Goal: Task Accomplishment & Management: Use online tool/utility

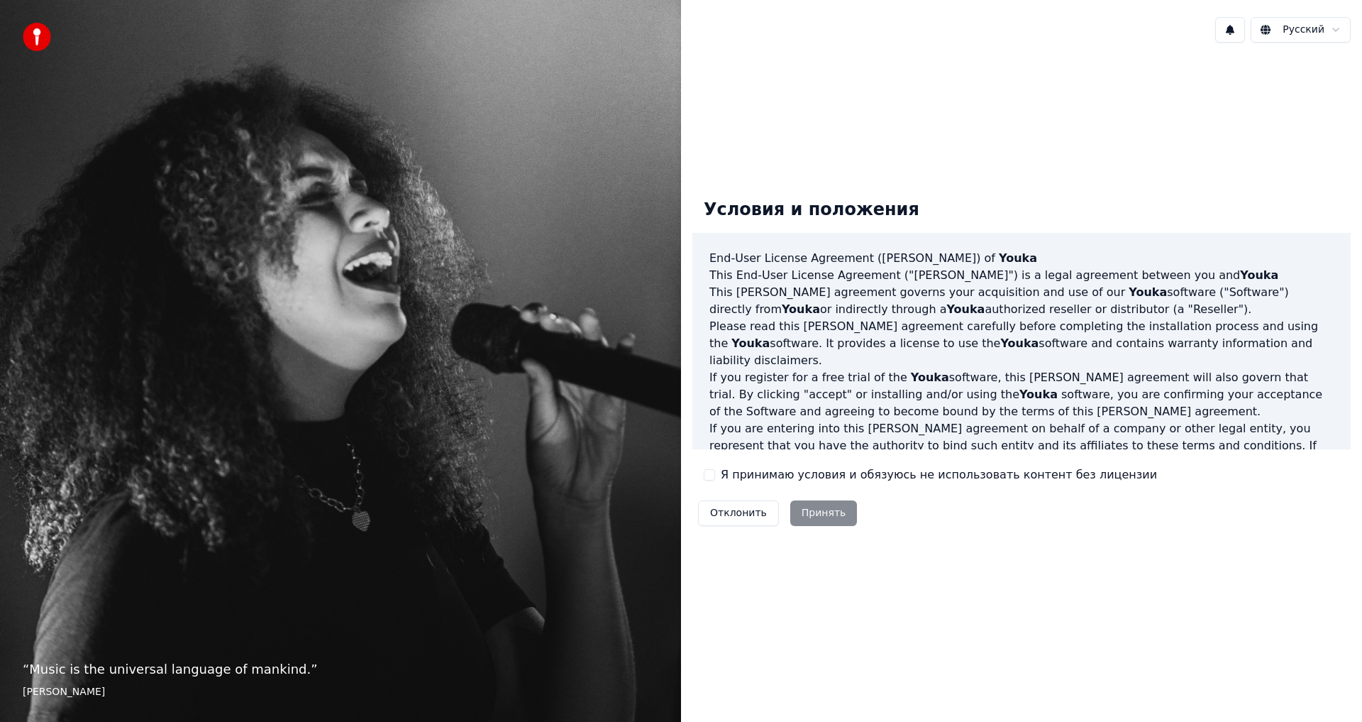
click at [709, 475] on button "Я принимаю условия и обязуюсь не использовать контент без лицензии" at bounding box center [709, 474] width 11 height 11
click at [810, 514] on button "Принять" at bounding box center [823, 513] width 67 height 26
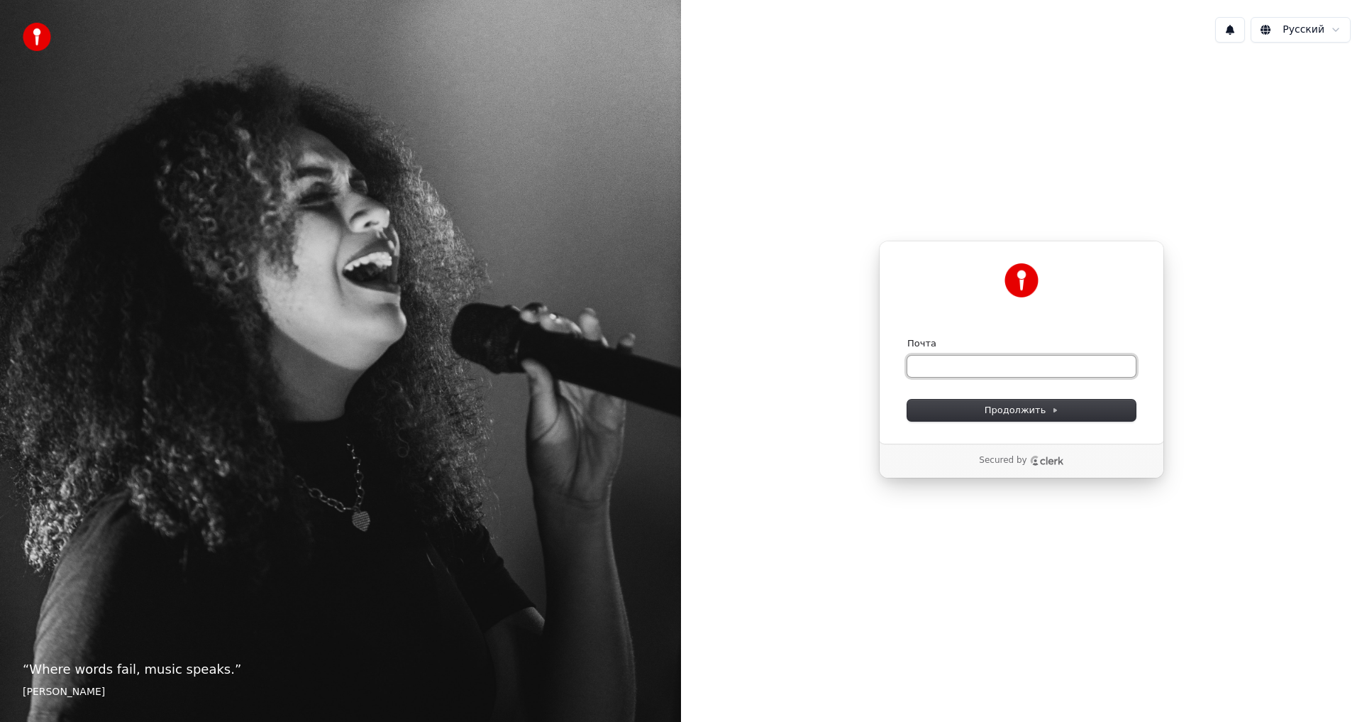
click at [947, 365] on input "Почта" at bounding box center [1021, 365] width 228 height 21
click at [1017, 404] on span "Продолжить" at bounding box center [1022, 410] width 74 height 13
type input "**********"
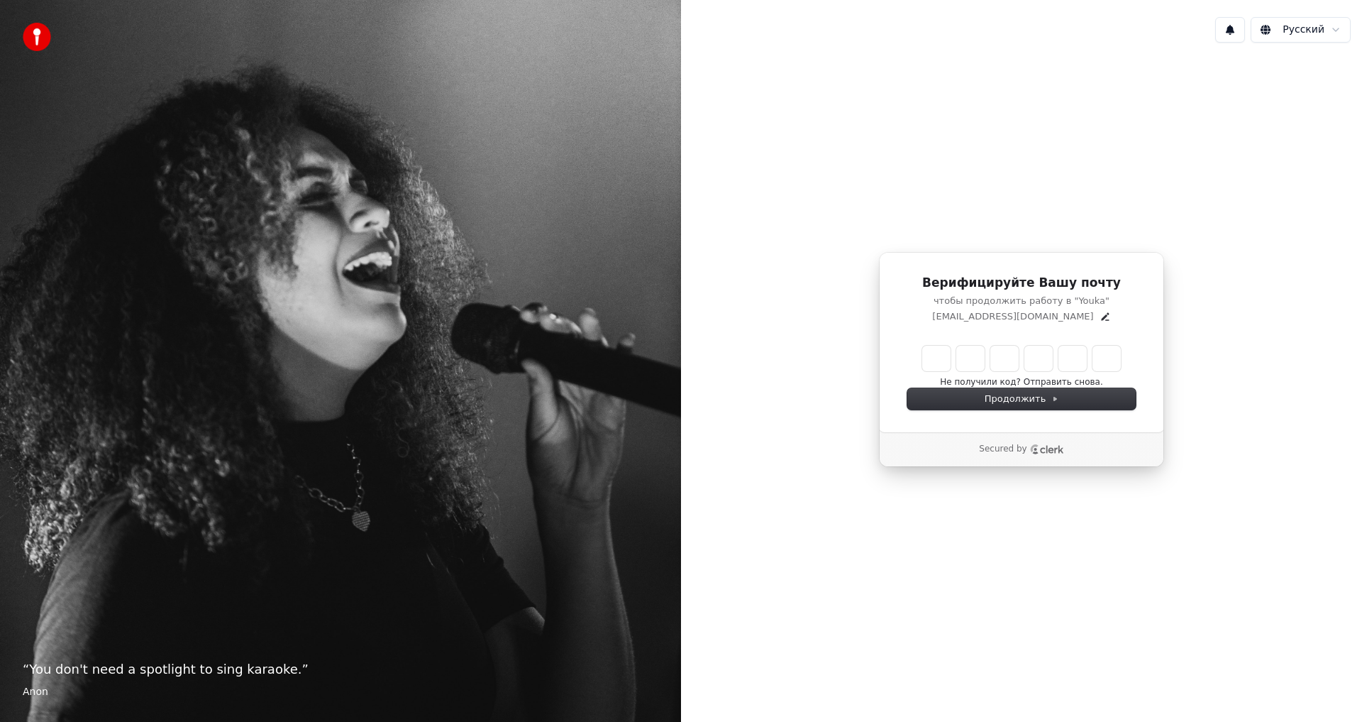
click at [941, 355] on input "Enter verification code" at bounding box center [1021, 359] width 199 height 26
type input "******"
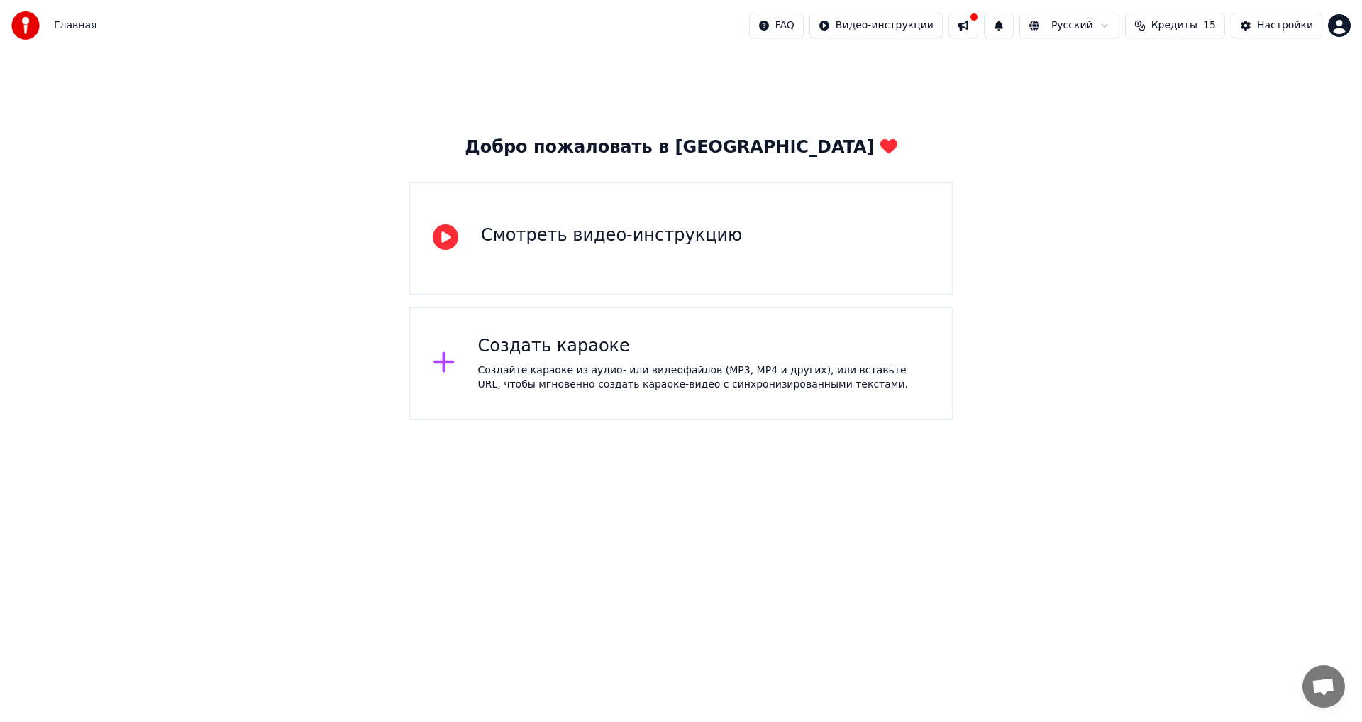
click at [529, 359] on div "Создать караоке Создайте караоке из аудио- или видеофайлов (MP3, MP4 и других),…" at bounding box center [704, 363] width 452 height 57
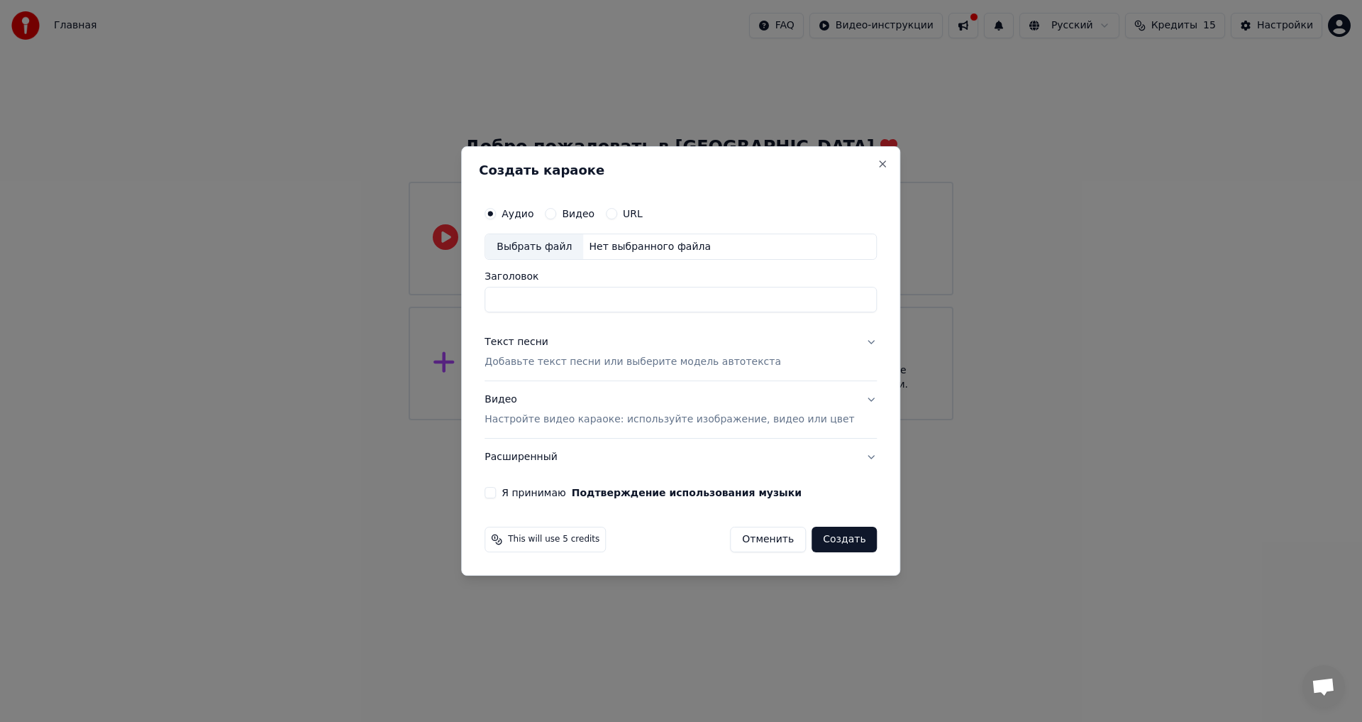
click at [848, 342] on button "Текст песни Добавьте текст песни или выберите модель автотекста" at bounding box center [681, 352] width 392 height 57
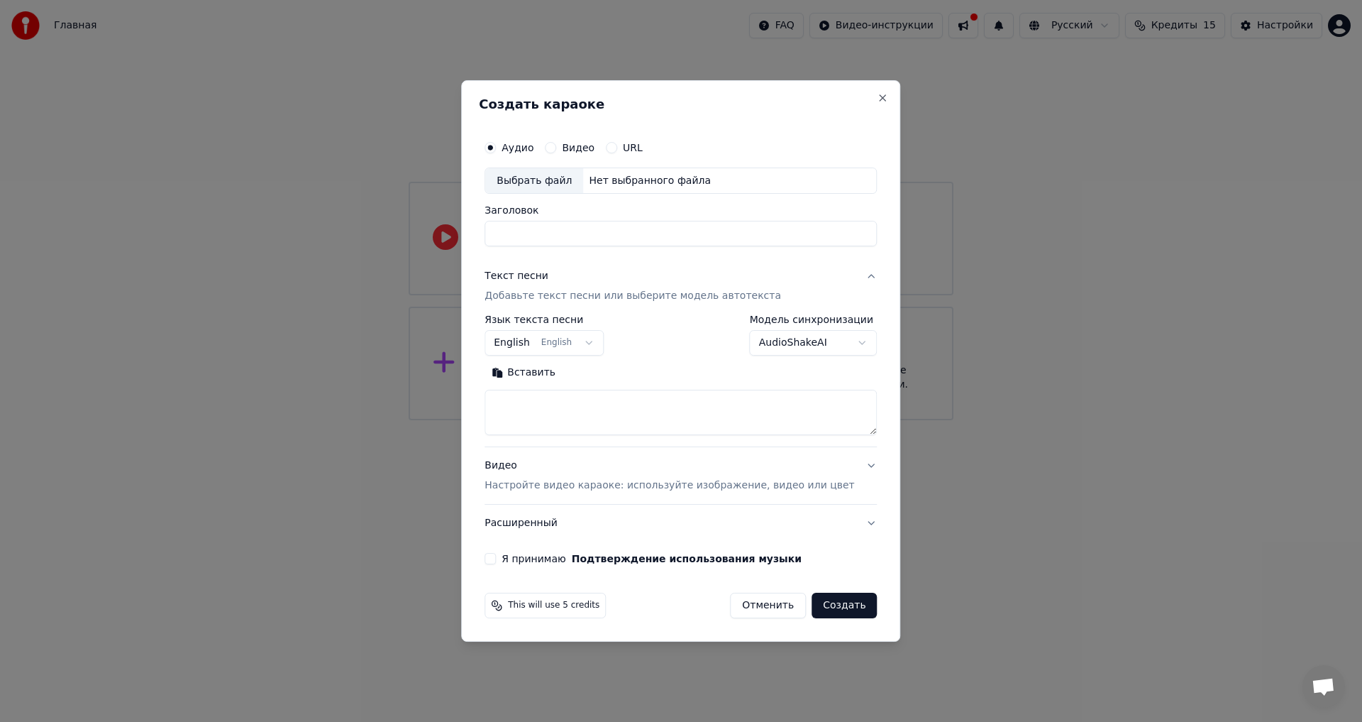
click at [602, 342] on button "English English" at bounding box center [544, 344] width 119 height 26
select select "**"
click at [536, 395] on textarea at bounding box center [681, 412] width 392 height 45
paste textarea "**********"
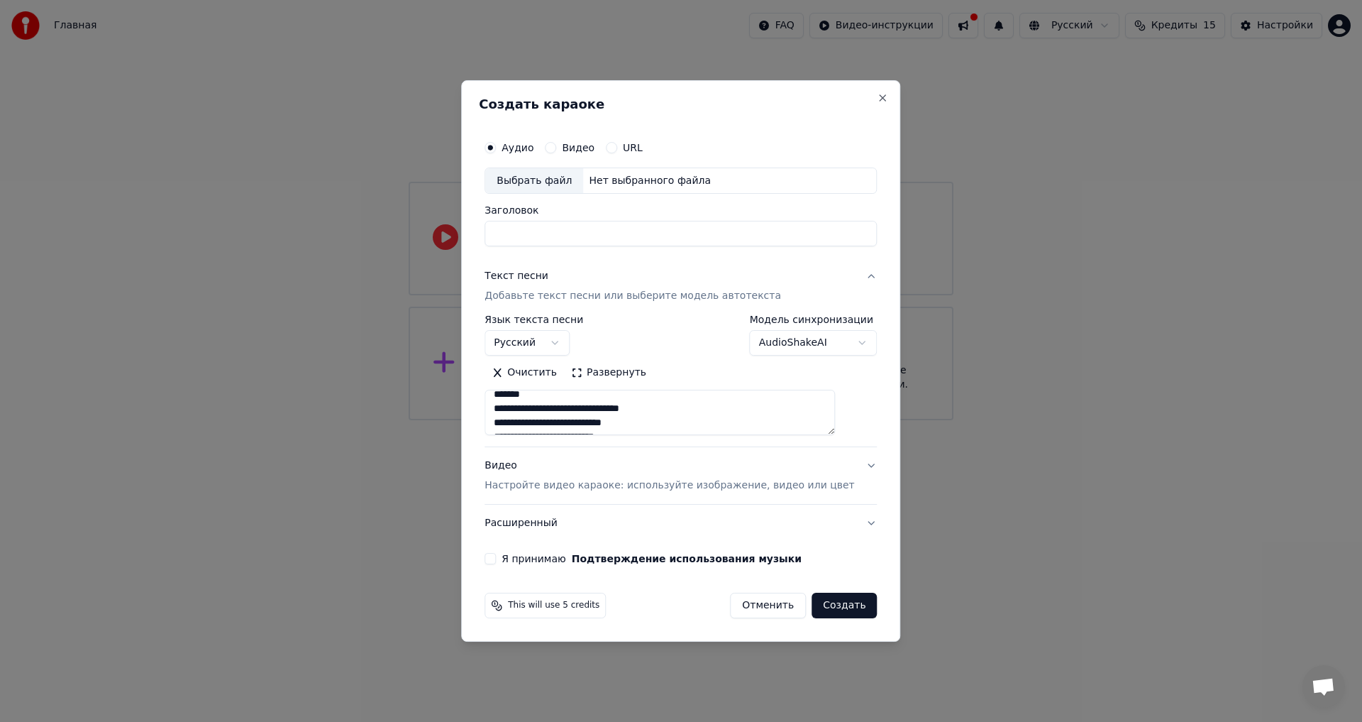
scroll to position [142, 0]
click at [568, 395] on textarea "**********" at bounding box center [660, 412] width 350 height 45
type textarea "**********"
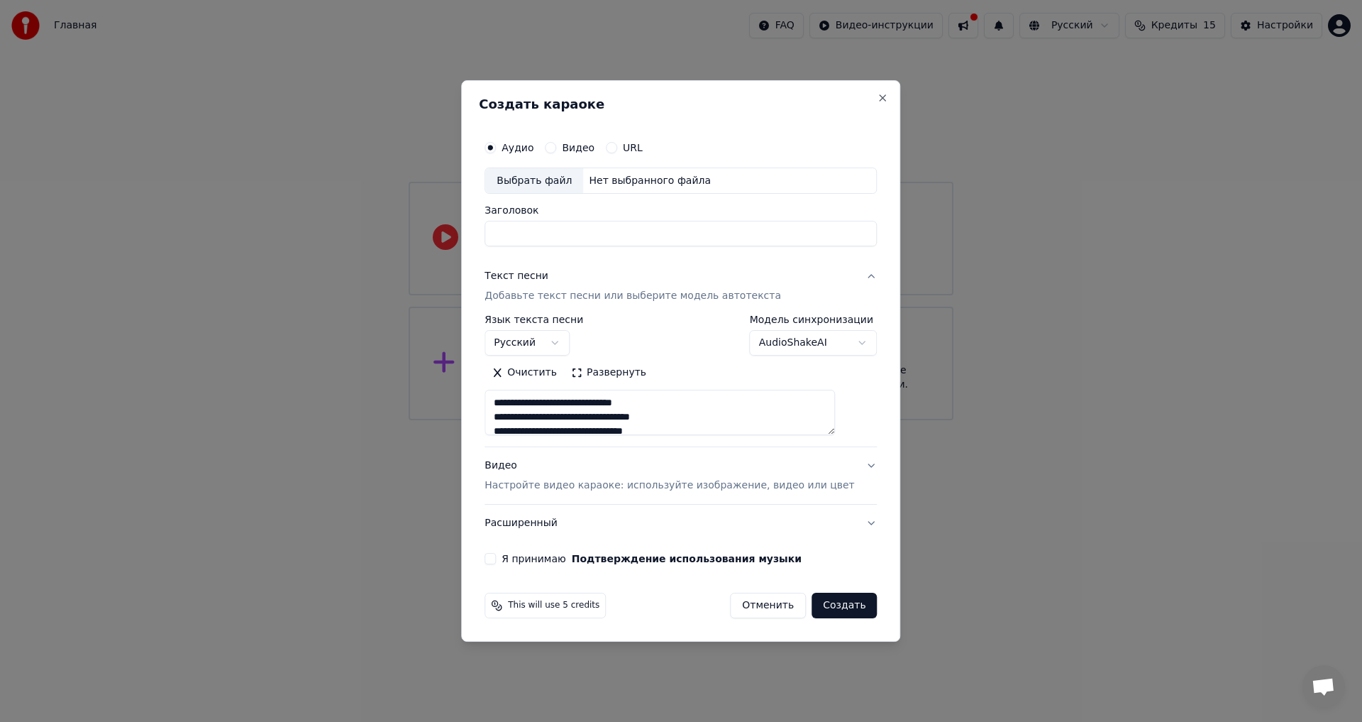
drag, startPoint x: 644, startPoint y: 424, endPoint x: 414, endPoint y: 296, distance: 262.4
click at [414, 296] on body "**********" at bounding box center [681, 210] width 1362 height 420
paste textarea "**********"
type textarea "**********"
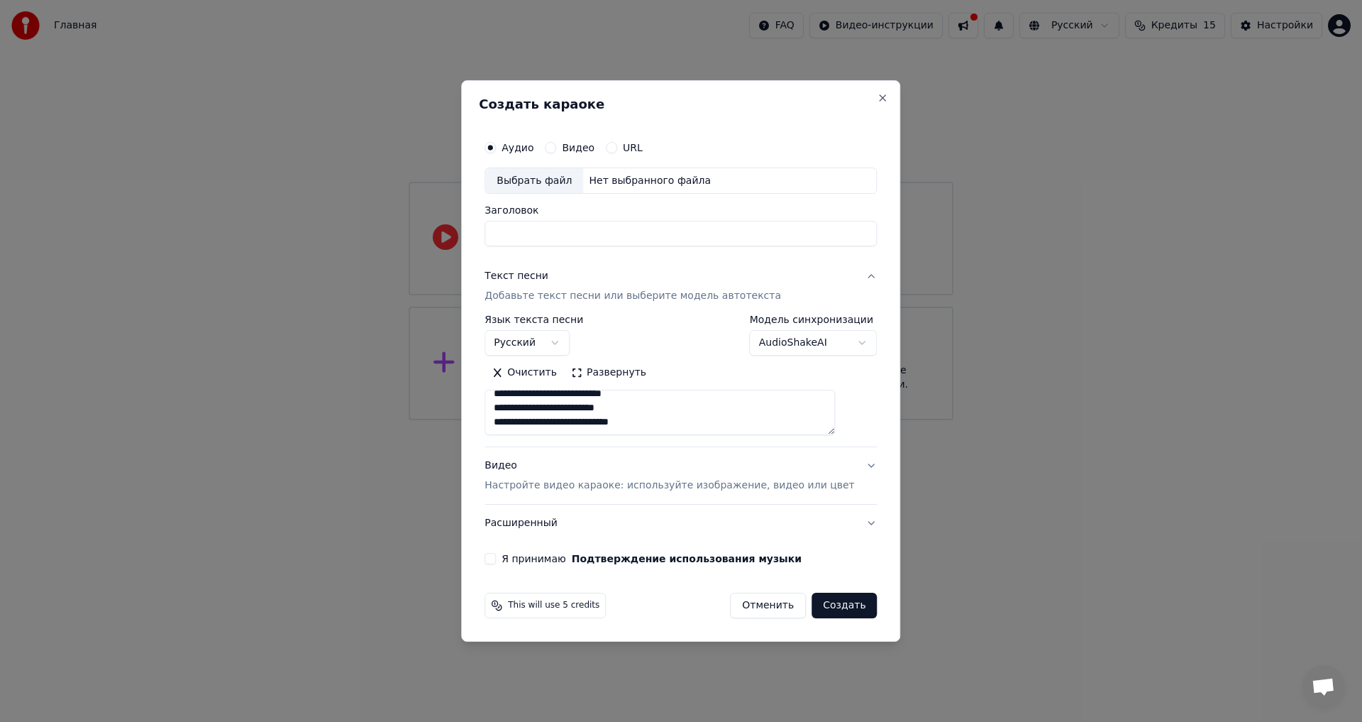
click at [546, 182] on div "Выбрать файл" at bounding box center [534, 181] width 98 height 26
type input "**********"
click at [851, 464] on button "Видео Настройте видео караоке: используйте изображение, видео или цвет" at bounding box center [681, 476] width 392 height 57
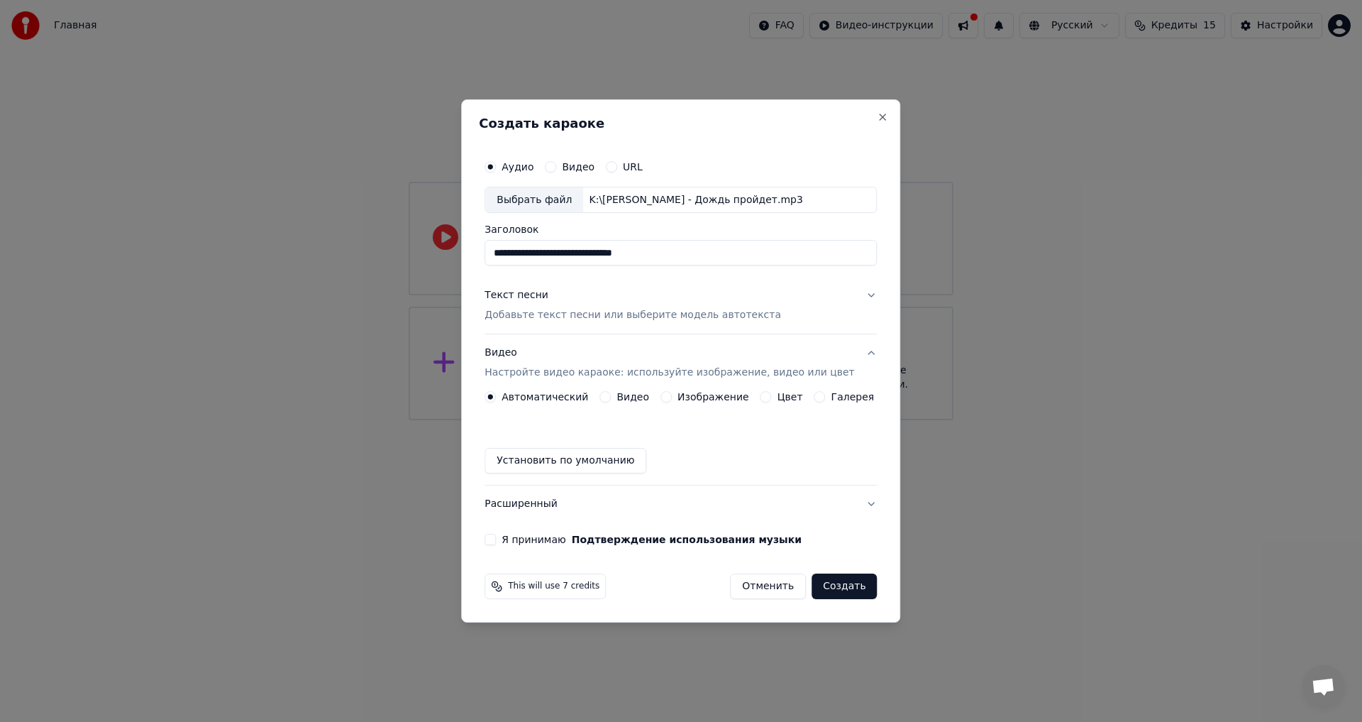
click at [496, 539] on button "Я принимаю Подтверждение использования музыки" at bounding box center [490, 539] width 11 height 11
click at [856, 294] on button "Текст песни Добавьте текст песни или выберите модель автотекста" at bounding box center [681, 305] width 392 height 57
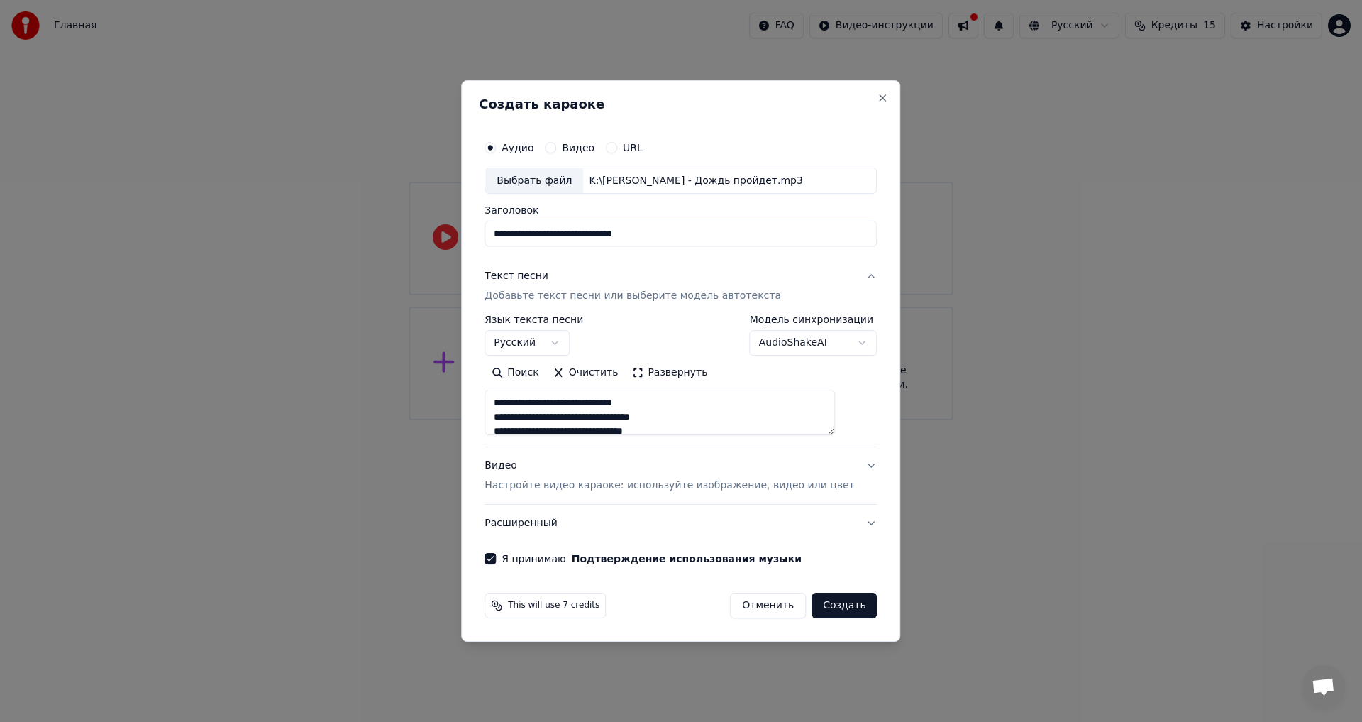
click at [842, 341] on body "**********" at bounding box center [681, 210] width 1362 height 420
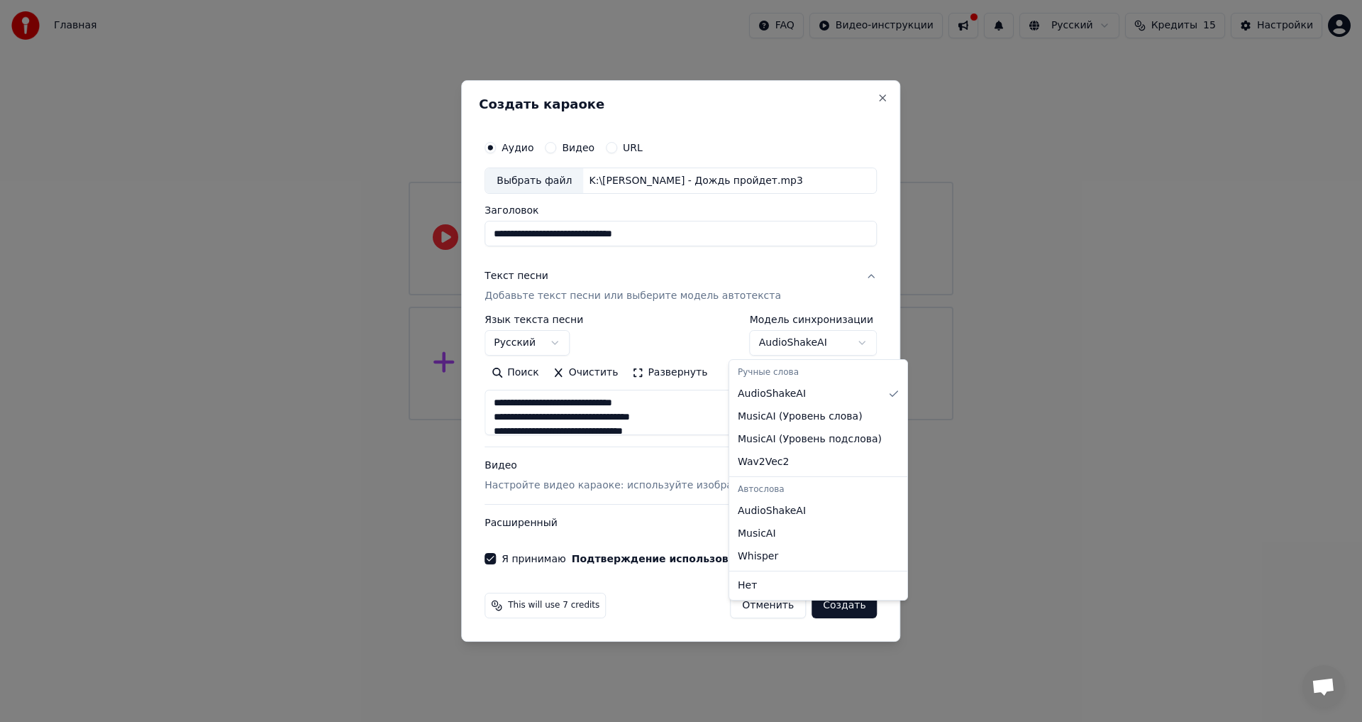
click at [861, 301] on body "**********" at bounding box center [681, 210] width 1362 height 420
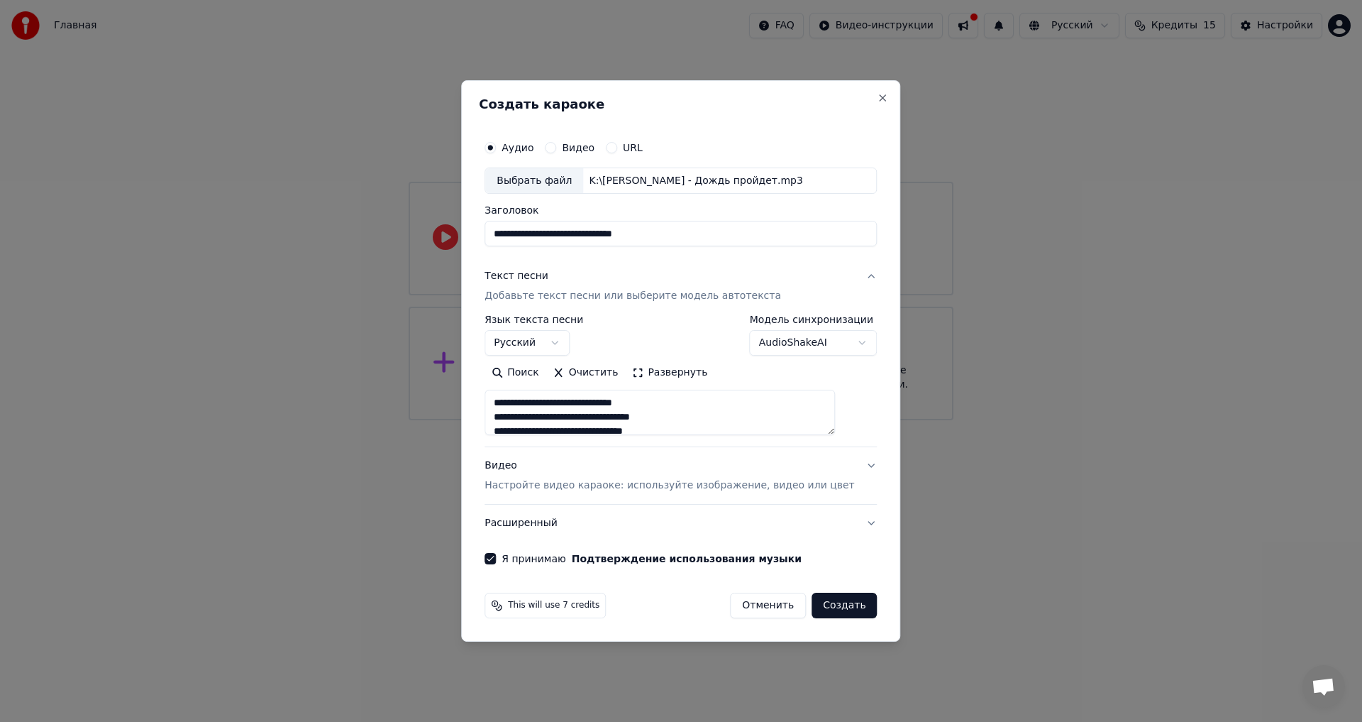
click at [848, 467] on button "Видео Настройте видео караоке: используйте изображение, видео или цвет" at bounding box center [681, 476] width 392 height 57
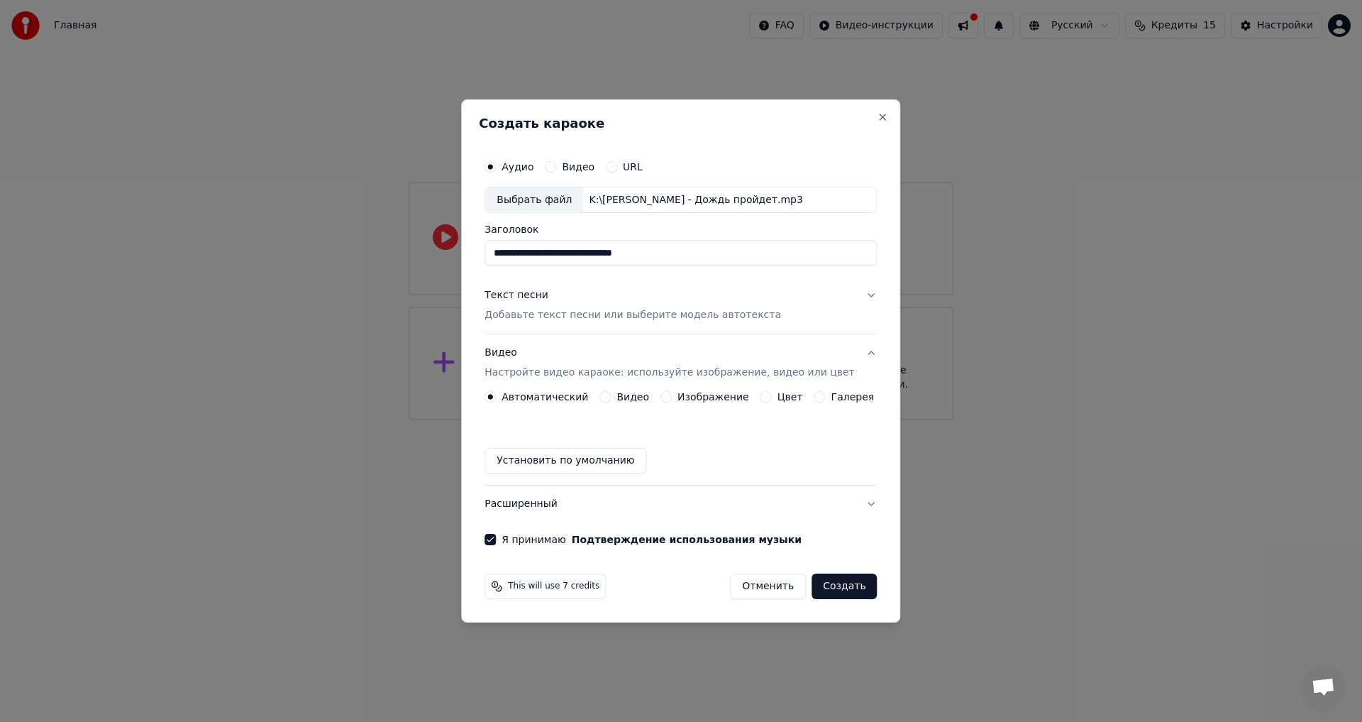
click at [832, 397] on label "Галерея" at bounding box center [853, 397] width 43 height 10
click at [826, 397] on button "Галерея" at bounding box center [820, 396] width 11 height 11
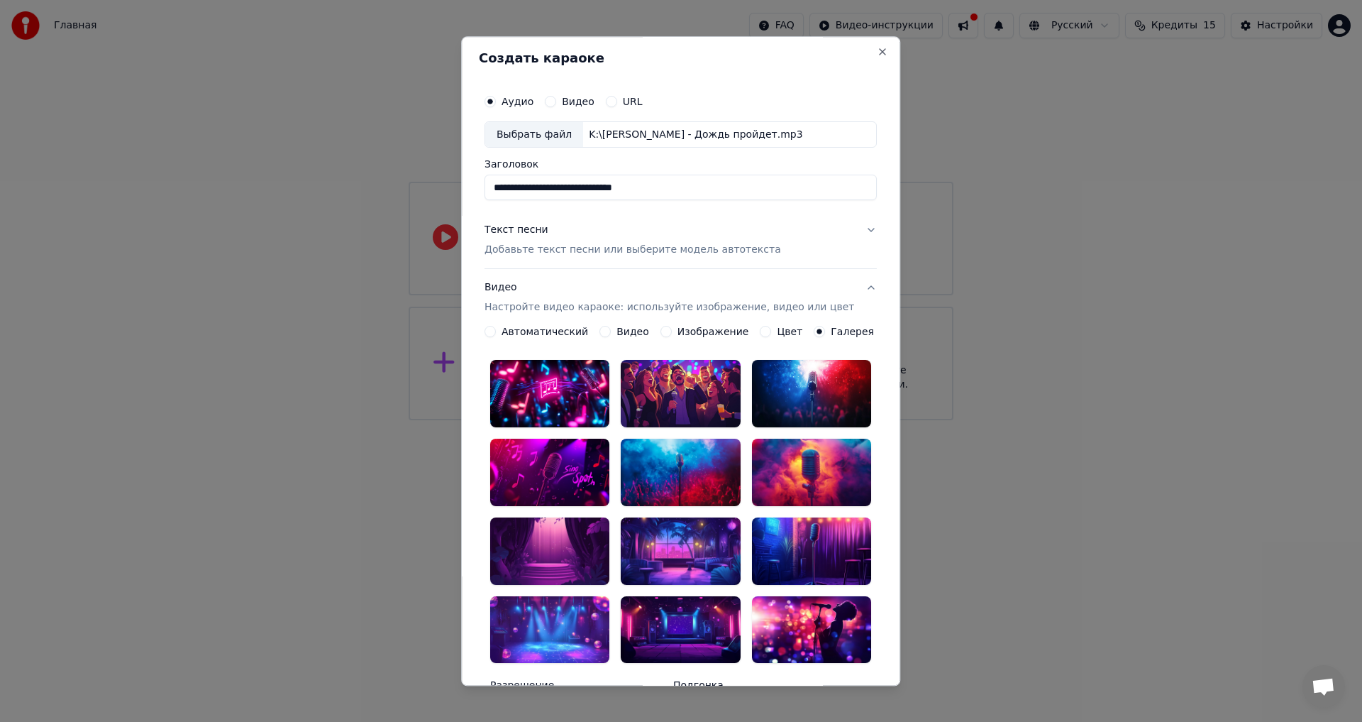
scroll to position [0, 0]
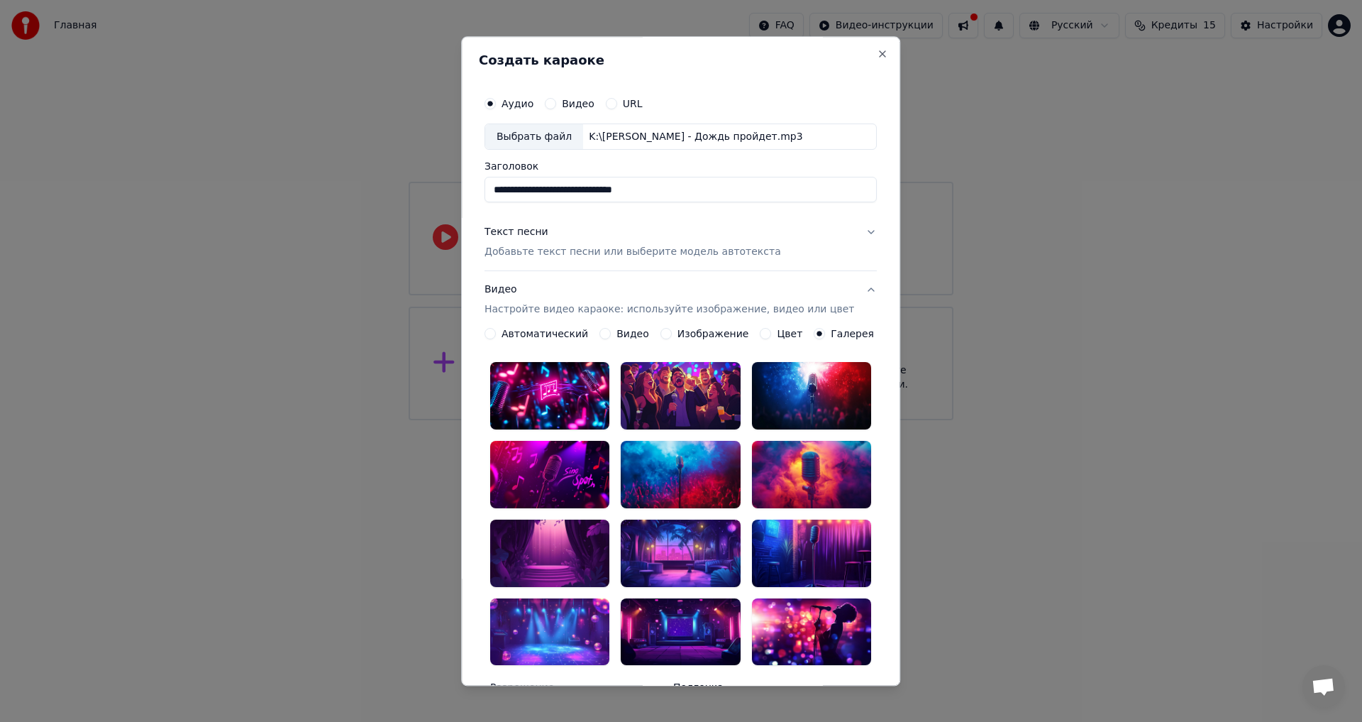
click at [664, 332] on button "Изображение" at bounding box center [666, 334] width 11 height 11
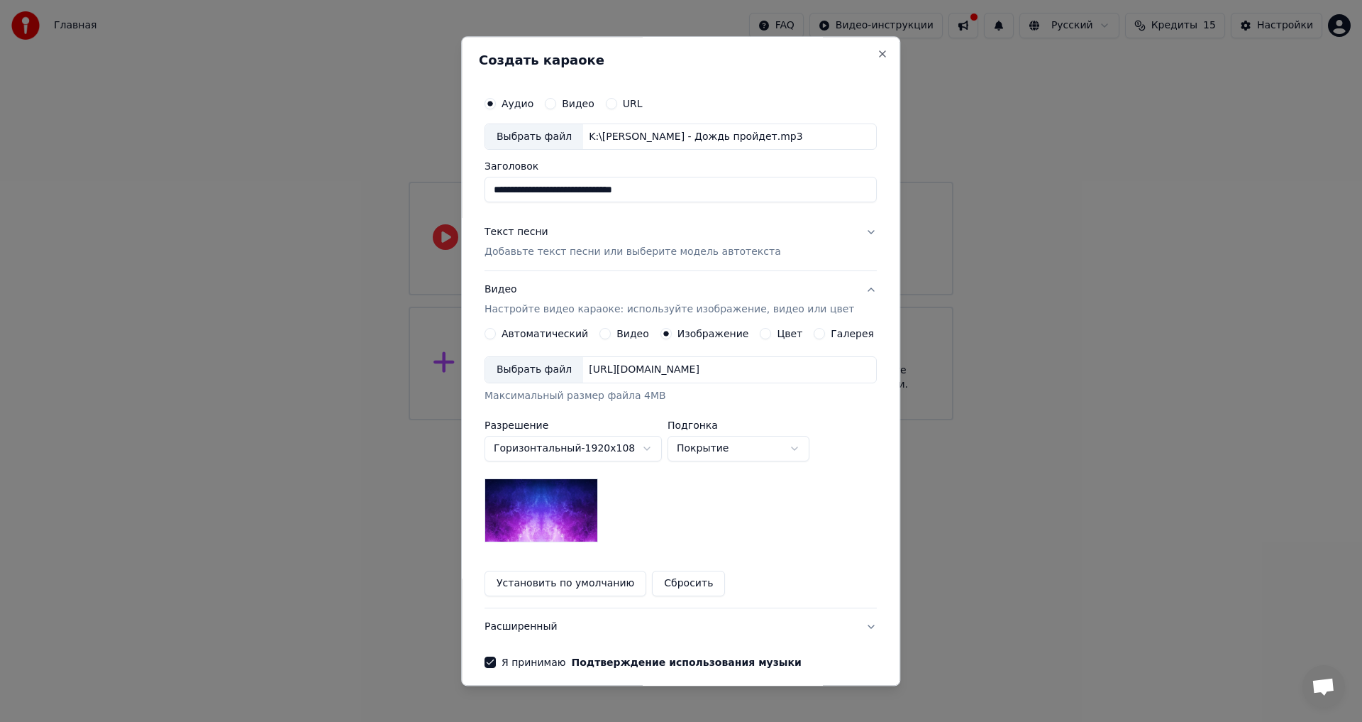
click at [607, 333] on button "Видео" at bounding box center [605, 334] width 11 height 11
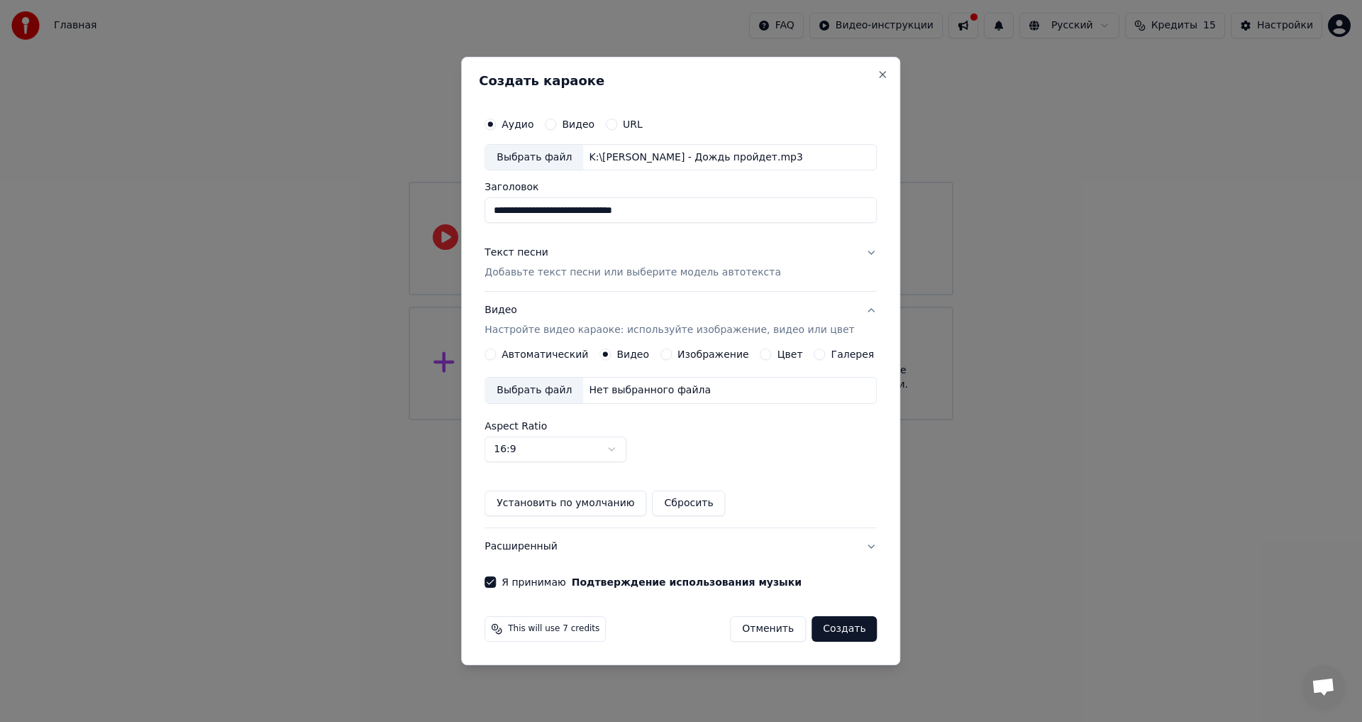
click at [496, 355] on button "Автоматический" at bounding box center [490, 353] width 11 height 11
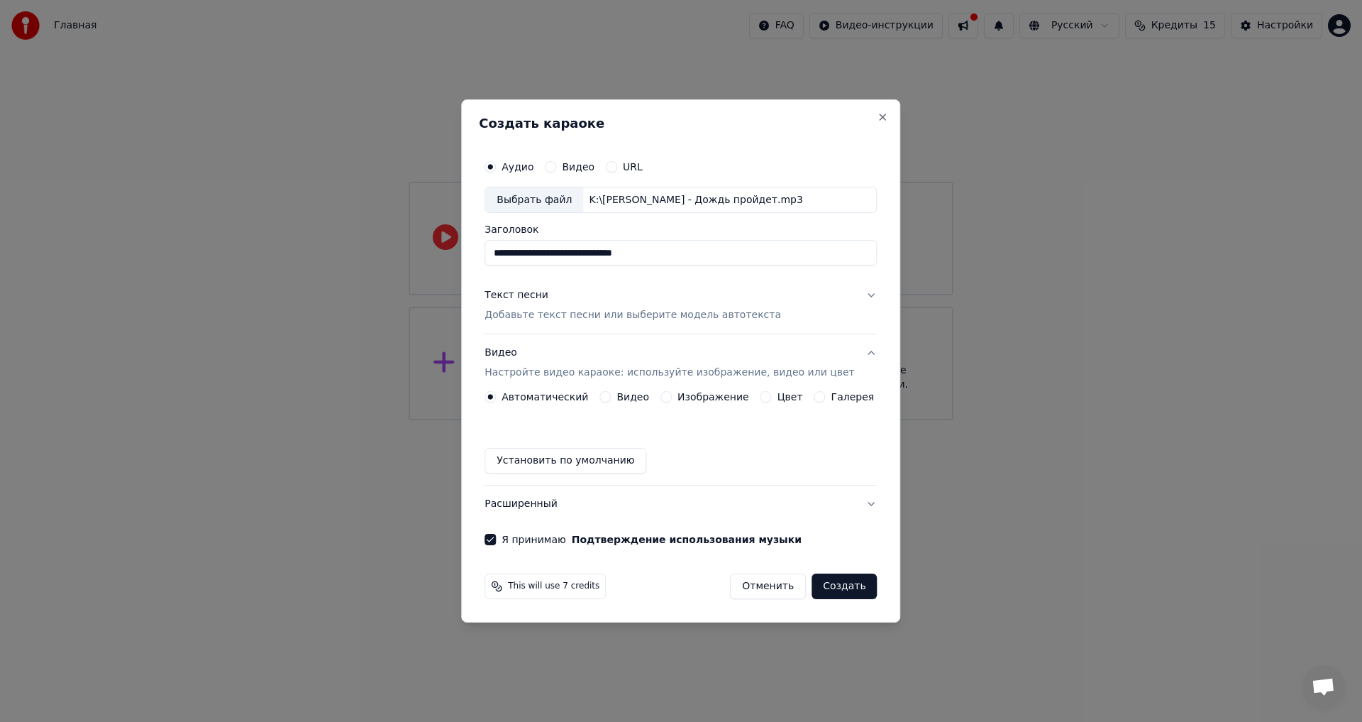
click at [574, 460] on button "Установить по умолчанию" at bounding box center [566, 461] width 162 height 26
click at [815, 399] on button "Галерея" at bounding box center [820, 396] width 11 height 11
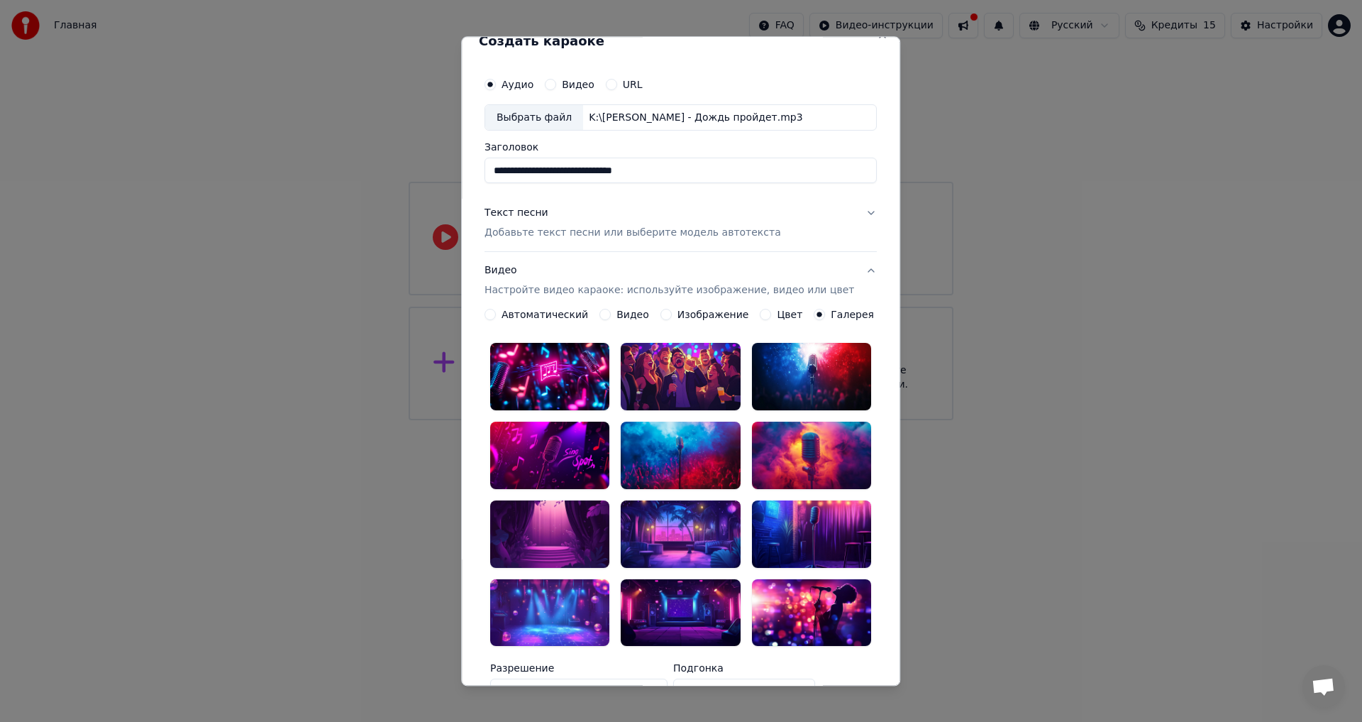
scroll to position [11, 0]
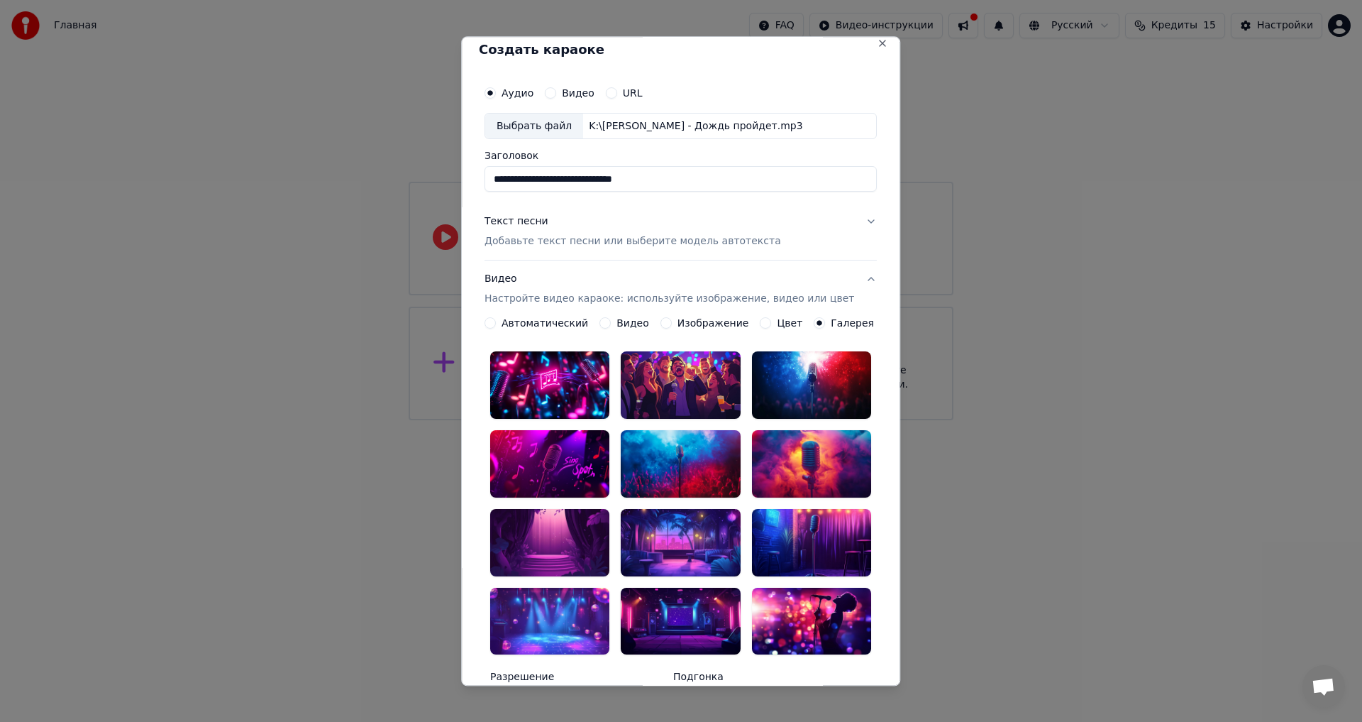
click at [496, 321] on button "Автоматический" at bounding box center [490, 323] width 11 height 11
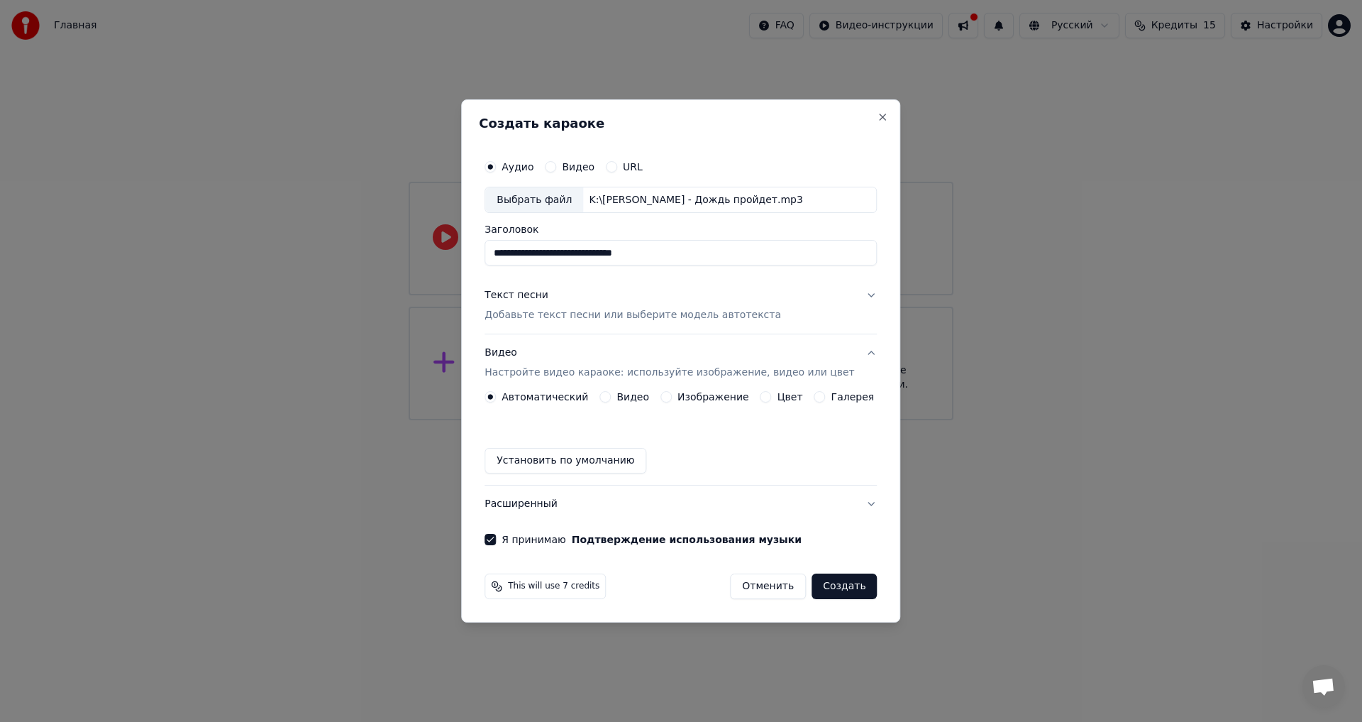
click at [830, 585] on button "Создать" at bounding box center [844, 586] width 65 height 26
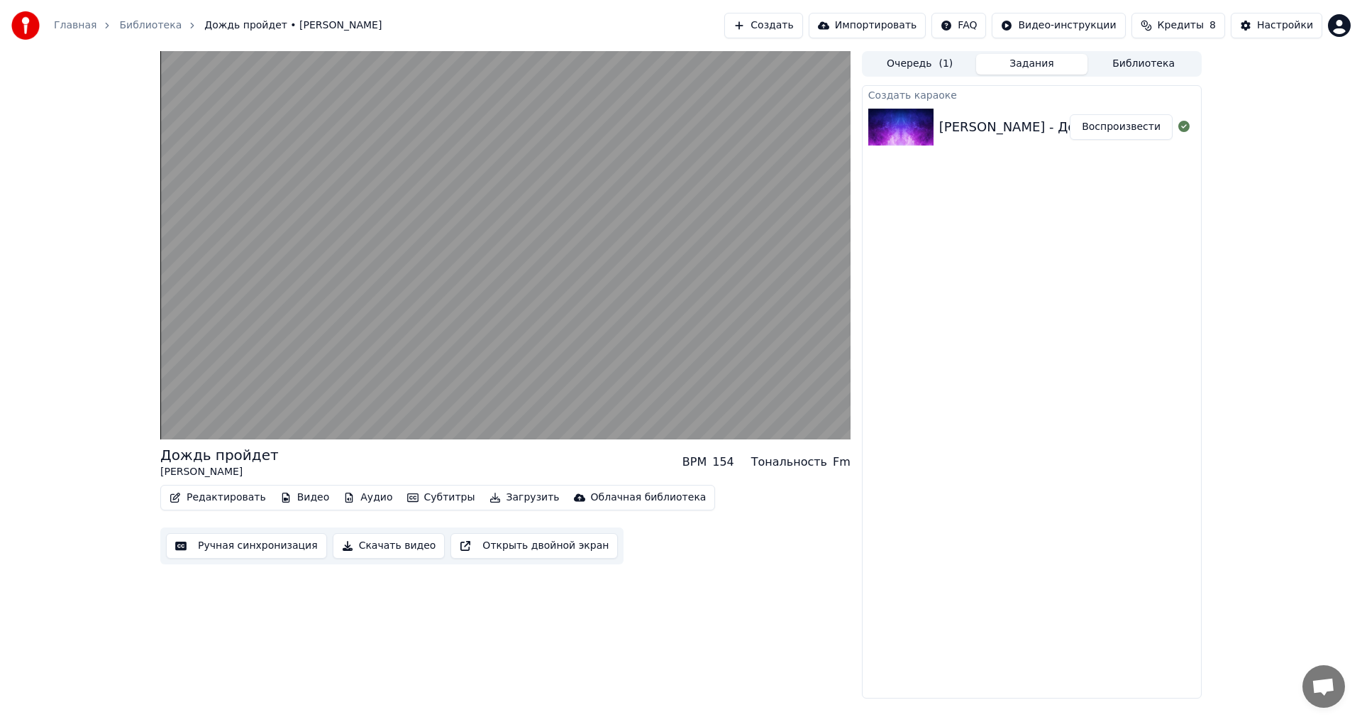
click at [297, 495] on button "Видео" at bounding box center [305, 497] width 61 height 20
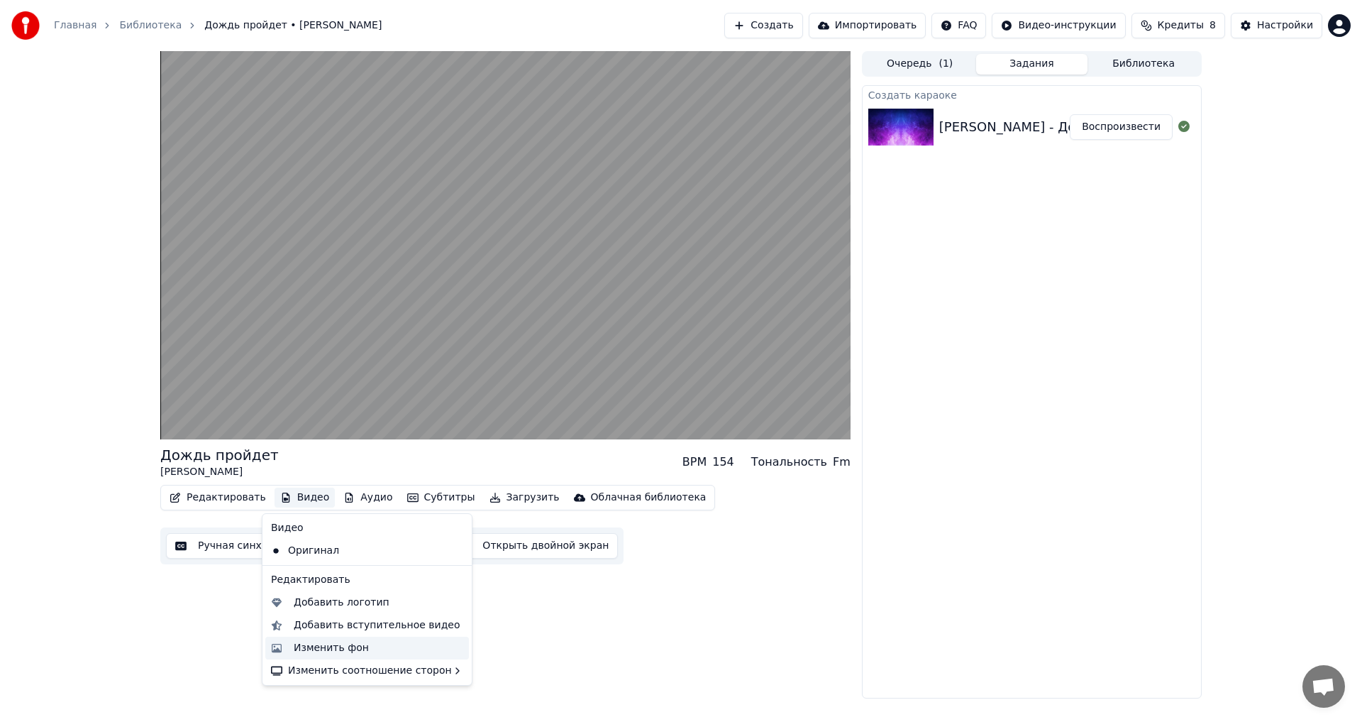
click at [345, 645] on div "Изменить фон" at bounding box center [331, 648] width 75 height 14
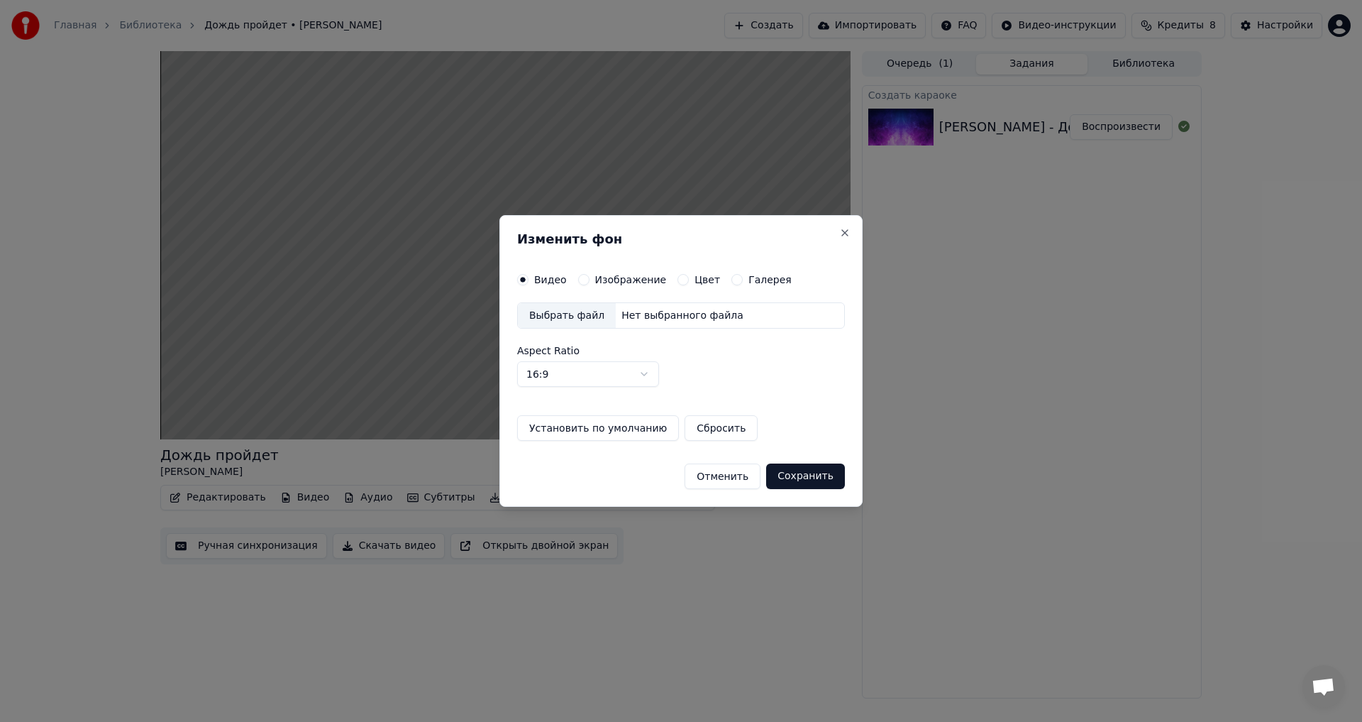
click at [565, 311] on div "Выбрать файл" at bounding box center [567, 316] width 98 height 26
click at [808, 475] on button "Сохранить" at bounding box center [805, 476] width 79 height 26
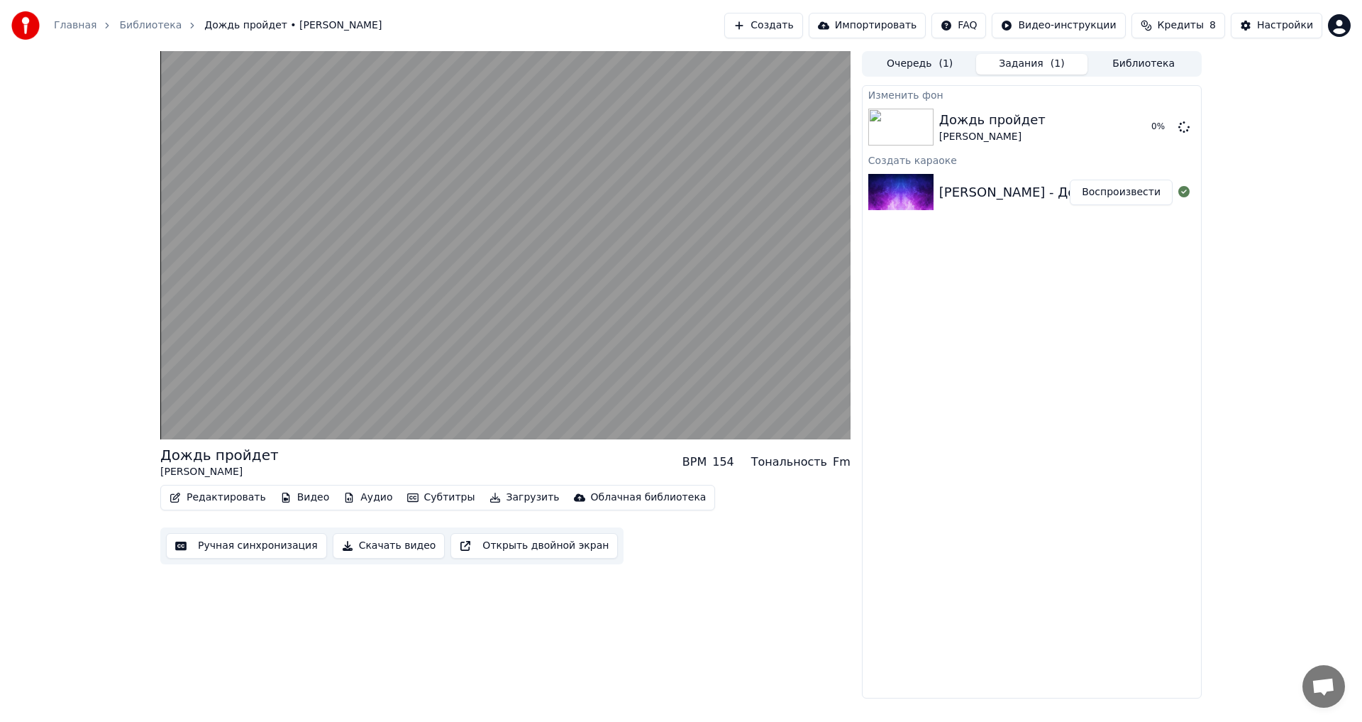
click at [224, 499] on button "Редактировать" at bounding box center [218, 497] width 108 height 20
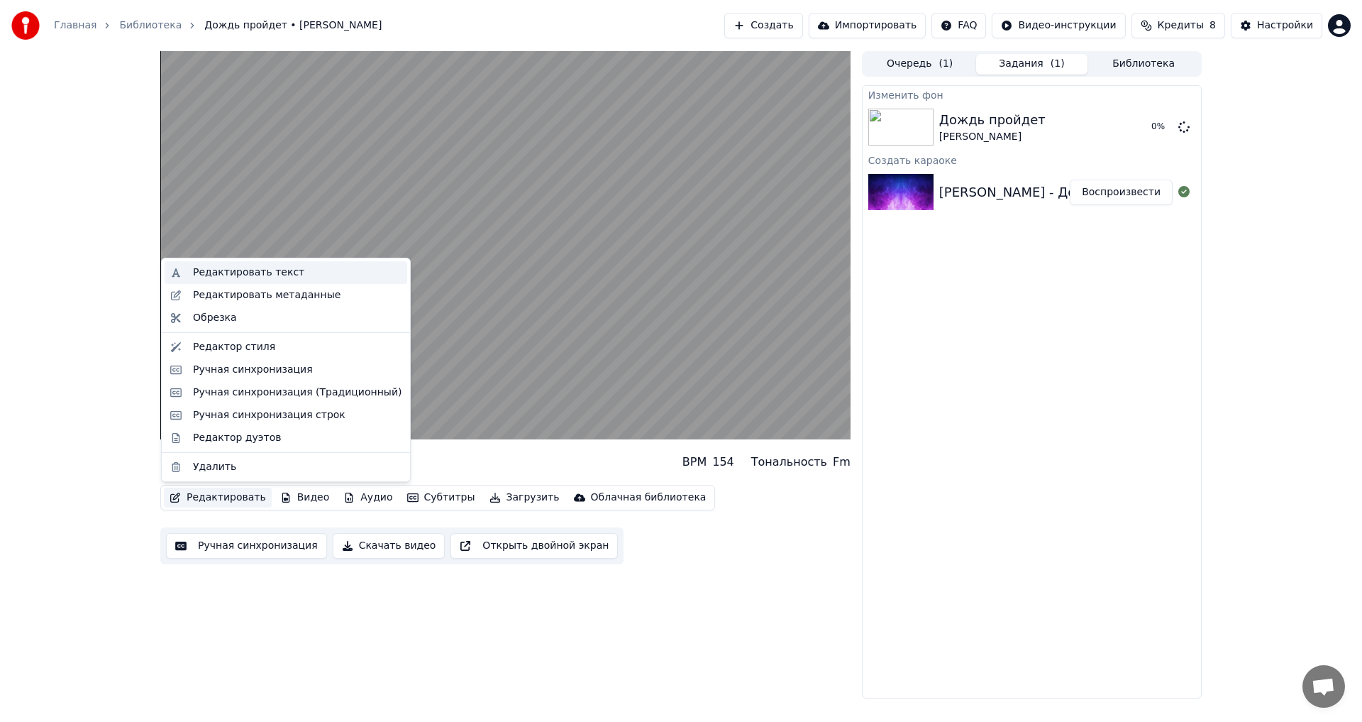
click at [245, 273] on div "Редактировать текст" at bounding box center [248, 272] width 111 height 14
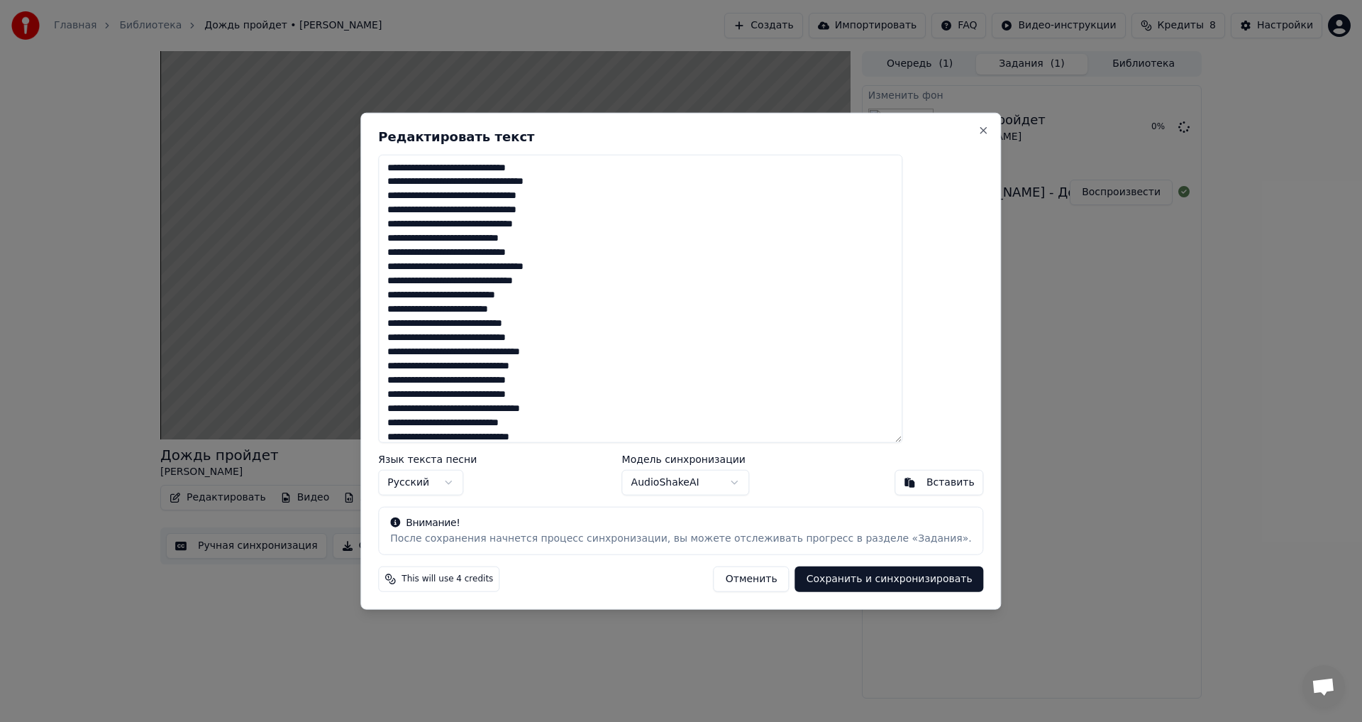
click at [729, 482] on body "Главная Библиотека Дождь пройдет • [PERSON_NAME] Создать Импортировать FAQ Виде…" at bounding box center [681, 361] width 1362 height 722
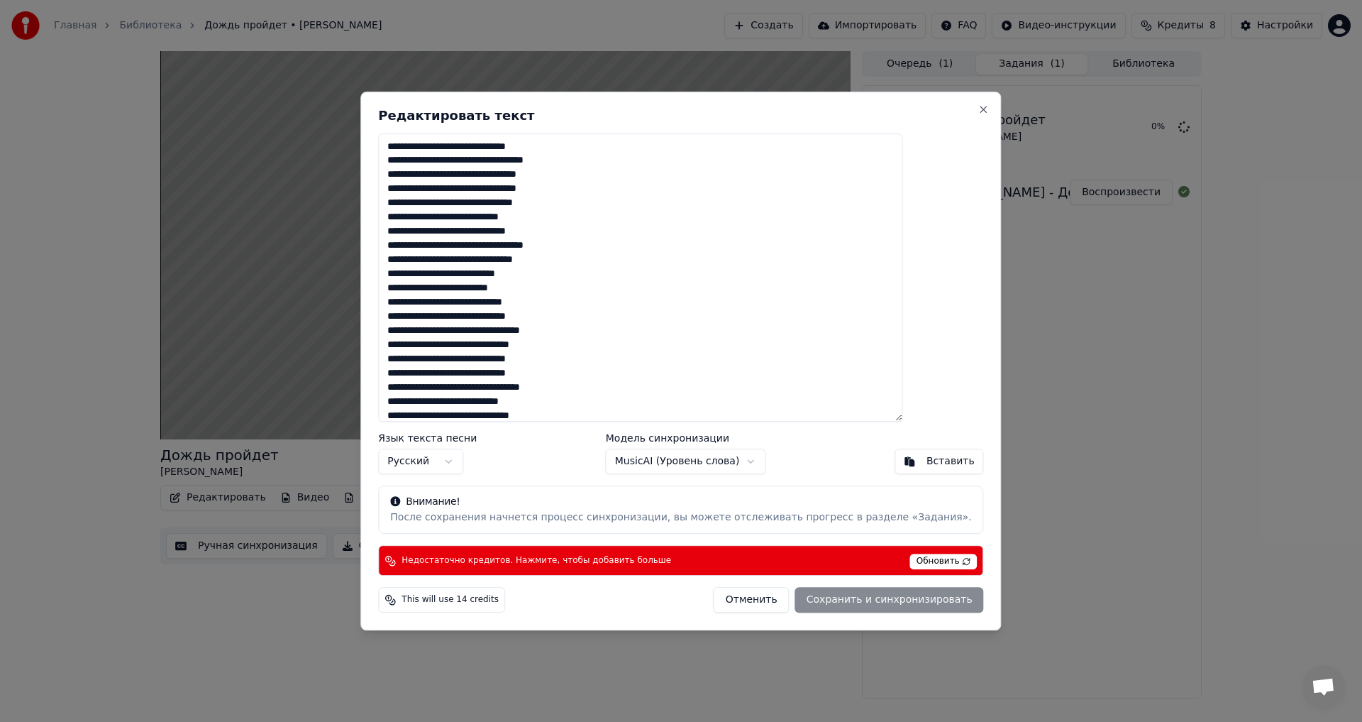
click at [736, 463] on body "Главная Библиотека Дождь пройдет • [PERSON_NAME] Создать Импортировать FAQ Виде…" at bounding box center [681, 361] width 1362 height 722
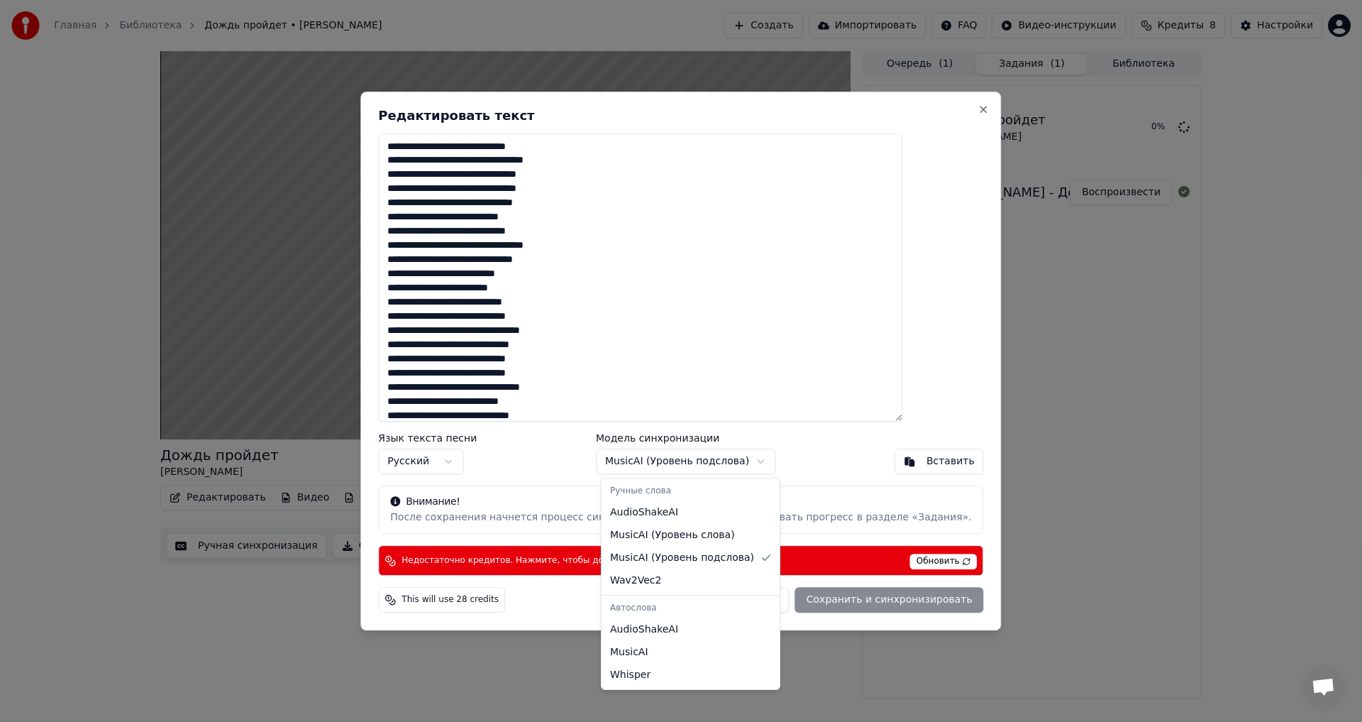
click at [753, 460] on body "Главная Библиотека Дождь пройдет • [PERSON_NAME] Создать Импортировать FAQ Виде…" at bounding box center [681, 361] width 1362 height 722
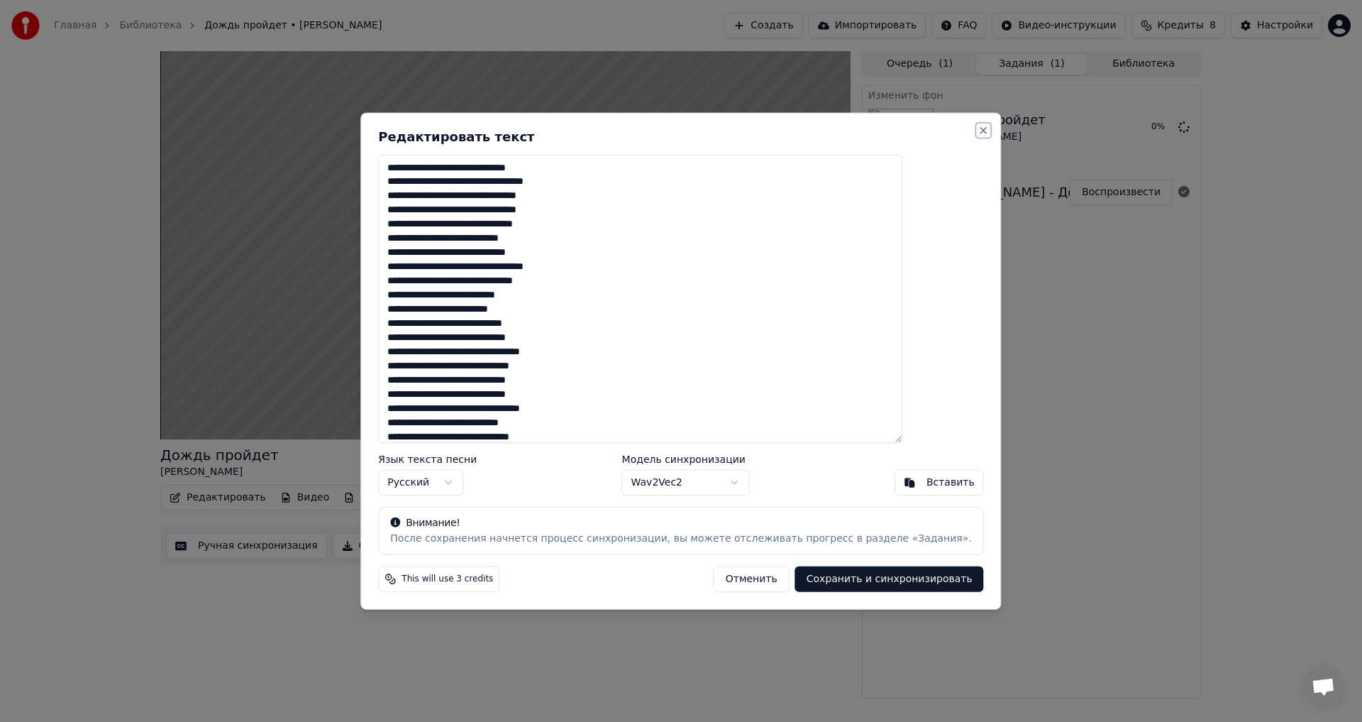
click at [978, 129] on button "Close" at bounding box center [983, 129] width 11 height 11
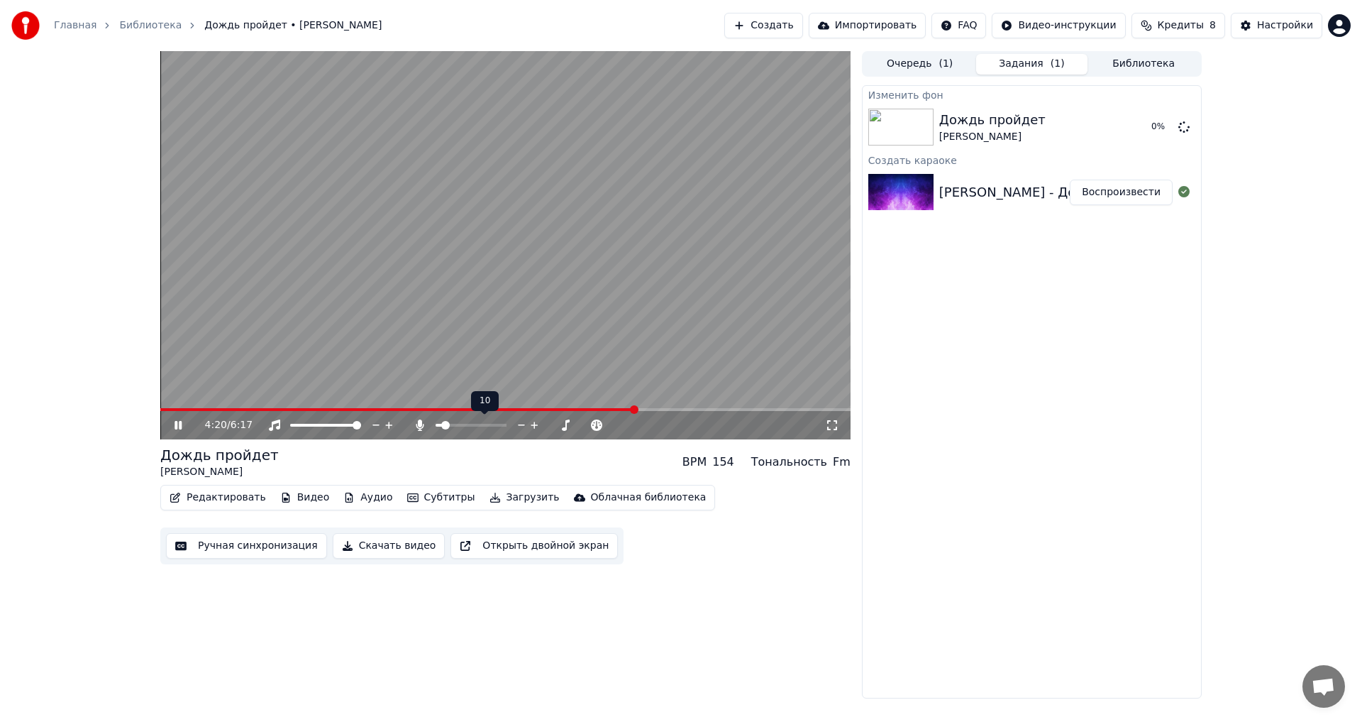
click at [443, 425] on span at bounding box center [445, 425] width 9 height 9
click at [461, 425] on span at bounding box center [462, 425] width 9 height 9
click at [464, 424] on span at bounding box center [464, 425] width 9 height 9
click at [167, 407] on video at bounding box center [505, 245] width 690 height 388
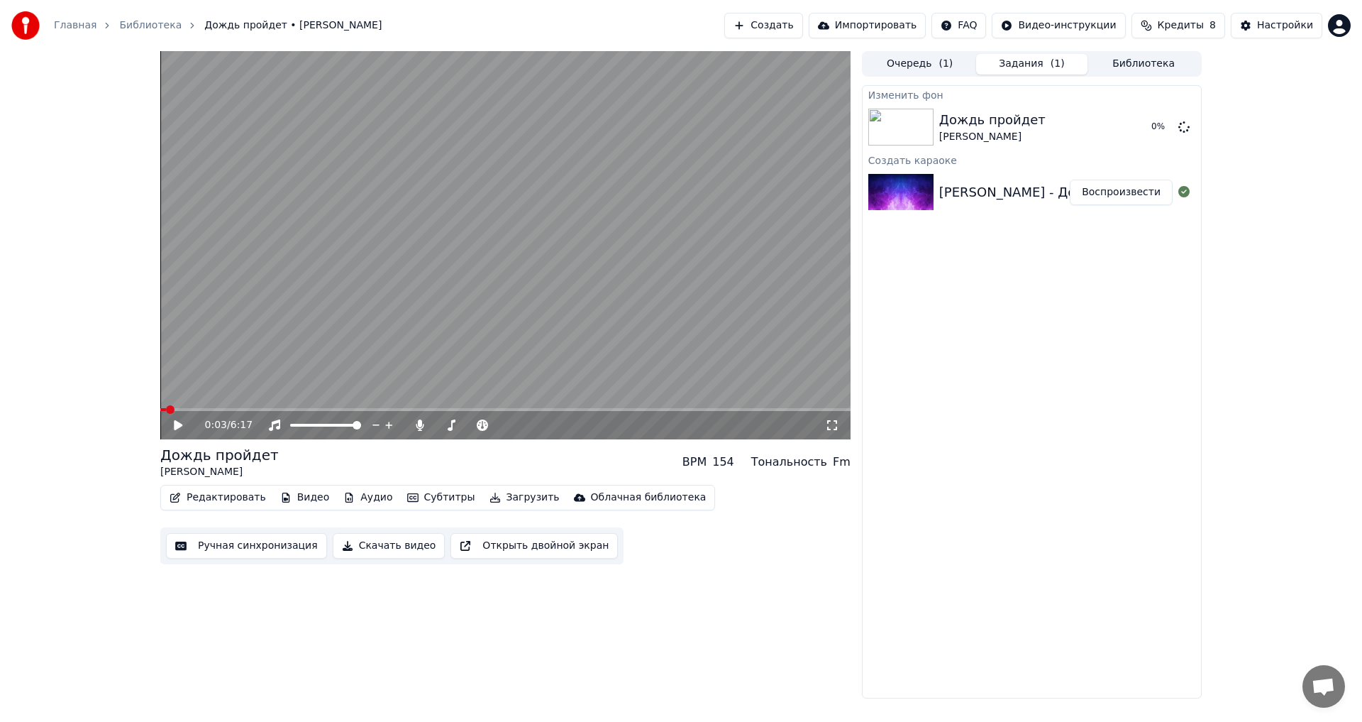
click at [166, 410] on span at bounding box center [163, 409] width 6 height 3
click at [176, 422] on icon at bounding box center [178, 425] width 9 height 10
click at [176, 424] on icon at bounding box center [178, 425] width 7 height 9
click at [668, 409] on span at bounding box center [666, 409] width 9 height 9
click at [177, 421] on icon at bounding box center [178, 425] width 9 height 10
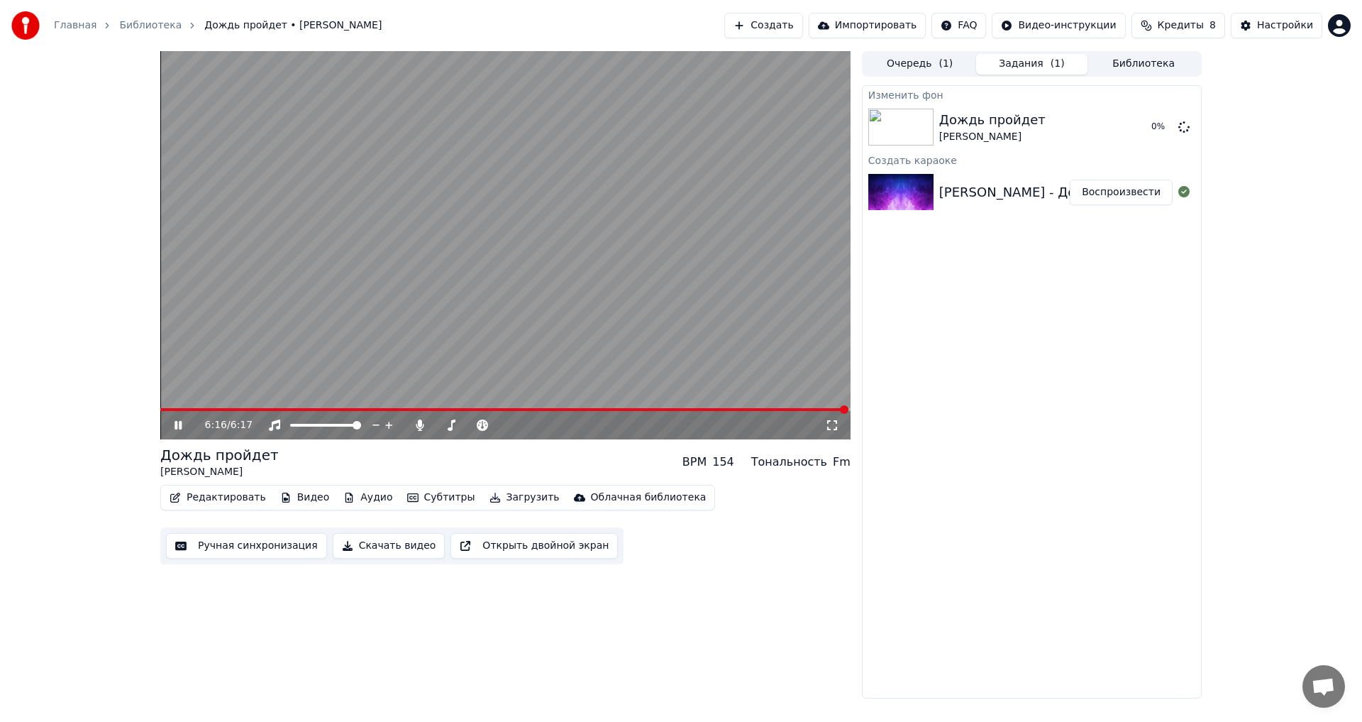
click at [173, 419] on icon at bounding box center [188, 424] width 33 height 11
click at [226, 494] on button "Редактировать" at bounding box center [218, 497] width 108 height 20
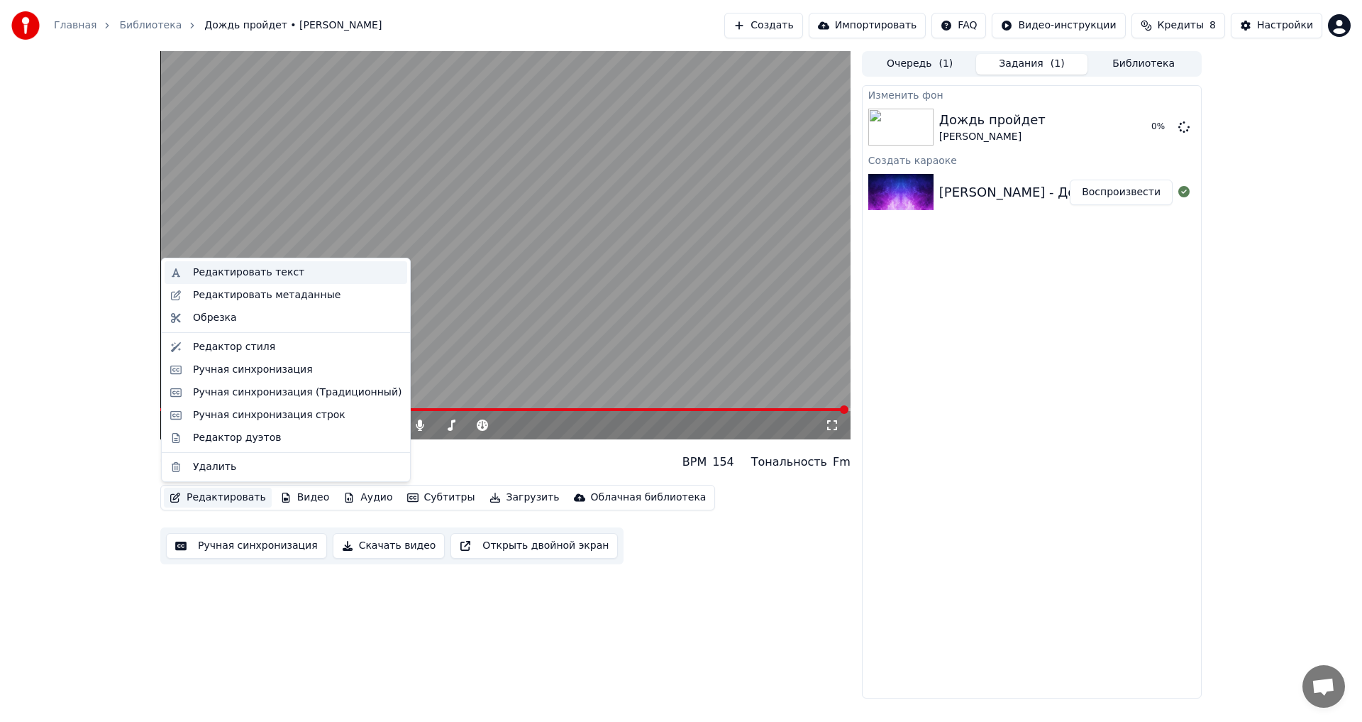
click at [270, 274] on div "Редактировать текст" at bounding box center [248, 272] width 111 height 14
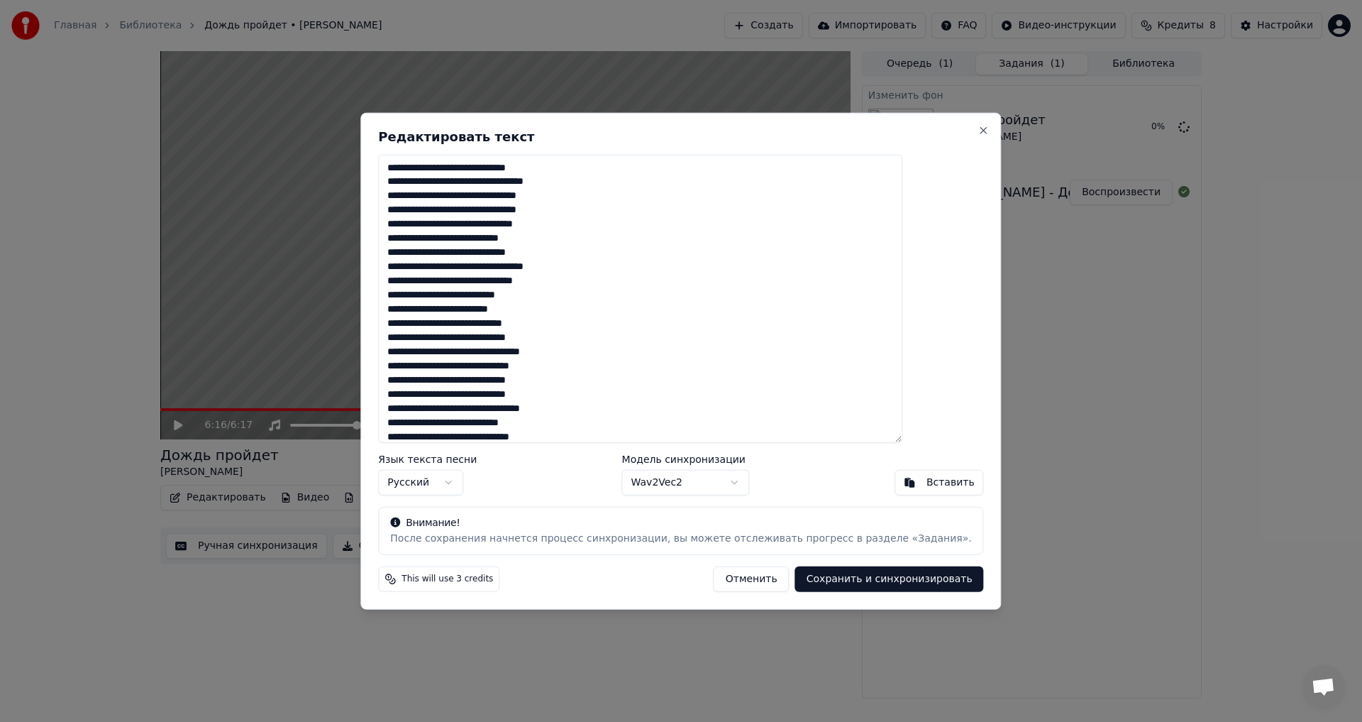
scroll to position [178, 0]
drag, startPoint x: 428, startPoint y: 167, endPoint x: 575, endPoint y: 480, distance: 346.6
click at [575, 480] on div "Редактировать текст Язык текста песни Русский Модель синхронизации Wav2Vec2 Вст…" at bounding box center [680, 360] width 641 height 497
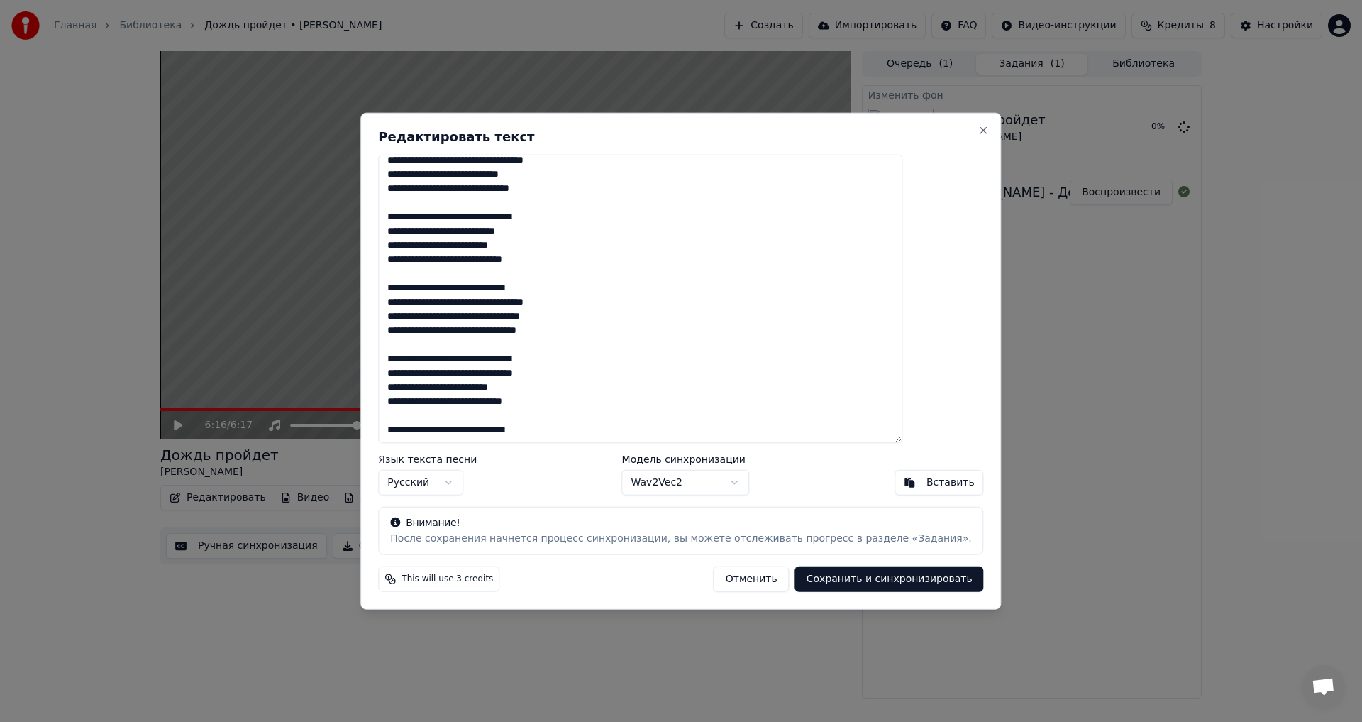
scroll to position [277, 0]
type textarea "**********"
click at [729, 478] on body "Главная Библиотека Дождь пройдет • [PERSON_NAME] Создать Импортировать FAQ Виде…" at bounding box center [681, 361] width 1362 height 722
click at [831, 578] on button "Сохранить и синхронизировать" at bounding box center [889, 579] width 189 height 26
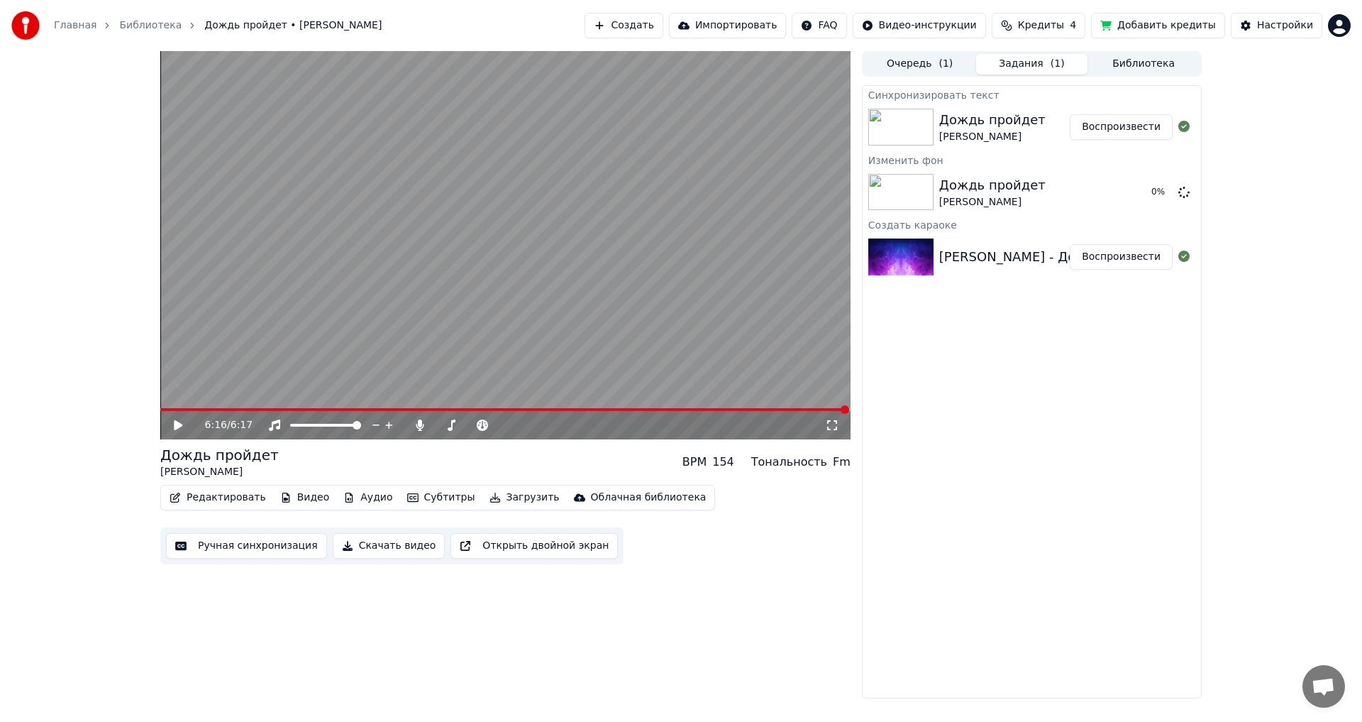
click at [178, 426] on icon at bounding box center [178, 425] width 9 height 10
click at [1183, 190] on icon at bounding box center [1183, 191] width 11 height 11
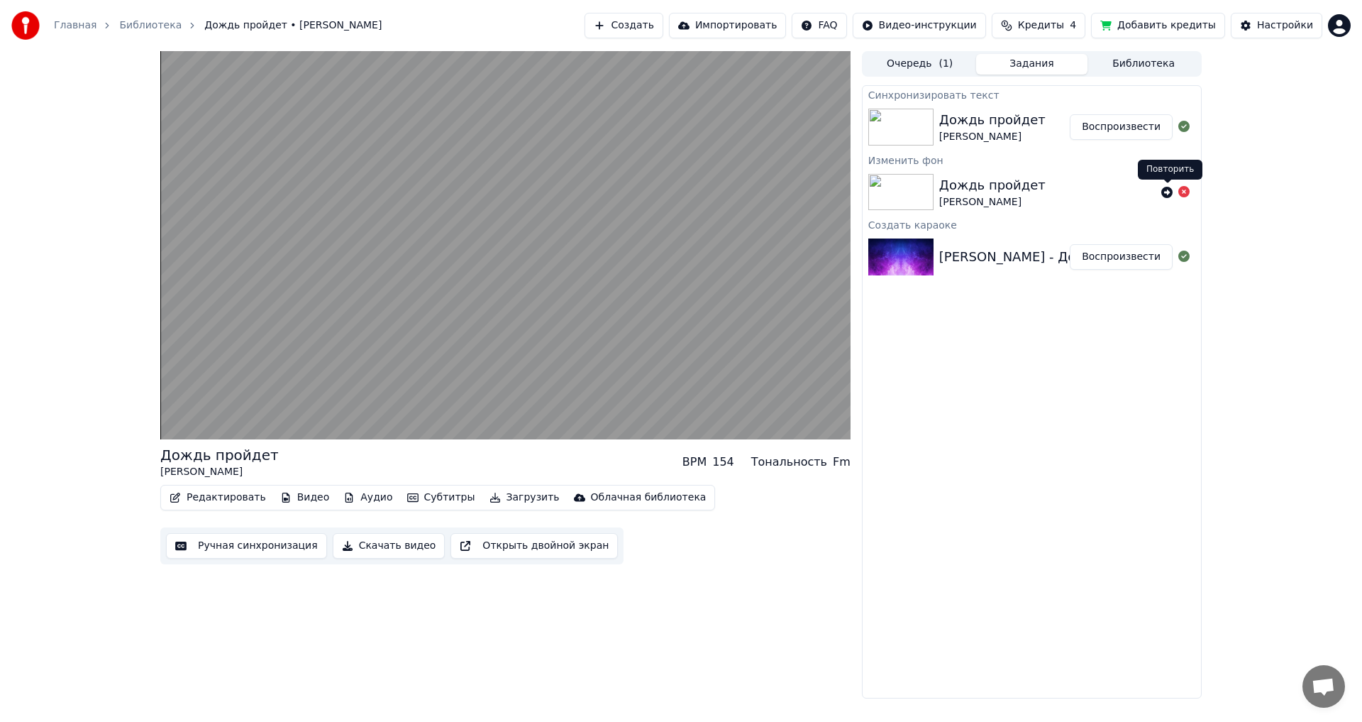
click at [1166, 190] on icon at bounding box center [1166, 192] width 11 height 11
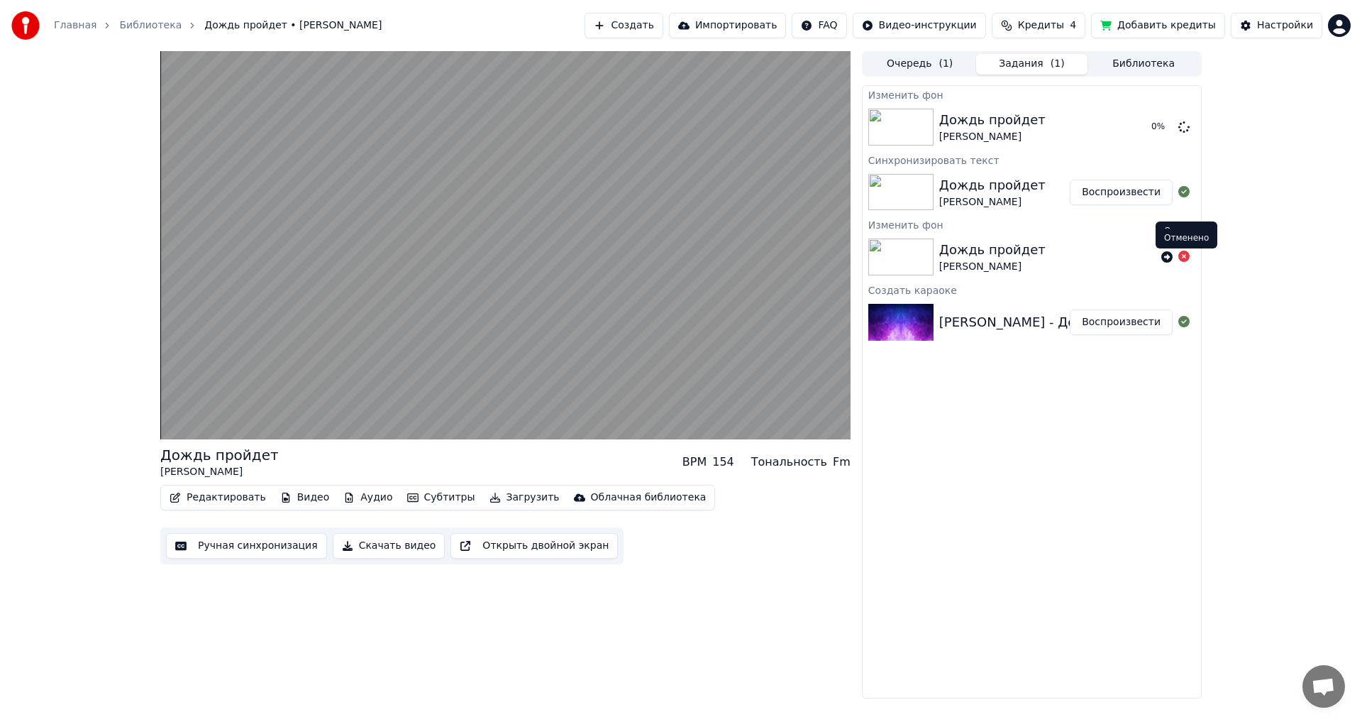
click at [1186, 255] on icon at bounding box center [1183, 255] width 11 height 11
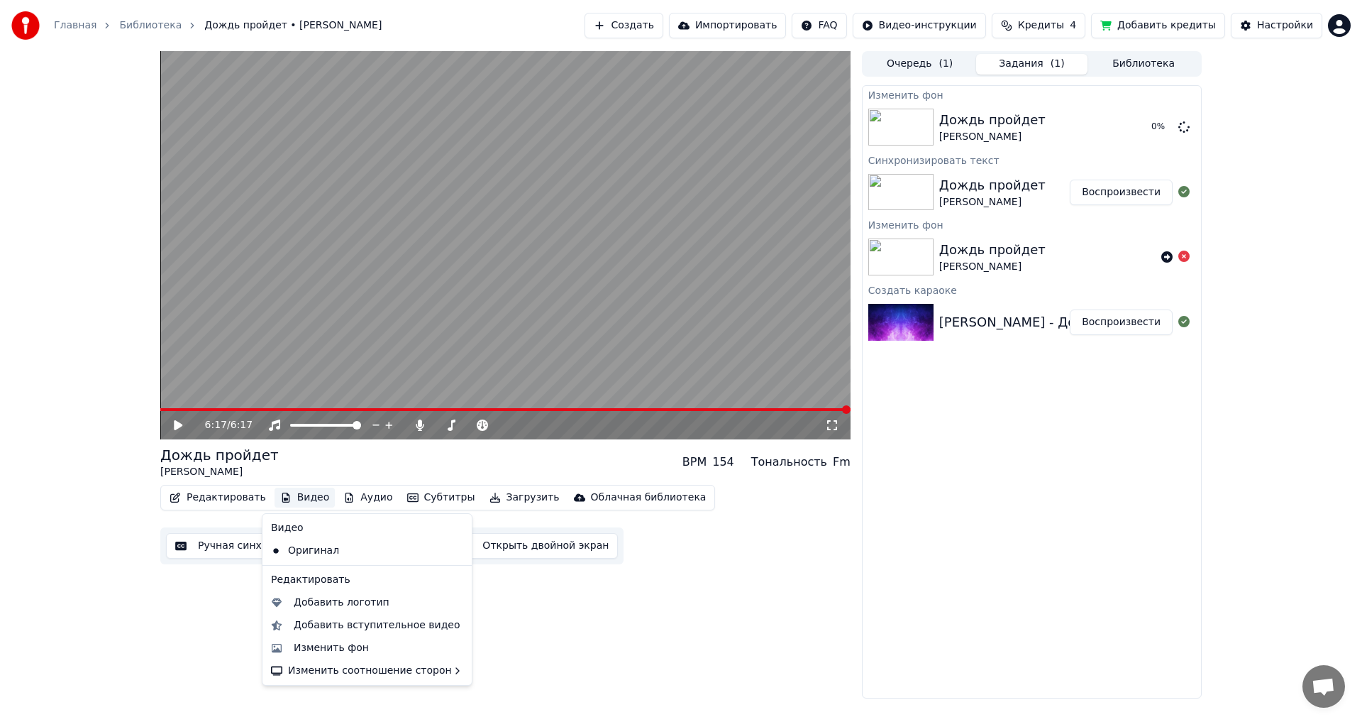
click at [290, 496] on button "Видео" at bounding box center [305, 497] width 61 height 20
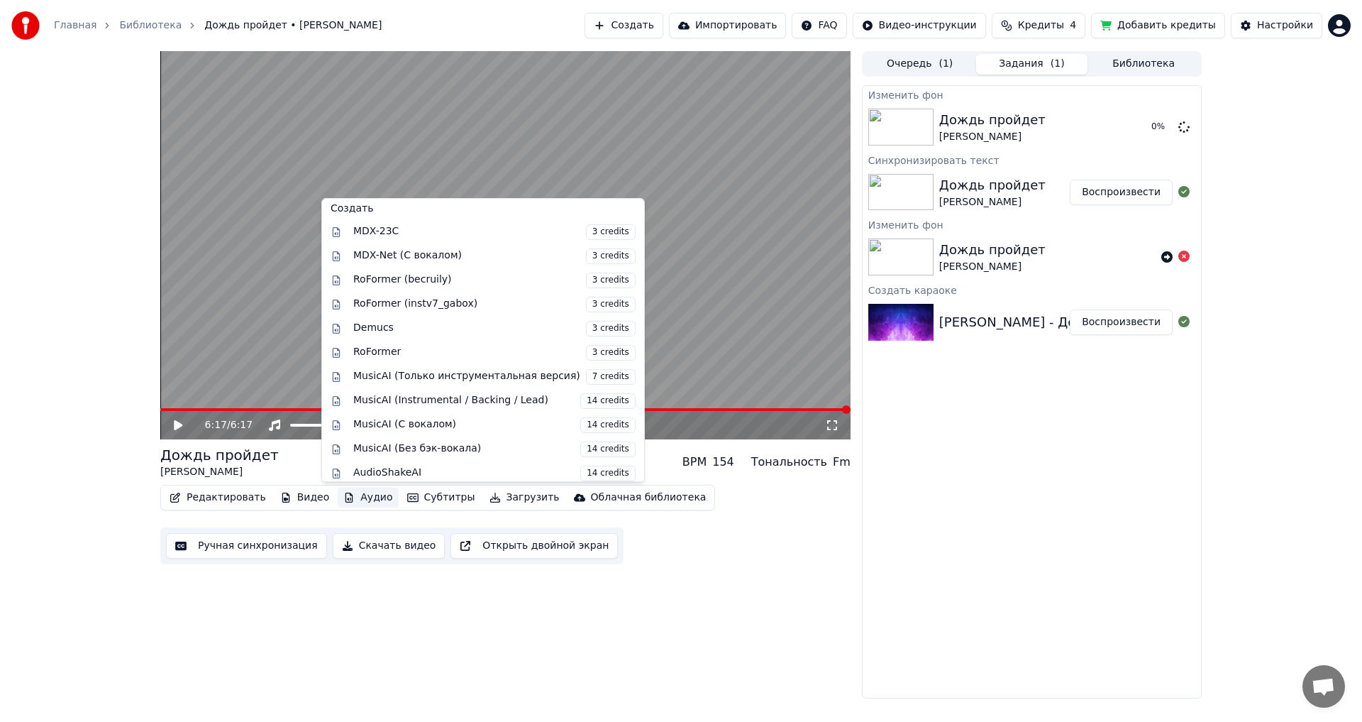
scroll to position [144, 0]
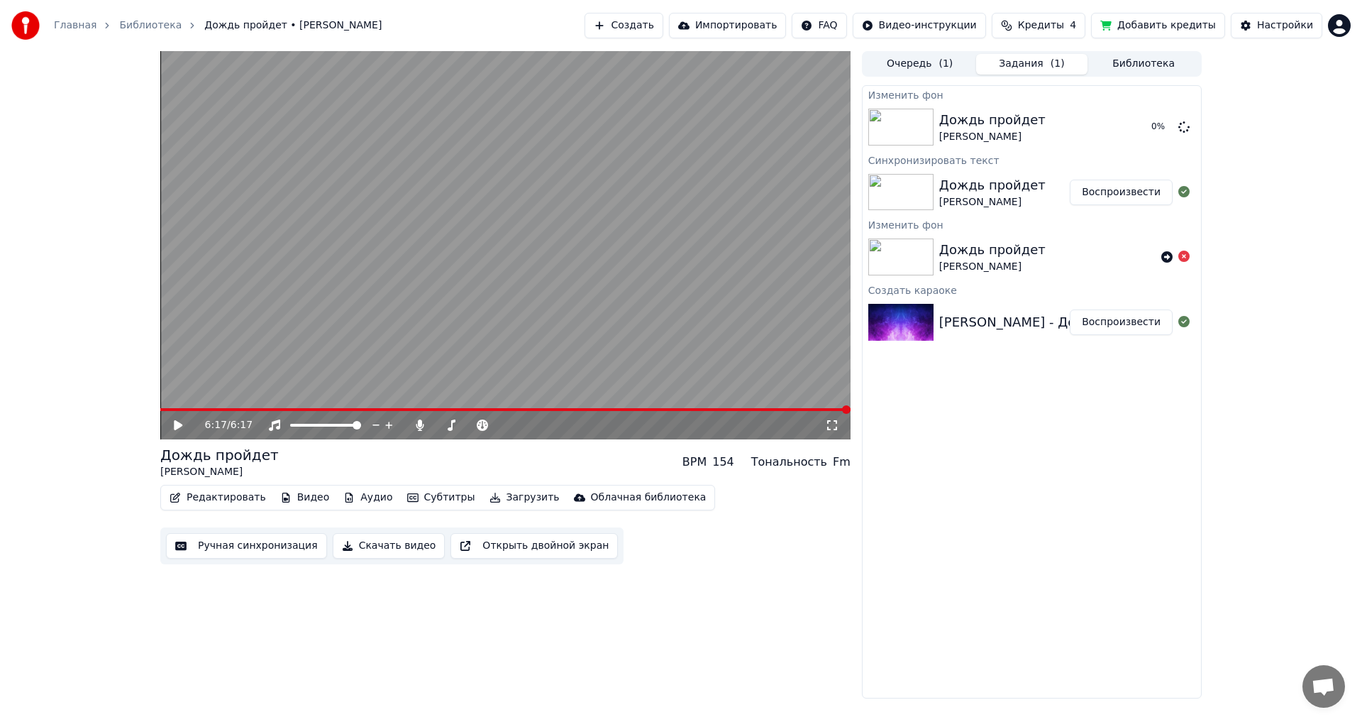
click at [941, 527] on div "Изменить [PERSON_NAME] пройдет [PERSON_NAME] 0 % Синхронизировать текст Дождь п…" at bounding box center [1032, 391] width 340 height 613
click at [278, 550] on button "Ручная синхронизация" at bounding box center [246, 546] width 161 height 26
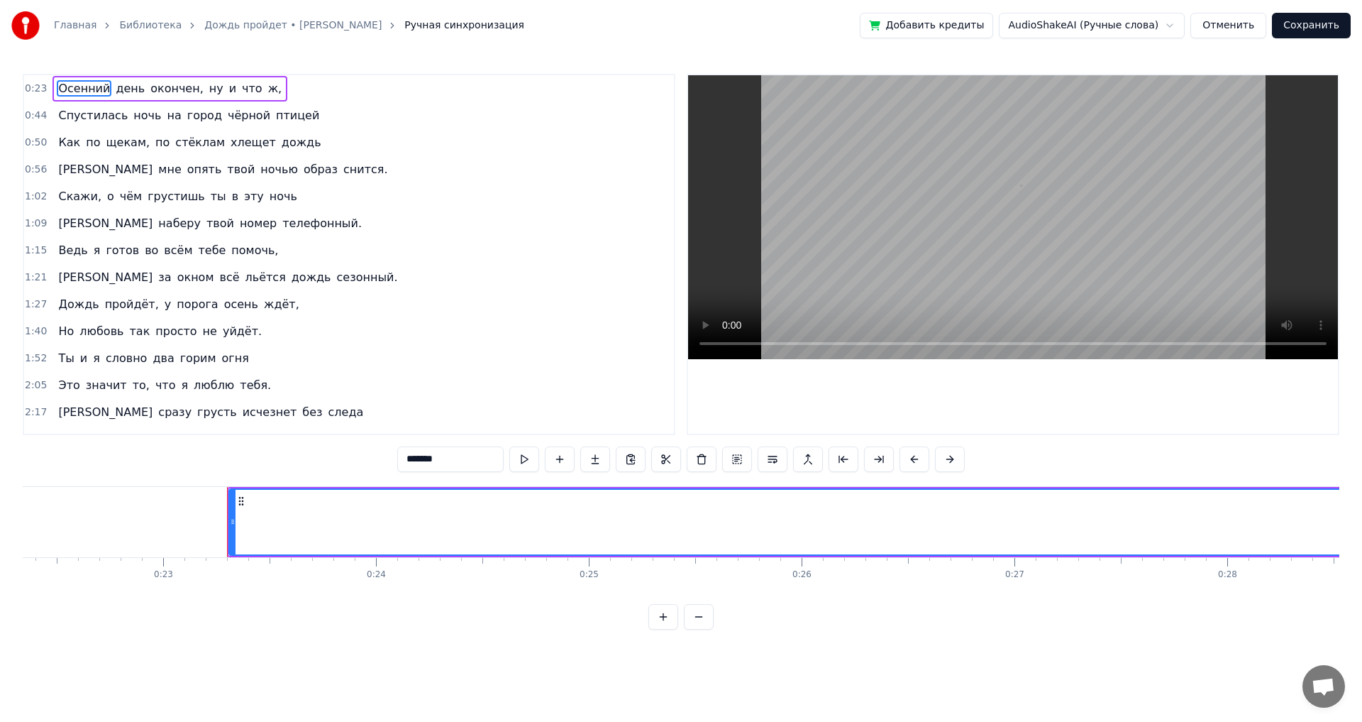
scroll to position [0, 4888]
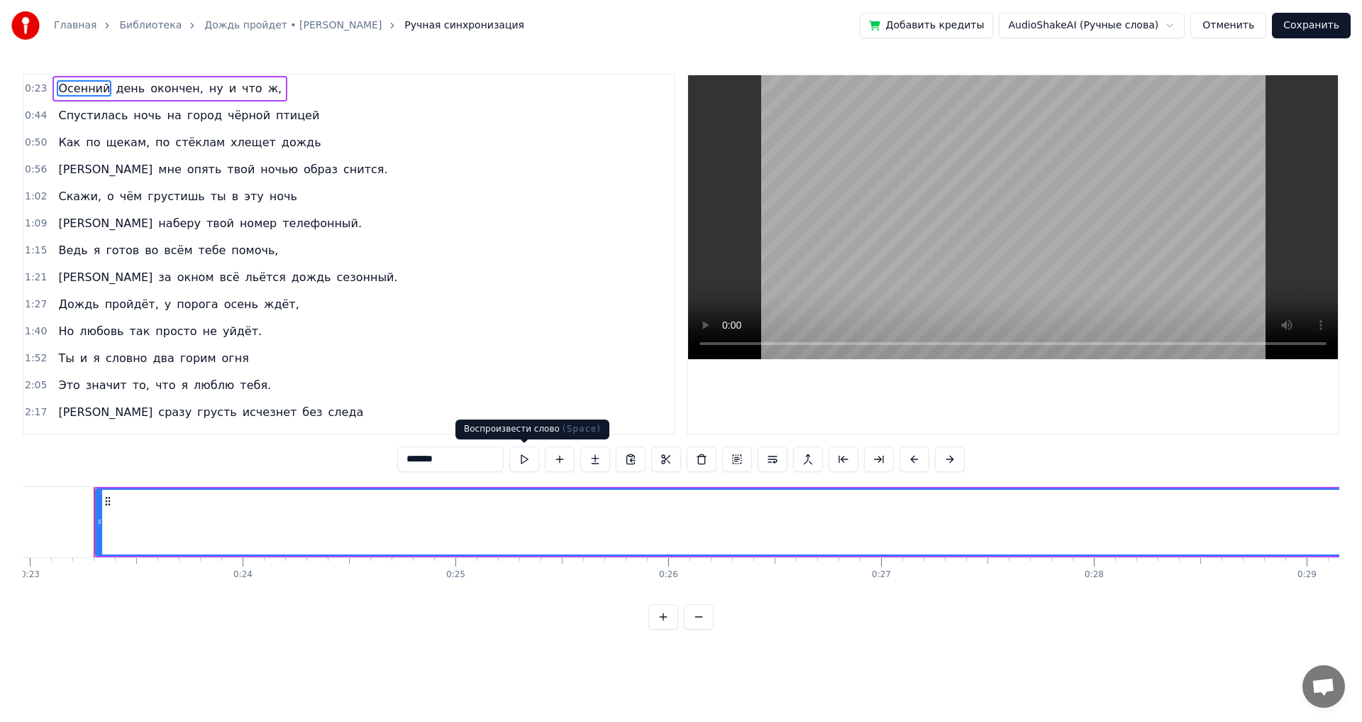
click at [524, 461] on button at bounding box center [524, 459] width 30 height 26
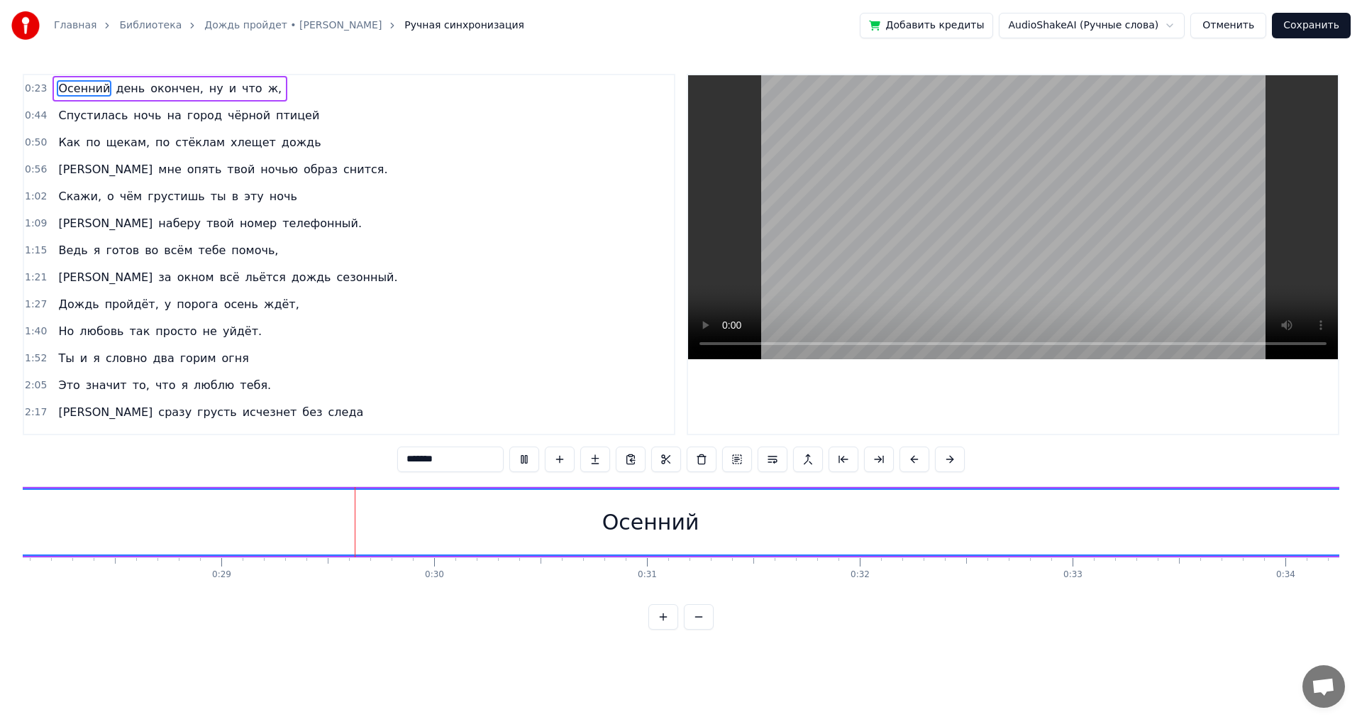
scroll to position [0, 6120]
click at [524, 460] on button at bounding box center [524, 459] width 30 height 26
drag, startPoint x: 505, startPoint y: 527, endPoint x: 532, endPoint y: 524, distance: 27.1
click at [532, 524] on div "Осенний" at bounding box center [504, 522] width 97 height 32
click at [464, 519] on div "Осенний" at bounding box center [504, 522] width 97 height 32
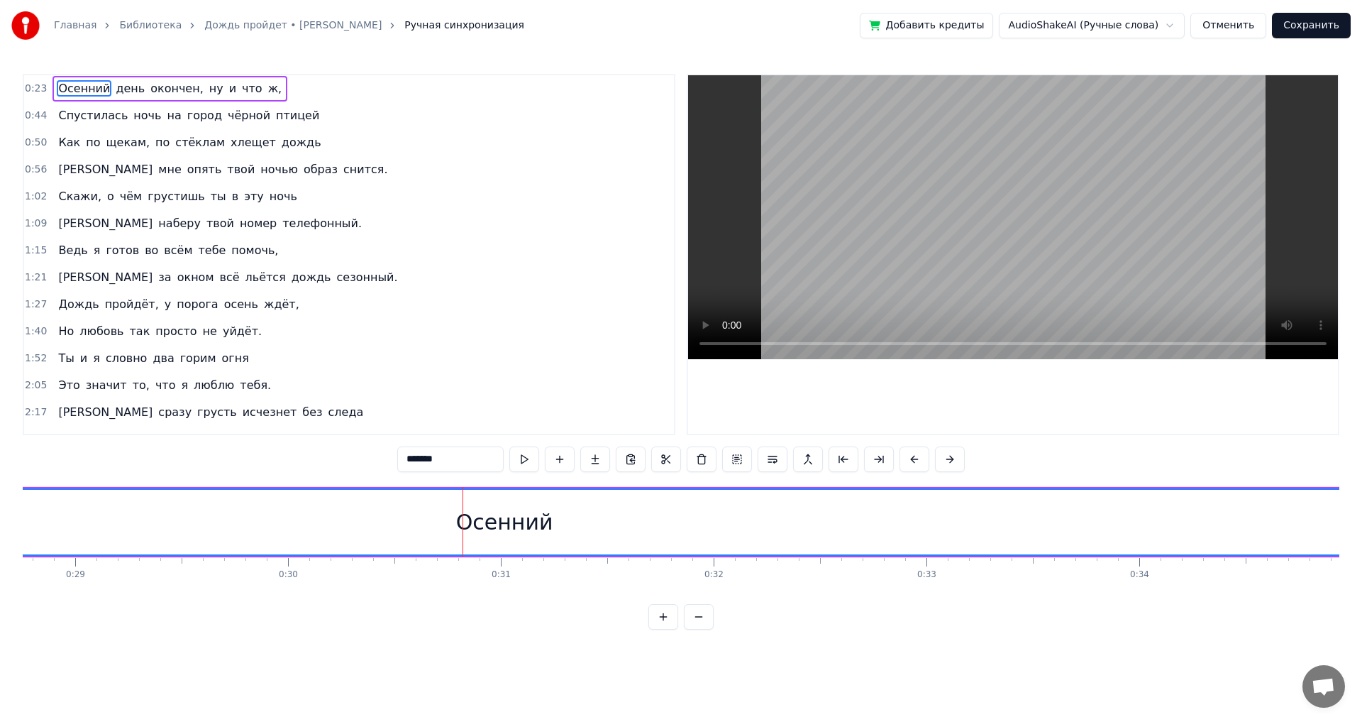
click at [473, 518] on div "Осенний" at bounding box center [504, 522] width 97 height 32
click at [462, 517] on div "Осенний" at bounding box center [504, 522] width 97 height 32
click at [507, 518] on div "Осенний" at bounding box center [504, 522] width 97 height 32
click at [563, 521] on div "Осенний" at bounding box center [504, 522] width 3279 height 65
click at [502, 528] on div "Осенний" at bounding box center [504, 522] width 97 height 32
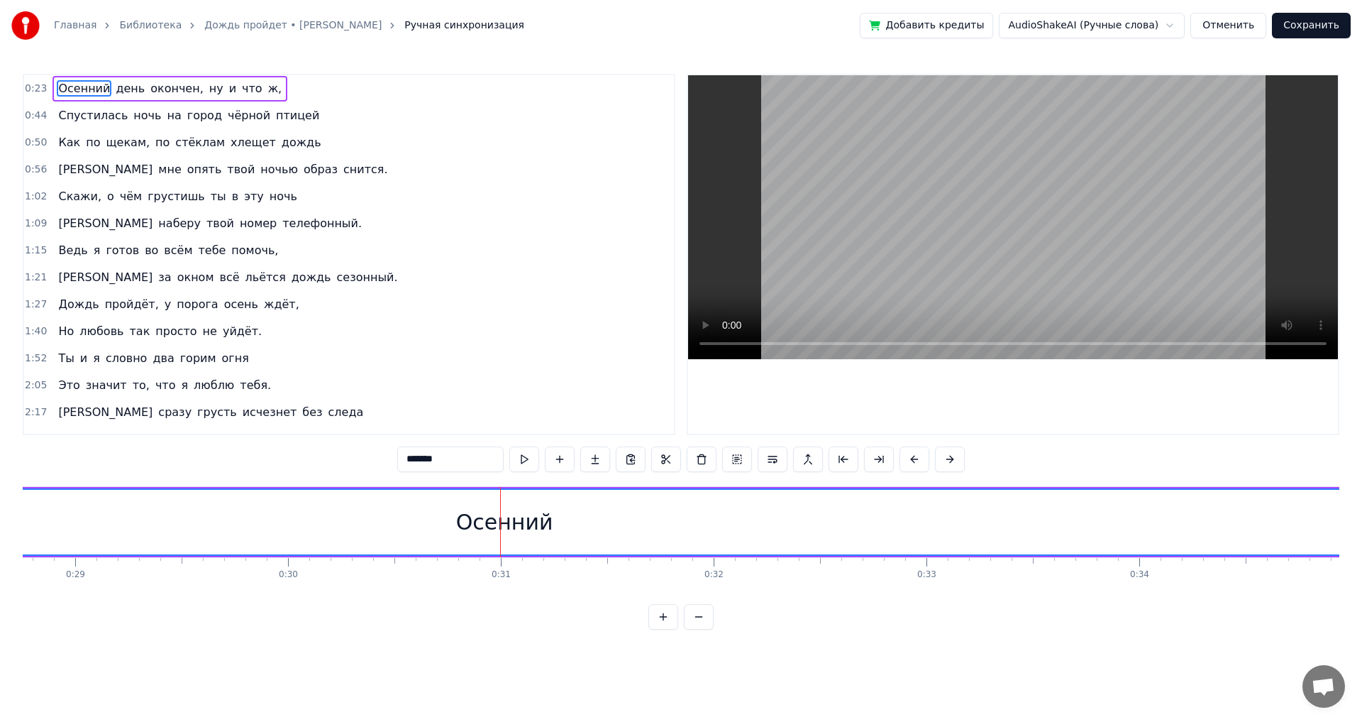
click at [485, 526] on div "Осенний" at bounding box center [504, 522] width 97 height 32
click at [119, 87] on span "день" at bounding box center [130, 88] width 32 height 16
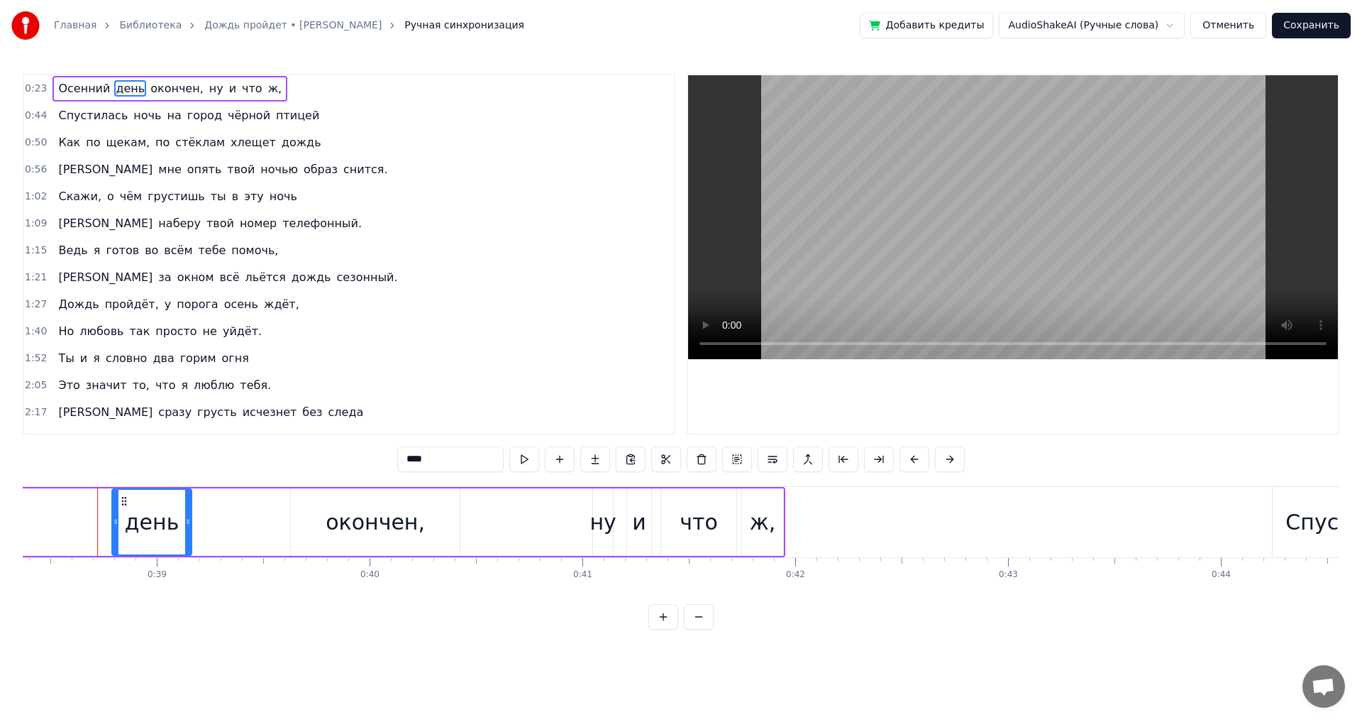
scroll to position [0, 8171]
click at [152, 525] on div "день" at bounding box center [148, 522] width 55 height 32
click at [126, 525] on div "день" at bounding box center [148, 522] width 55 height 32
click at [138, 524] on div "день" at bounding box center [148, 522] width 55 height 32
click at [159, 526] on div "день" at bounding box center [148, 522] width 55 height 32
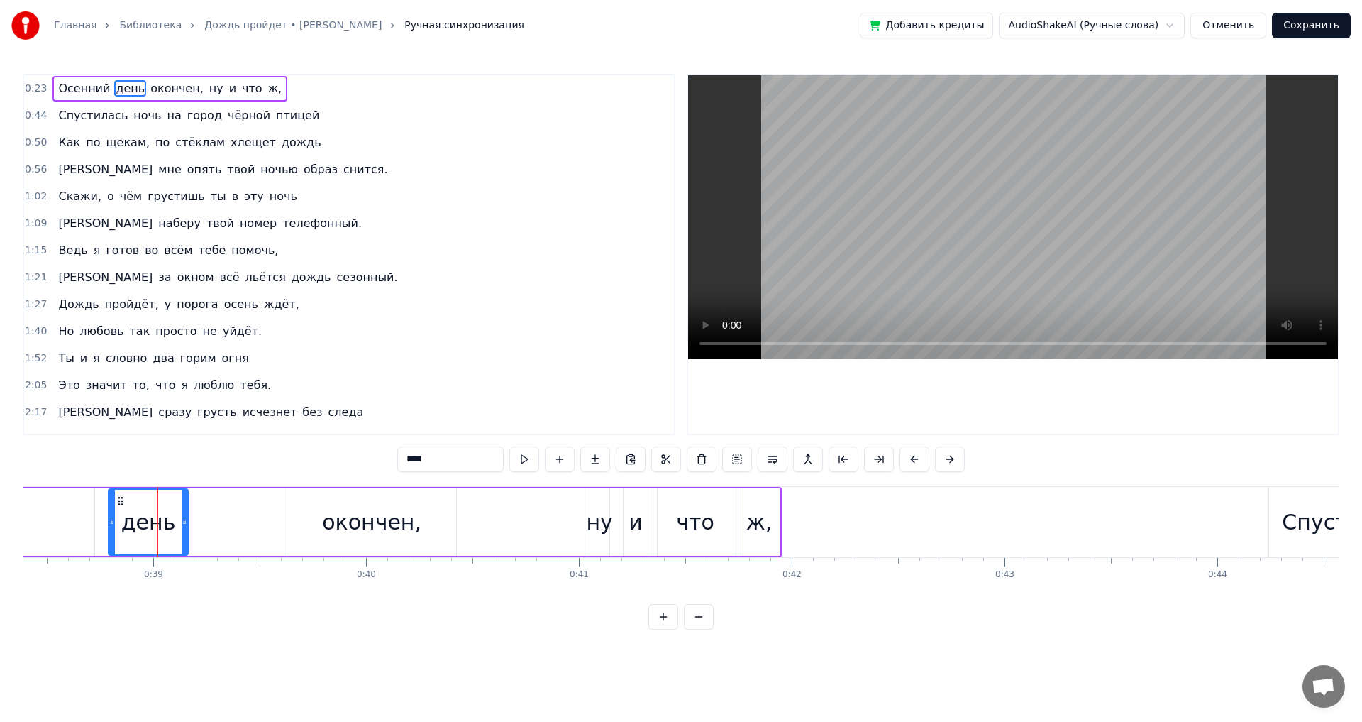
click at [132, 524] on div "день" at bounding box center [148, 522] width 55 height 32
click at [341, 524] on div "окончен," at bounding box center [371, 522] width 99 height 32
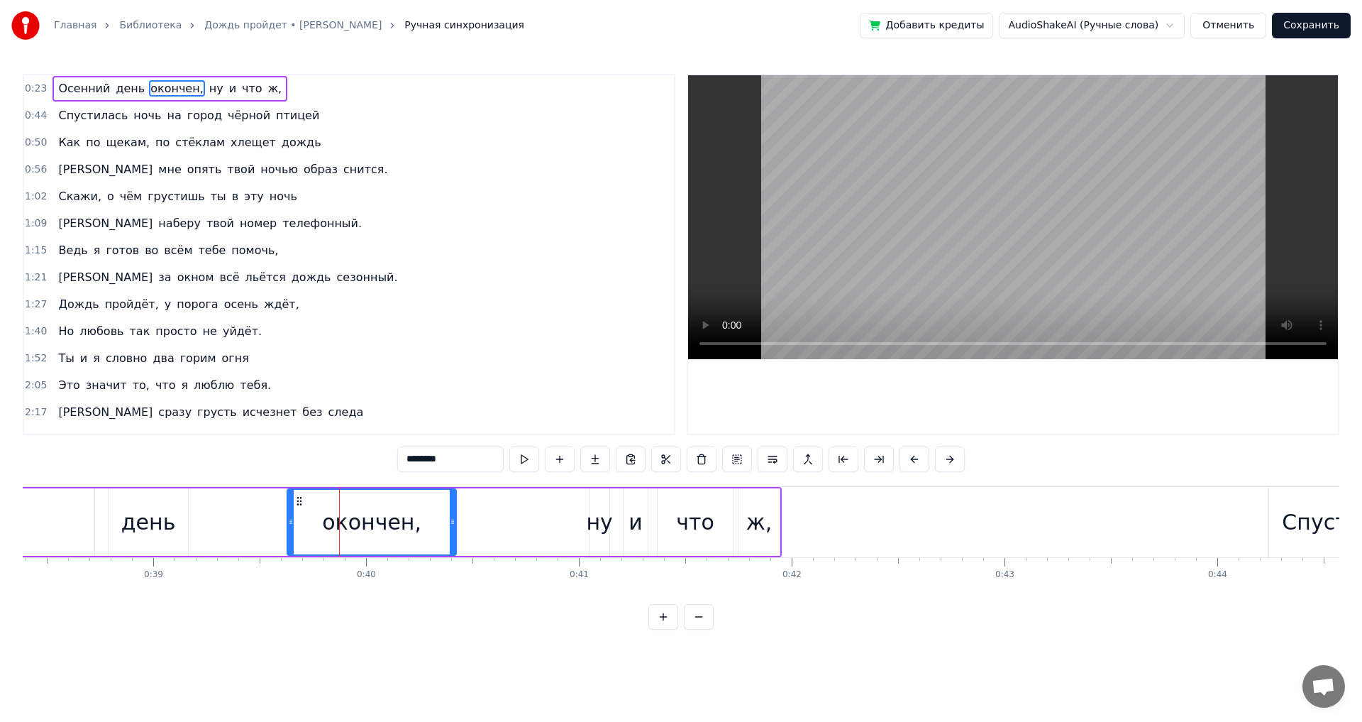
click at [82, 87] on span "Осенний" at bounding box center [84, 88] width 55 height 16
type input "*******"
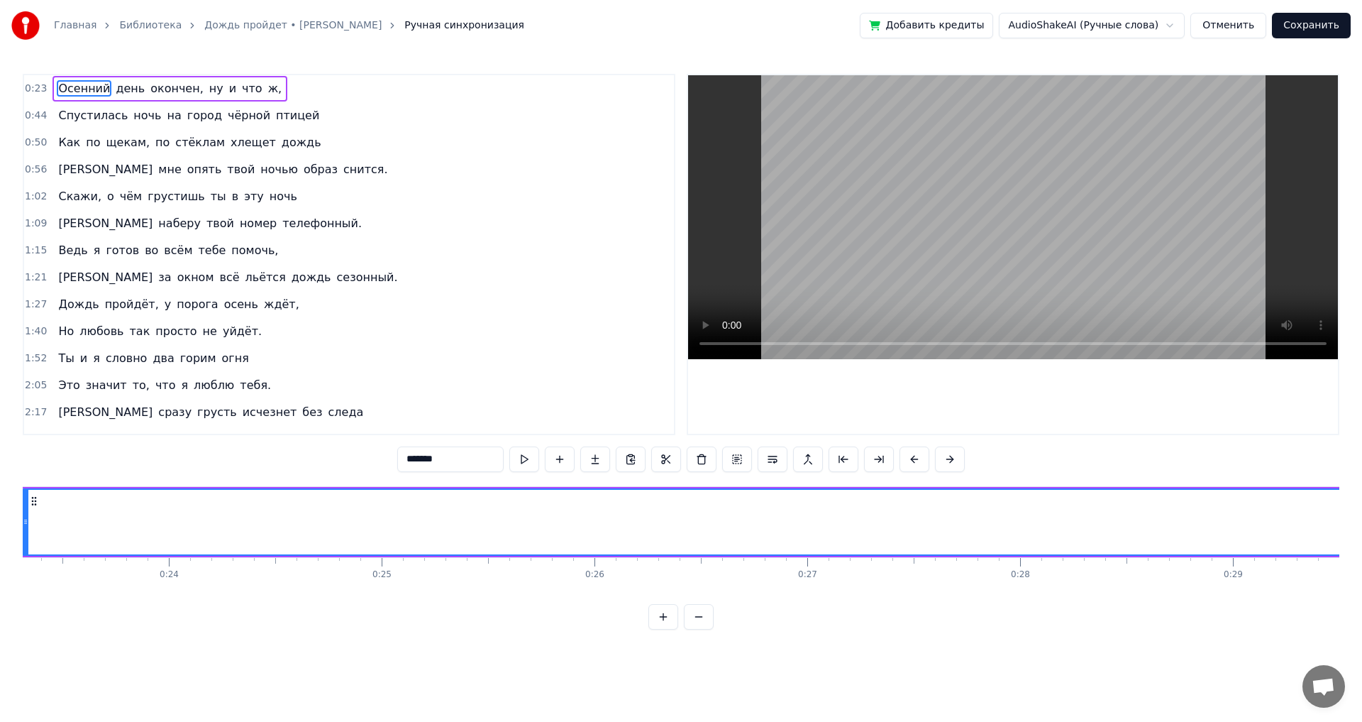
scroll to position [0, 4888]
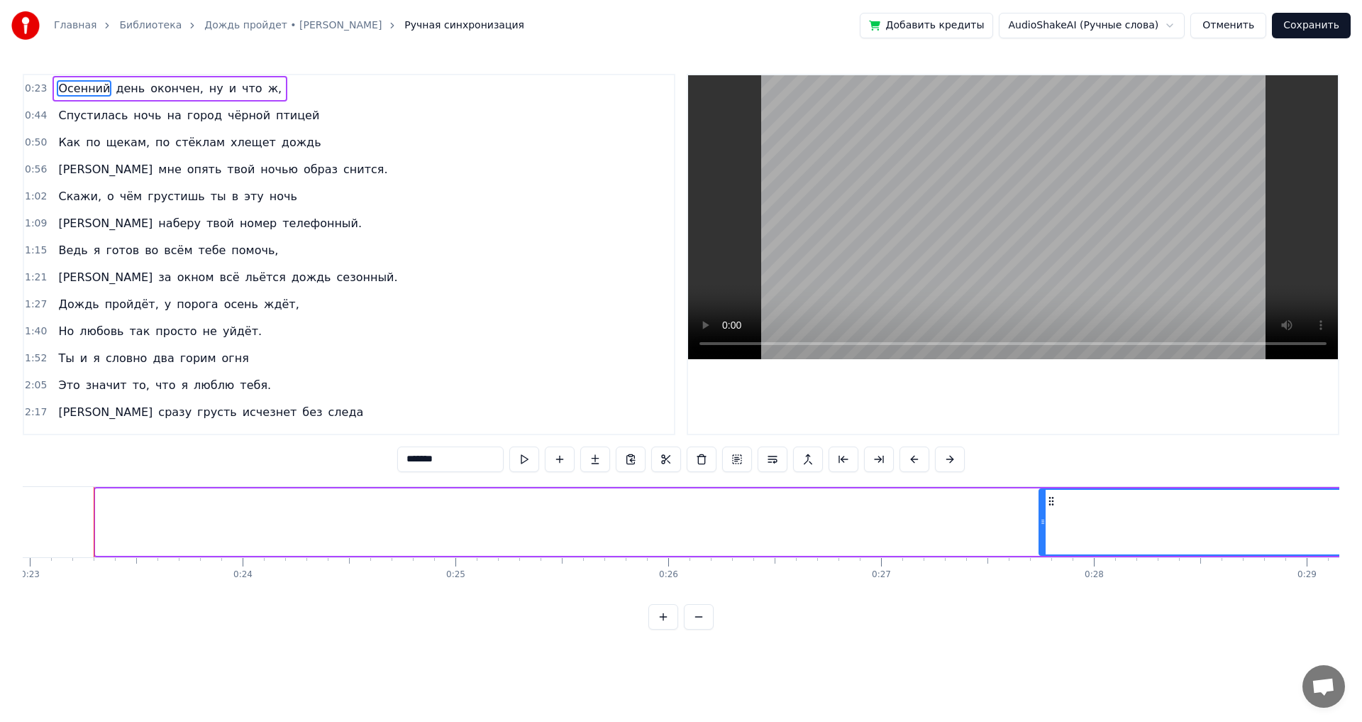
drag, startPoint x: 98, startPoint y: 539, endPoint x: 1042, endPoint y: 509, distance: 944.1
click at [1042, 509] on div at bounding box center [1043, 522] width 6 height 65
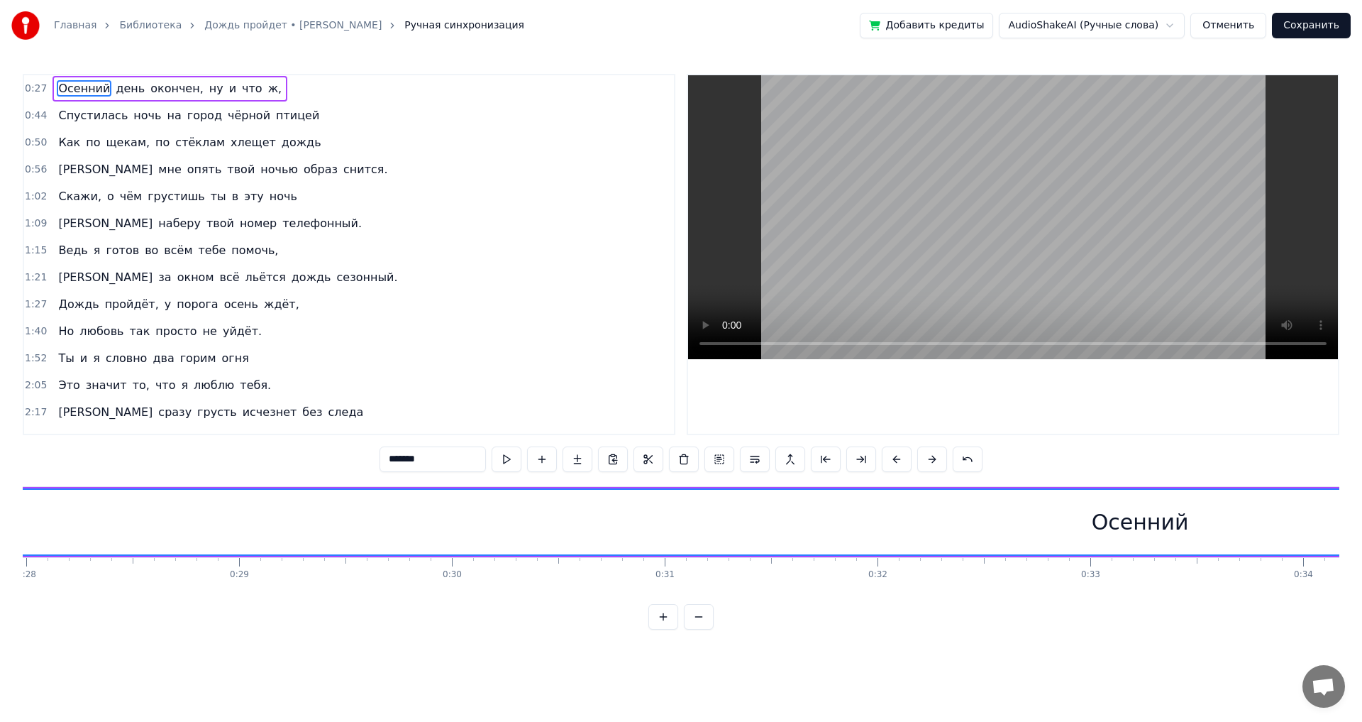
scroll to position [0, 5648]
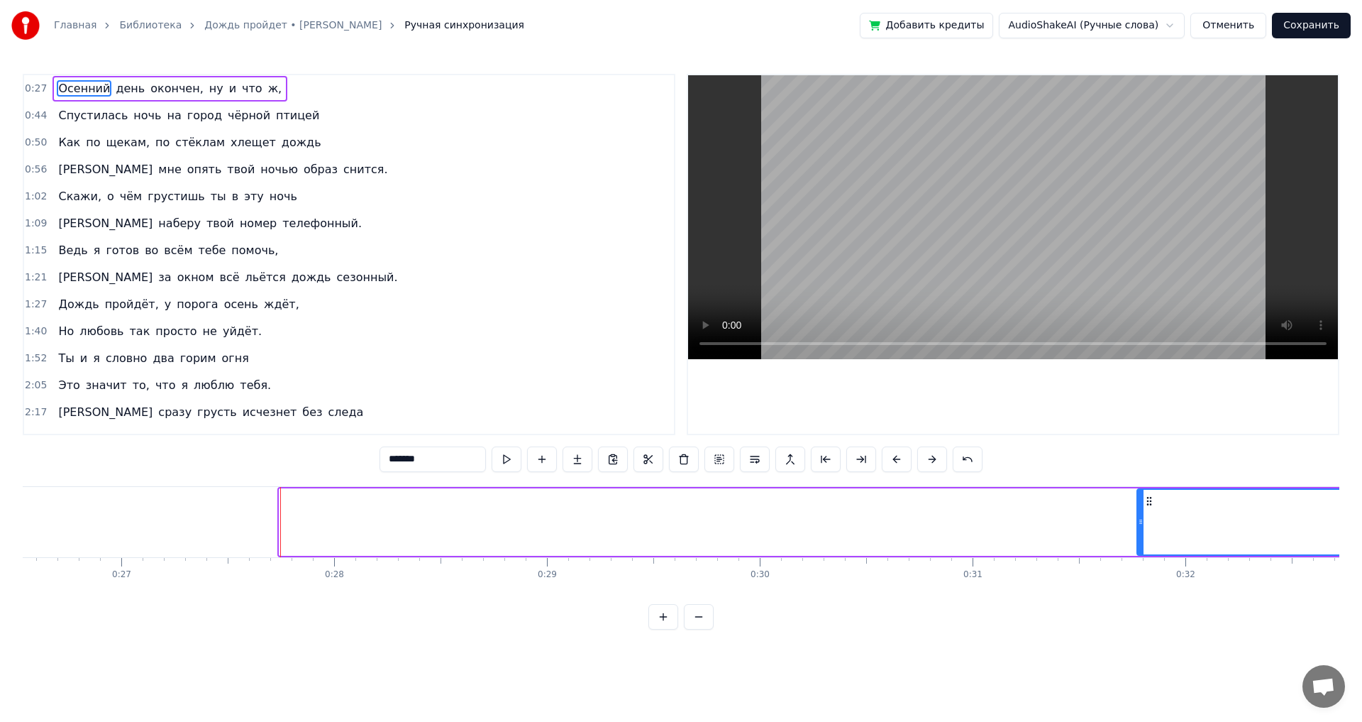
drag, startPoint x: 284, startPoint y: 521, endPoint x: 1142, endPoint y: 523, distance: 857.8
click at [1142, 523] on icon at bounding box center [1141, 521] width 6 height 11
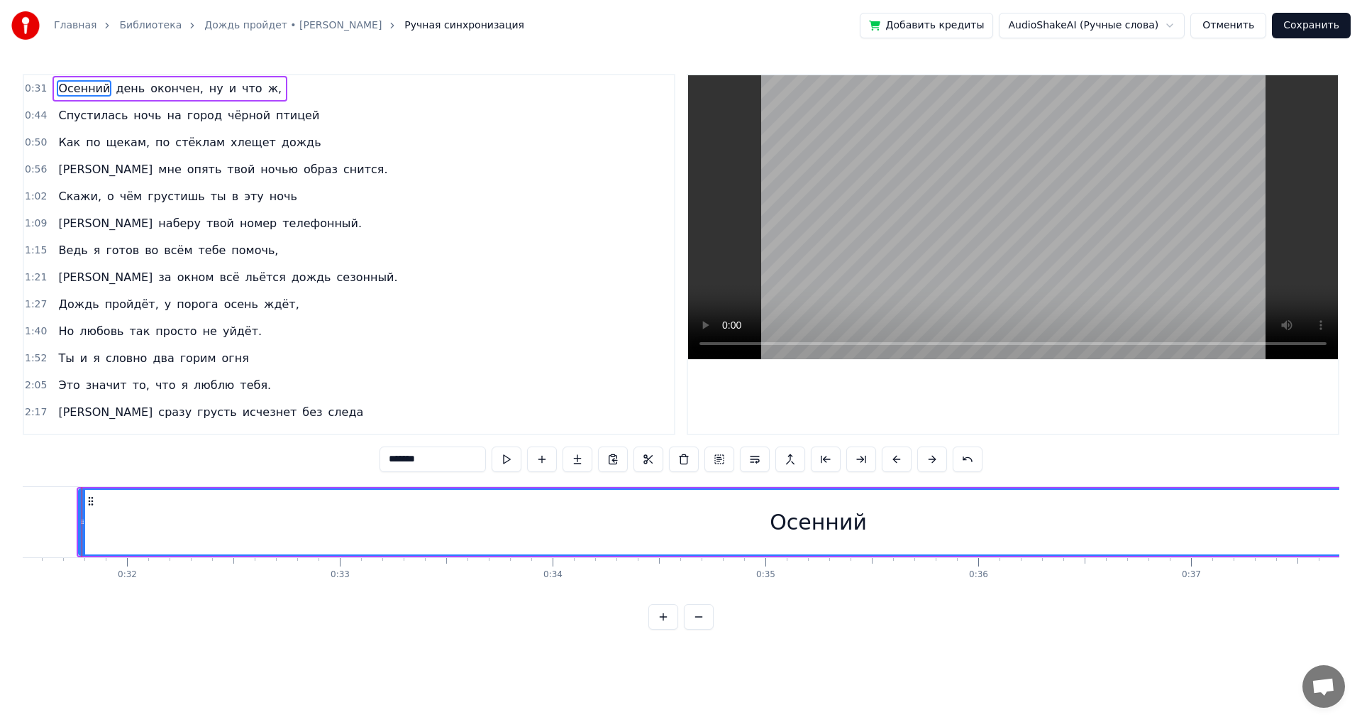
scroll to position [0, 6751]
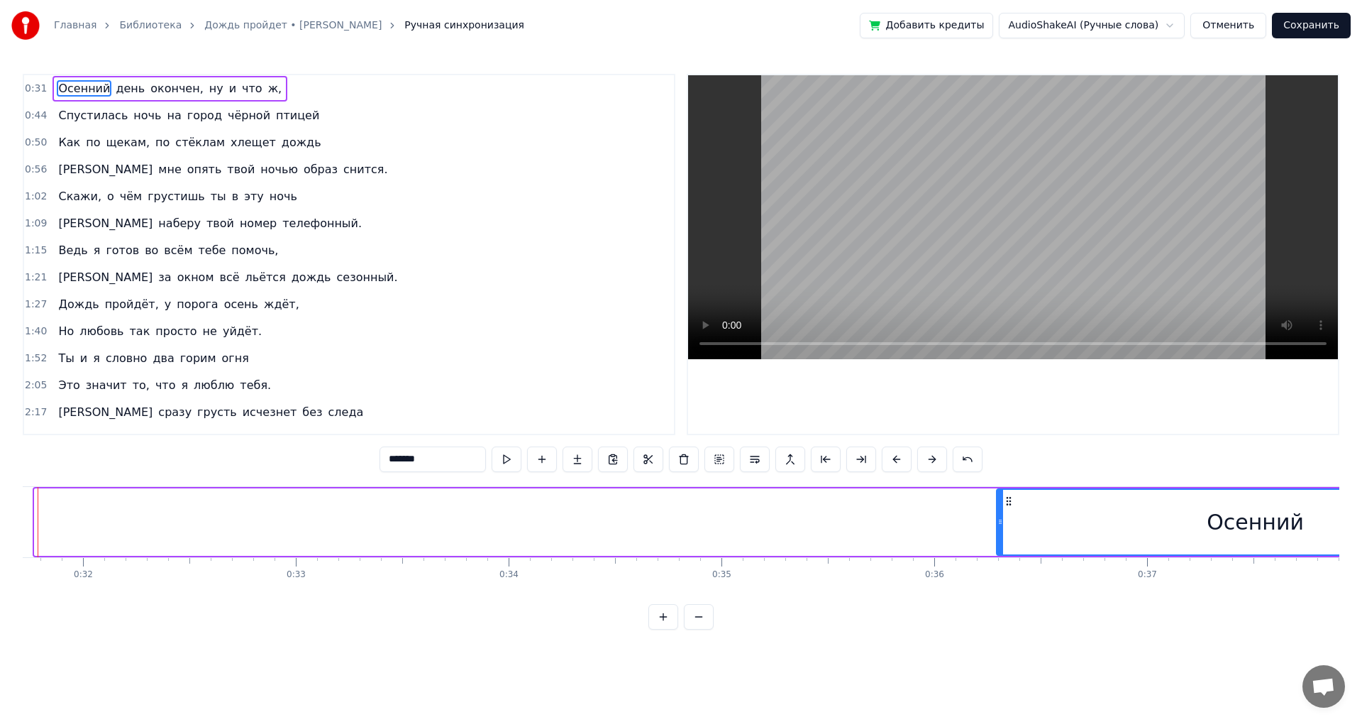
drag, startPoint x: 40, startPoint y: 522, endPoint x: 1002, endPoint y: 517, distance: 962.1
click at [1002, 517] on icon at bounding box center [1001, 521] width 6 height 11
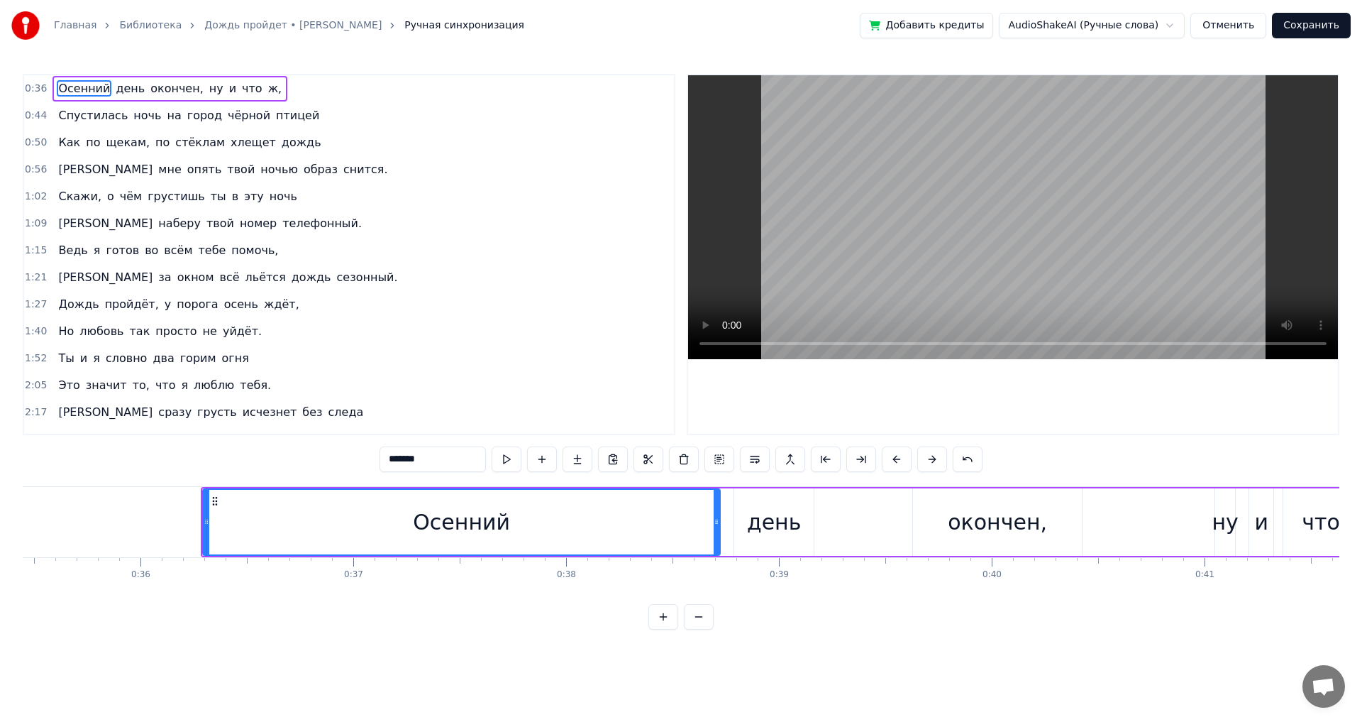
scroll to position [0, 7457]
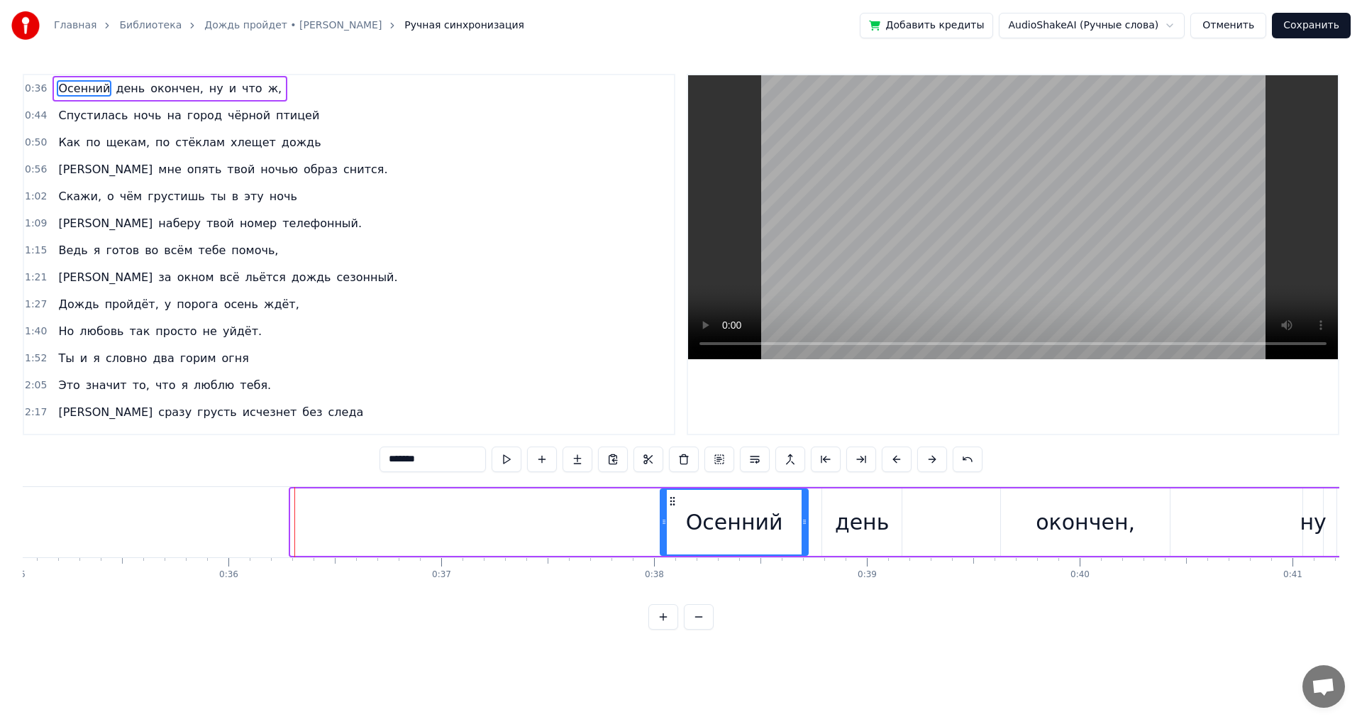
drag, startPoint x: 294, startPoint y: 521, endPoint x: 663, endPoint y: 522, distance: 369.7
click at [663, 522] on icon at bounding box center [664, 521] width 6 height 11
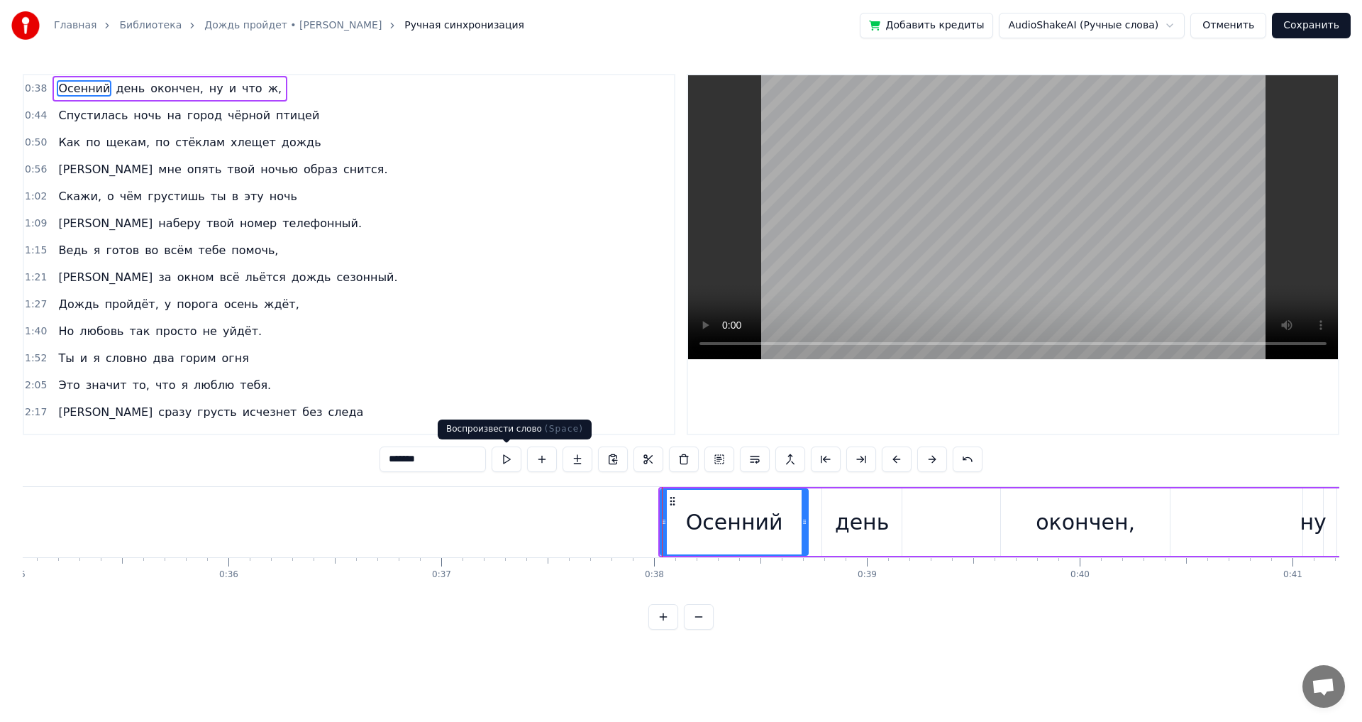
click at [505, 460] on button at bounding box center [507, 459] width 30 height 26
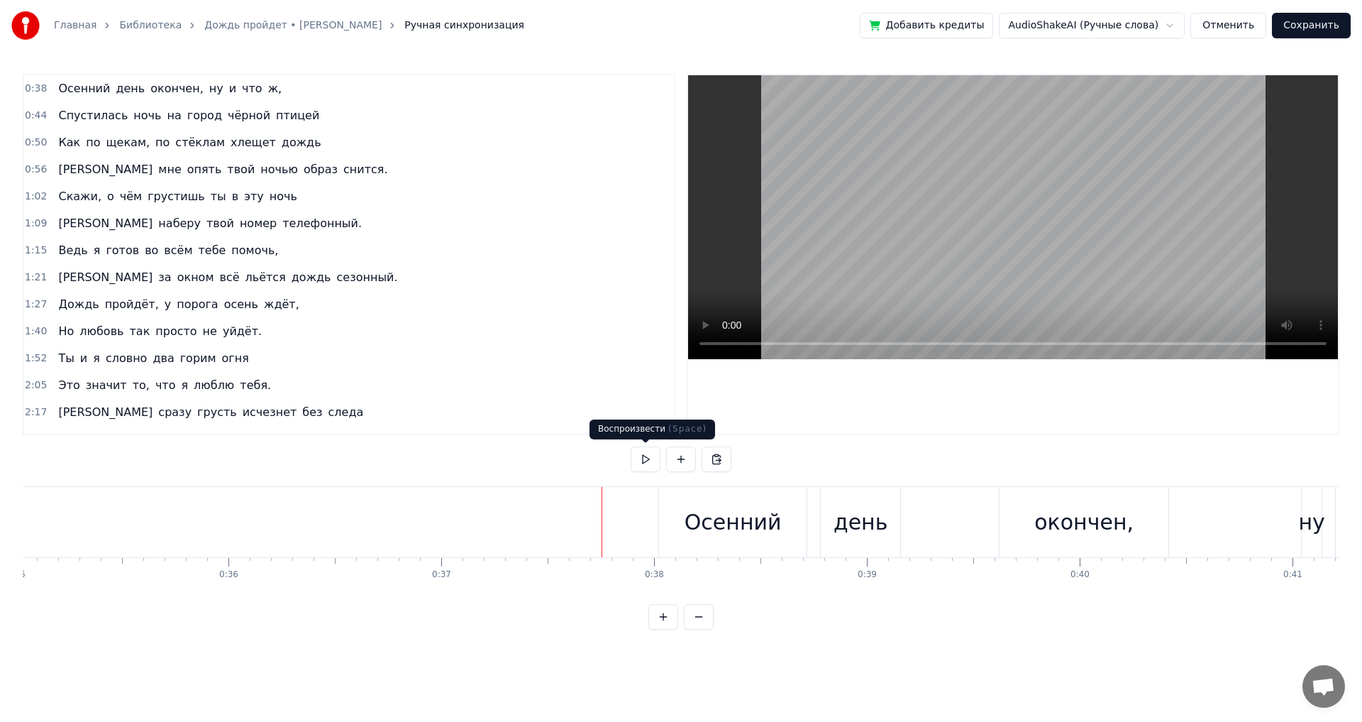
click at [641, 458] on button at bounding box center [646, 459] width 30 height 26
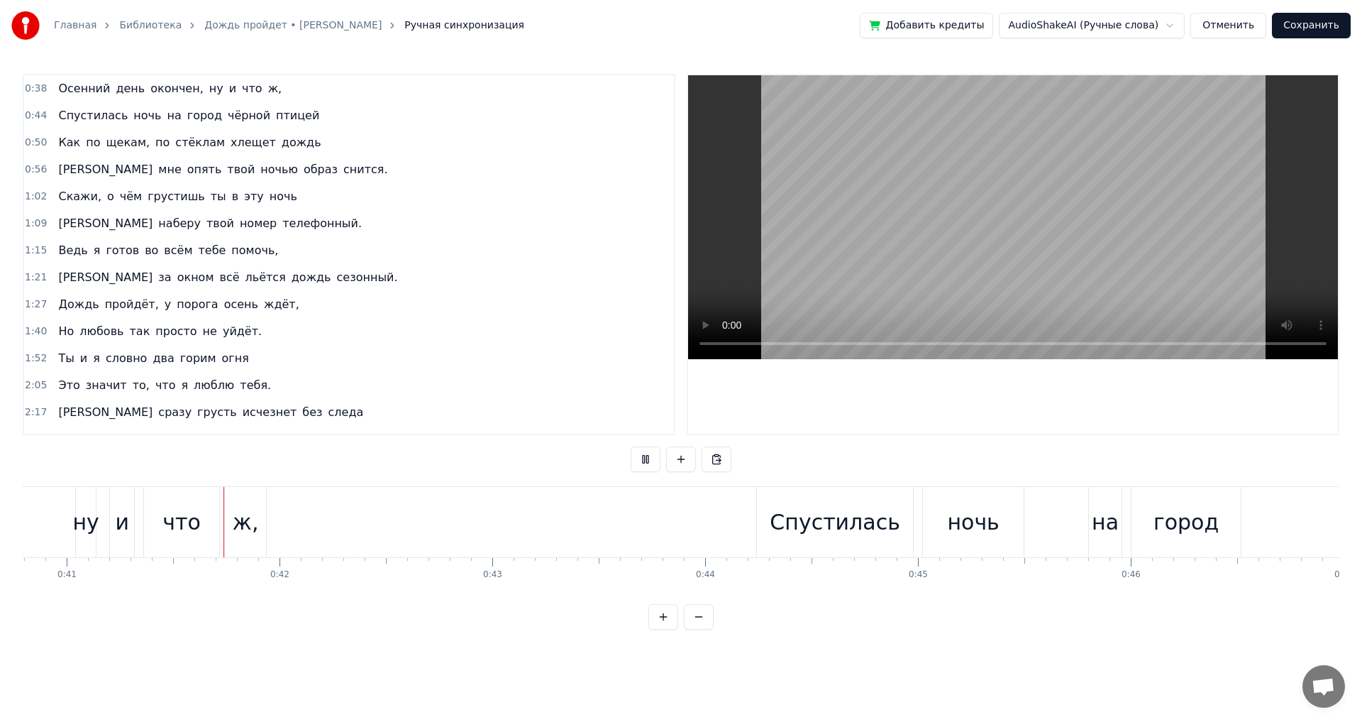
click at [643, 458] on button at bounding box center [646, 459] width 30 height 26
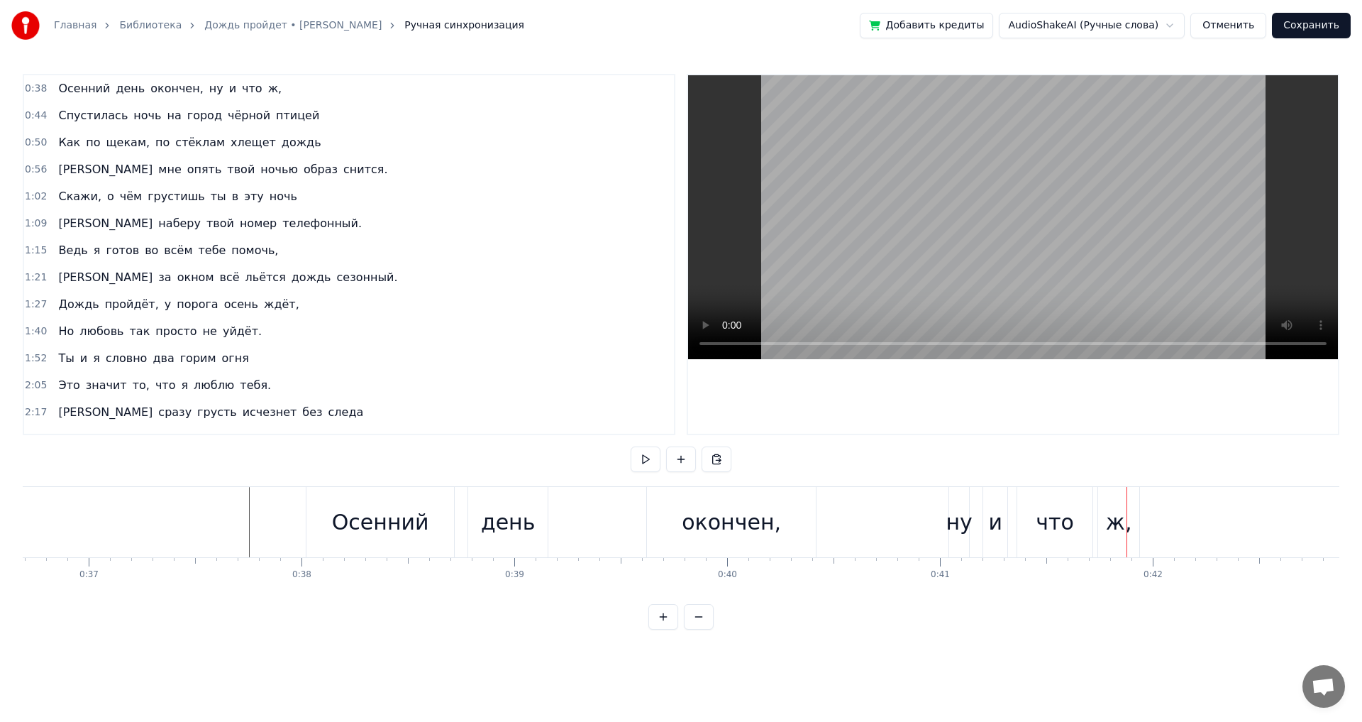
scroll to position [0, 7678]
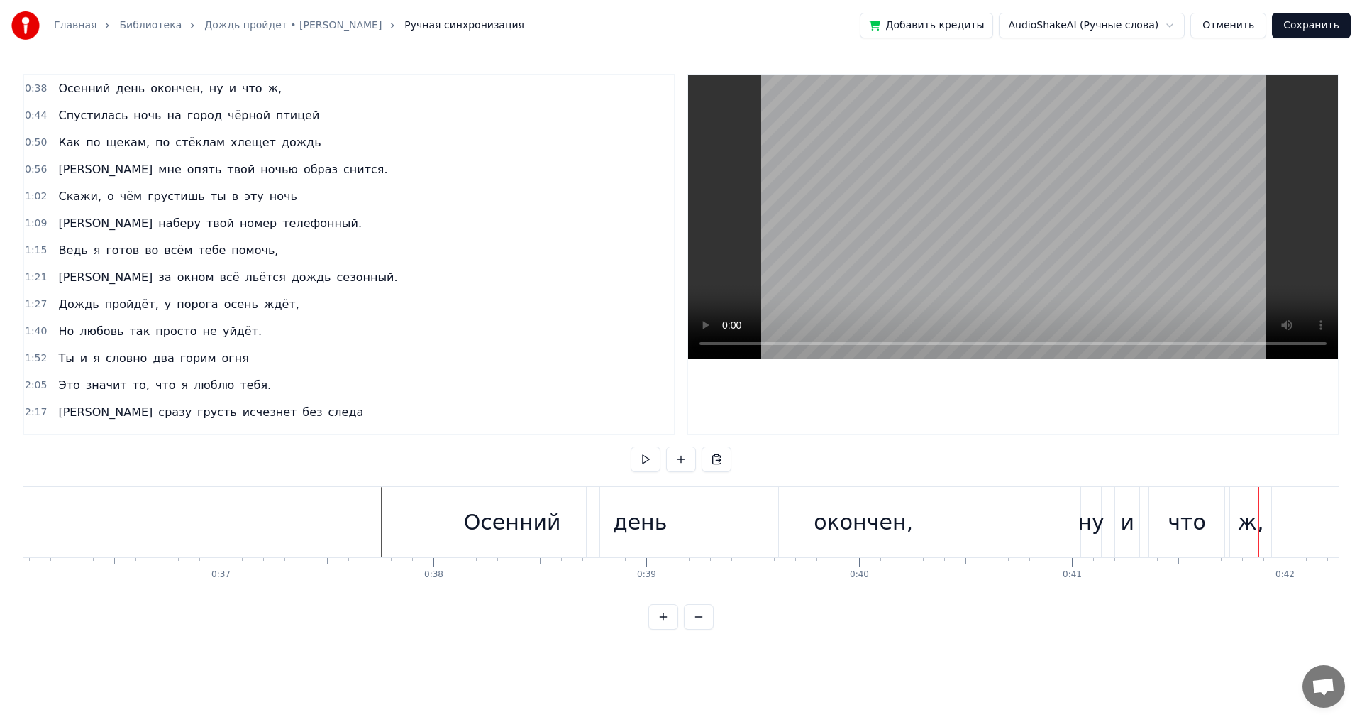
click at [647, 458] on button at bounding box center [646, 459] width 30 height 26
click at [644, 458] on button at bounding box center [646, 459] width 30 height 26
click at [1328, 22] on button "Сохранить" at bounding box center [1311, 26] width 79 height 26
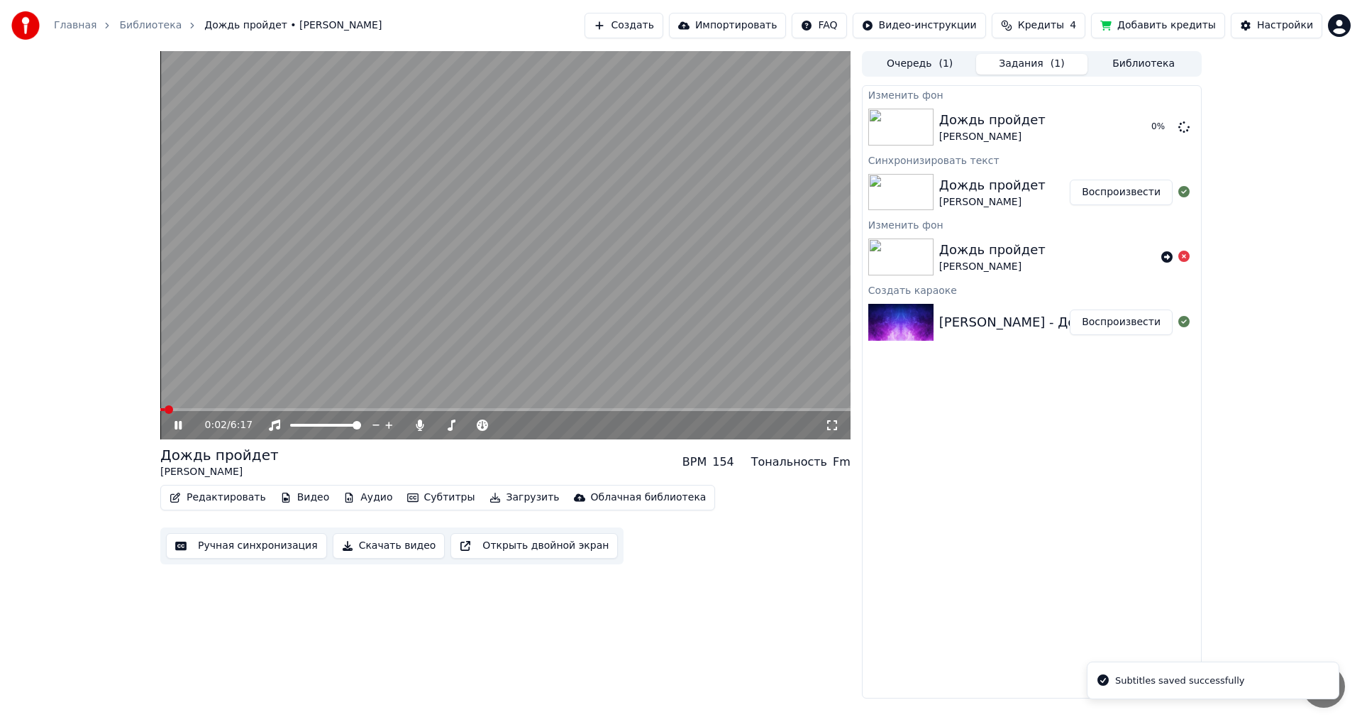
click at [204, 408] on span at bounding box center [505, 409] width 690 height 3
click at [222, 409] on span at bounding box center [505, 409] width 690 height 3
click at [180, 424] on icon at bounding box center [178, 425] width 7 height 9
click at [1184, 125] on icon at bounding box center [1183, 126] width 11 height 11
click at [302, 497] on button "Видео" at bounding box center [305, 497] width 61 height 20
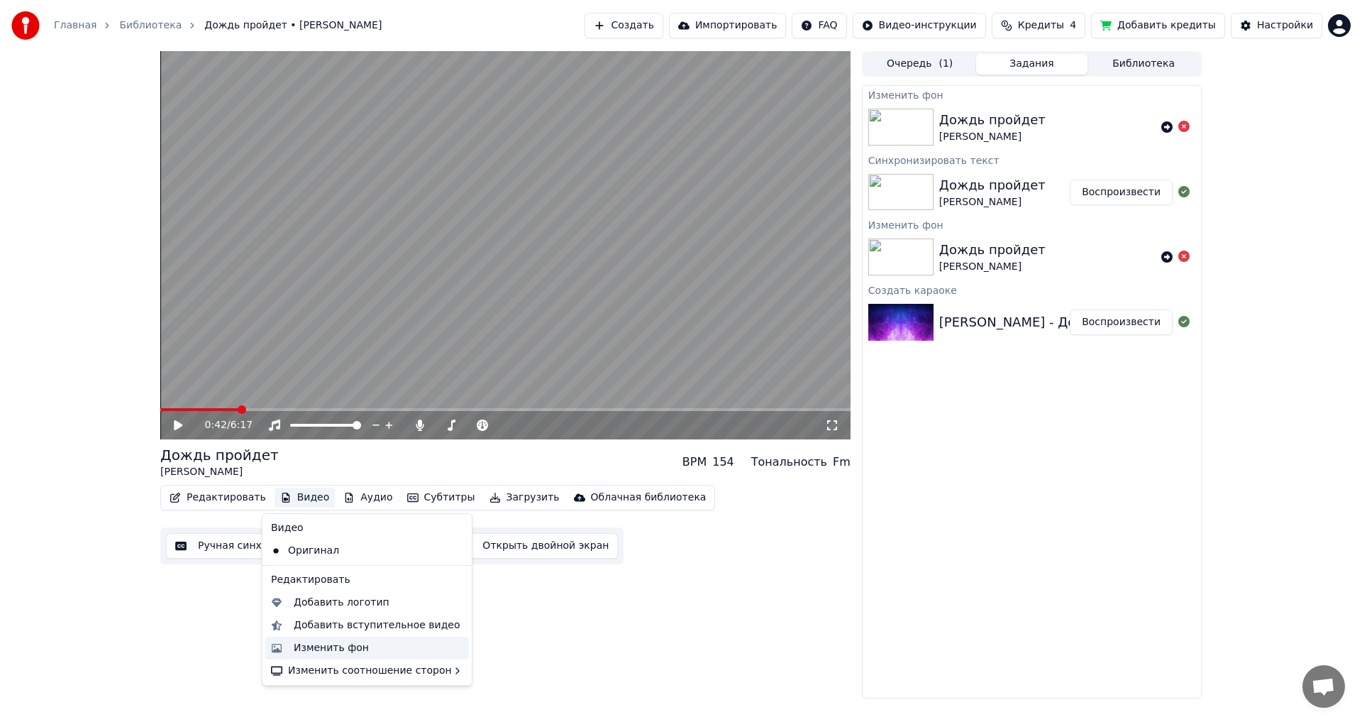
click at [330, 648] on div "Изменить фон" at bounding box center [331, 648] width 75 height 14
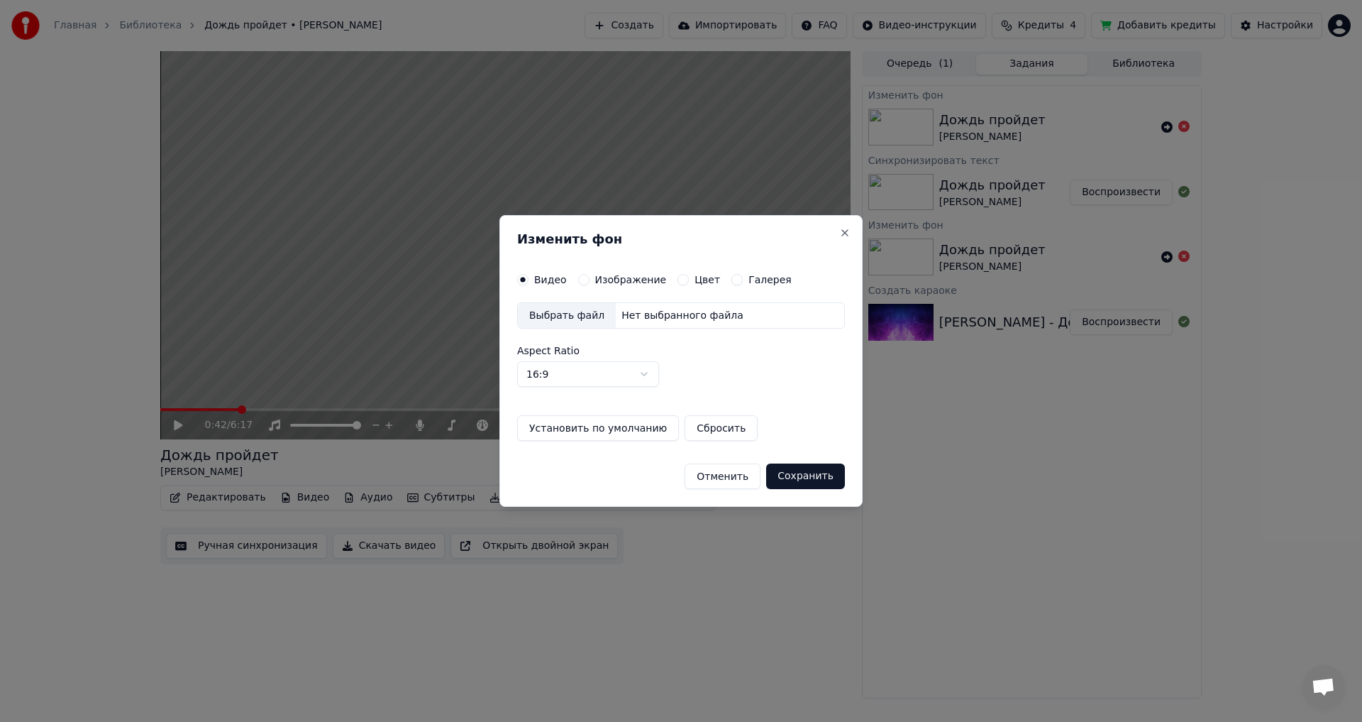
click at [641, 372] on body "Главная Библиотека Дождь пройдет • [PERSON_NAME] Создать Импортировать FAQ Виде…" at bounding box center [681, 361] width 1362 height 722
click at [580, 280] on button "Изображение" at bounding box center [583, 279] width 11 height 11
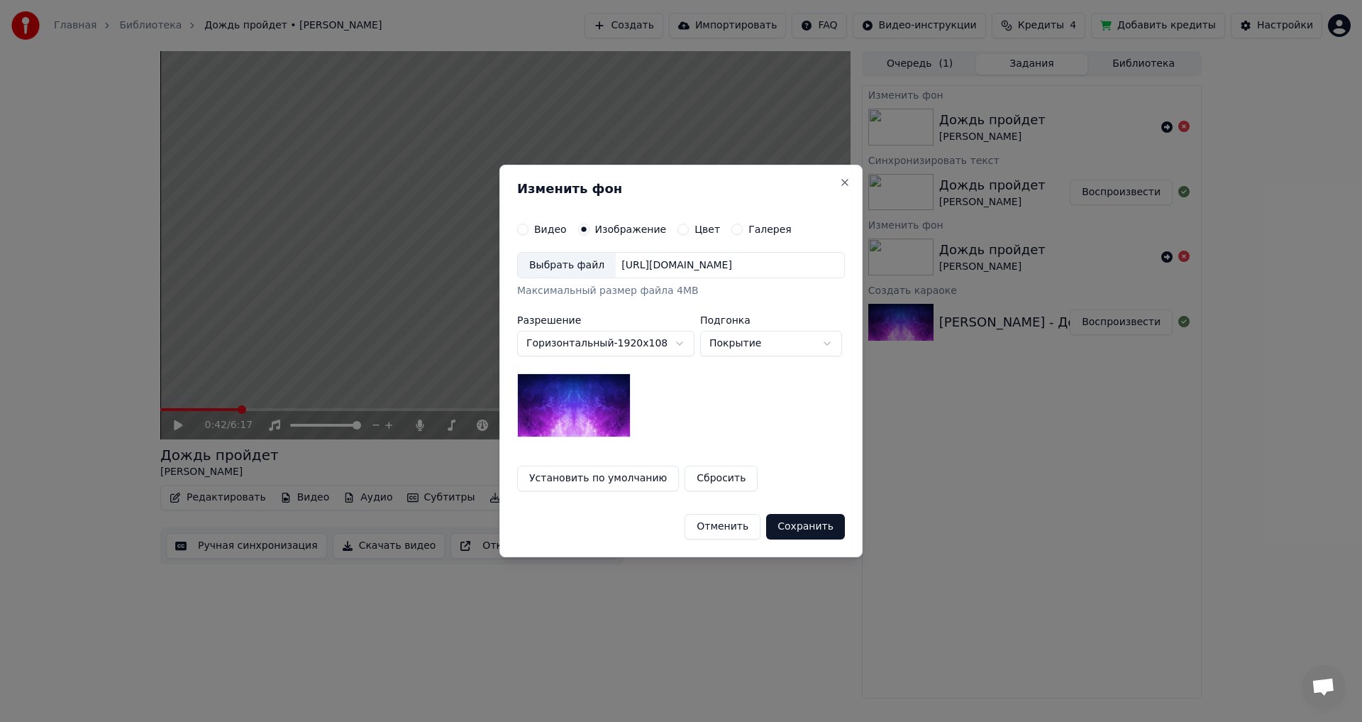
click at [565, 266] on div "Выбрать файл" at bounding box center [567, 266] width 98 height 26
click at [624, 480] on button "Установить по умолчанию" at bounding box center [598, 478] width 162 height 26
click at [810, 524] on button "Сохранить" at bounding box center [805, 527] width 79 height 26
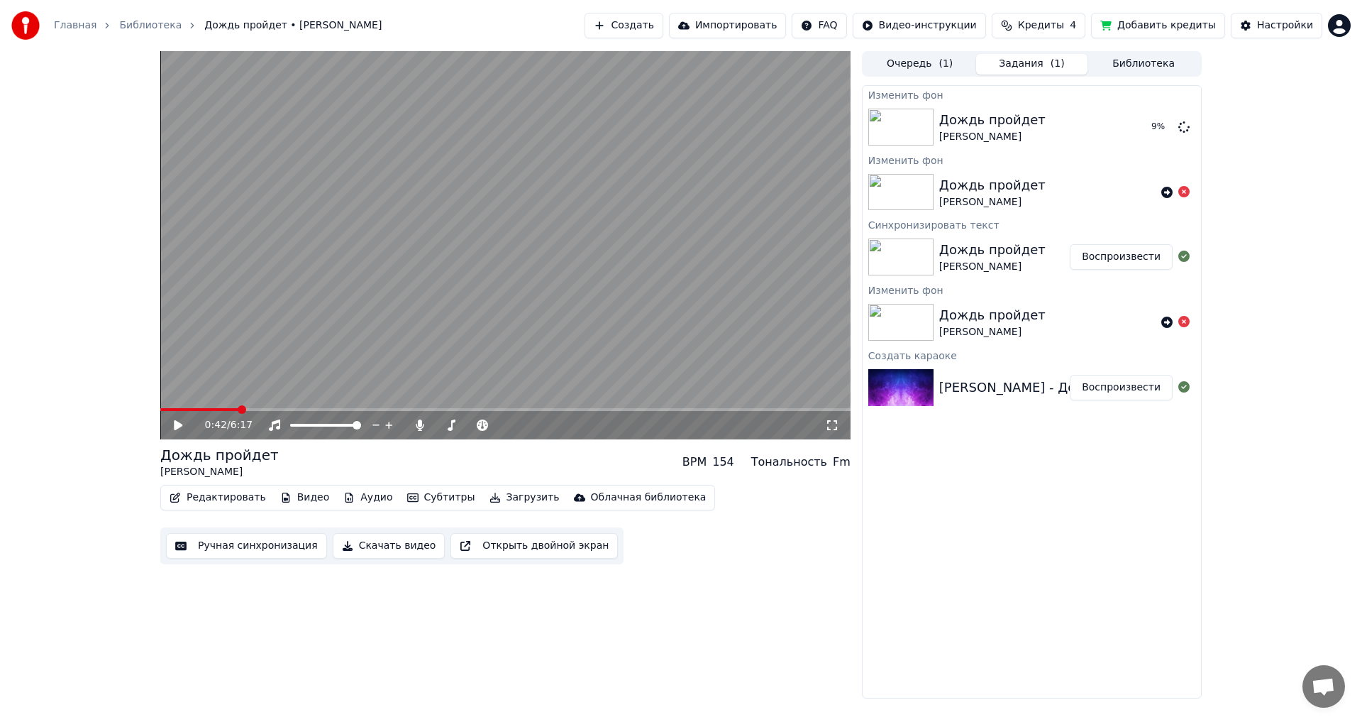
click at [1252, 553] on div "0:42 / 6:17 Дождь пройдет [PERSON_NAME] BPM 154 Тональность Fm Редактировать Ви…" at bounding box center [681, 374] width 1362 height 647
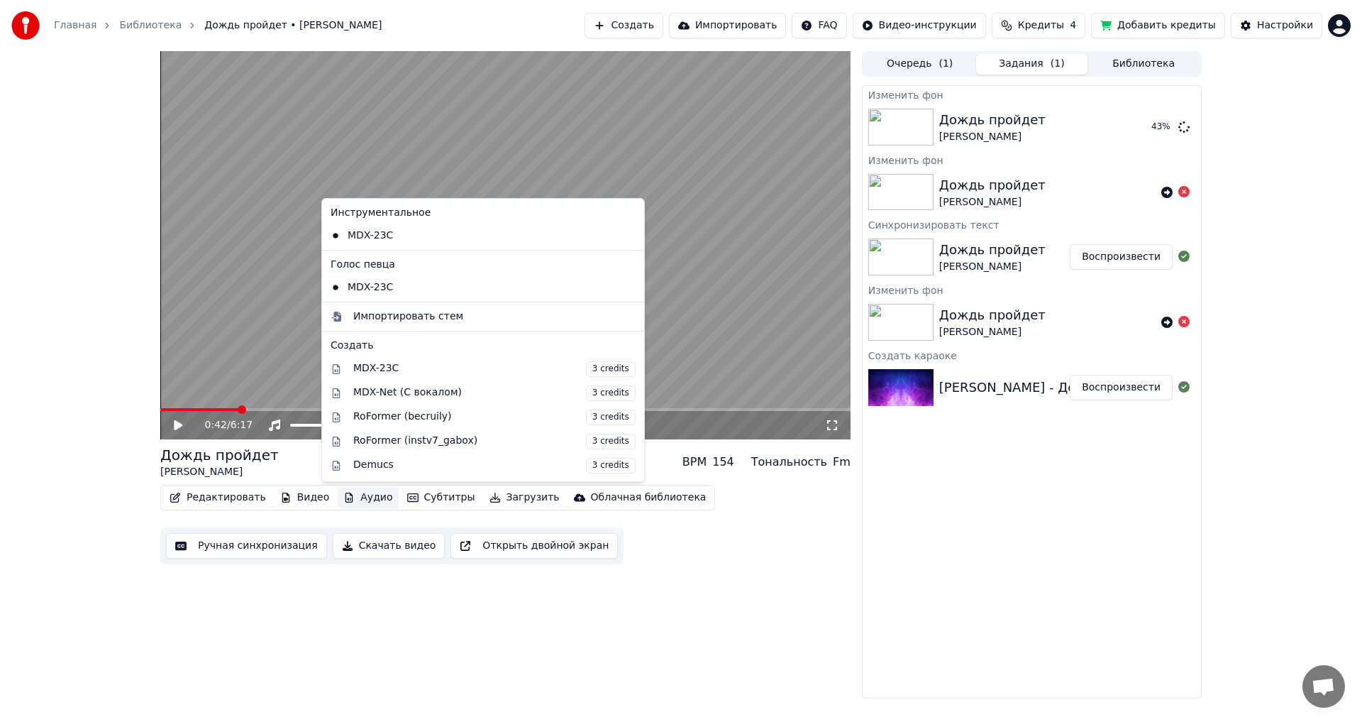
click at [357, 500] on button "Аудио" at bounding box center [368, 497] width 60 height 20
click at [335, 391] on div "MDX-Net (С вокалом) 3 credits" at bounding box center [483, 393] width 316 height 24
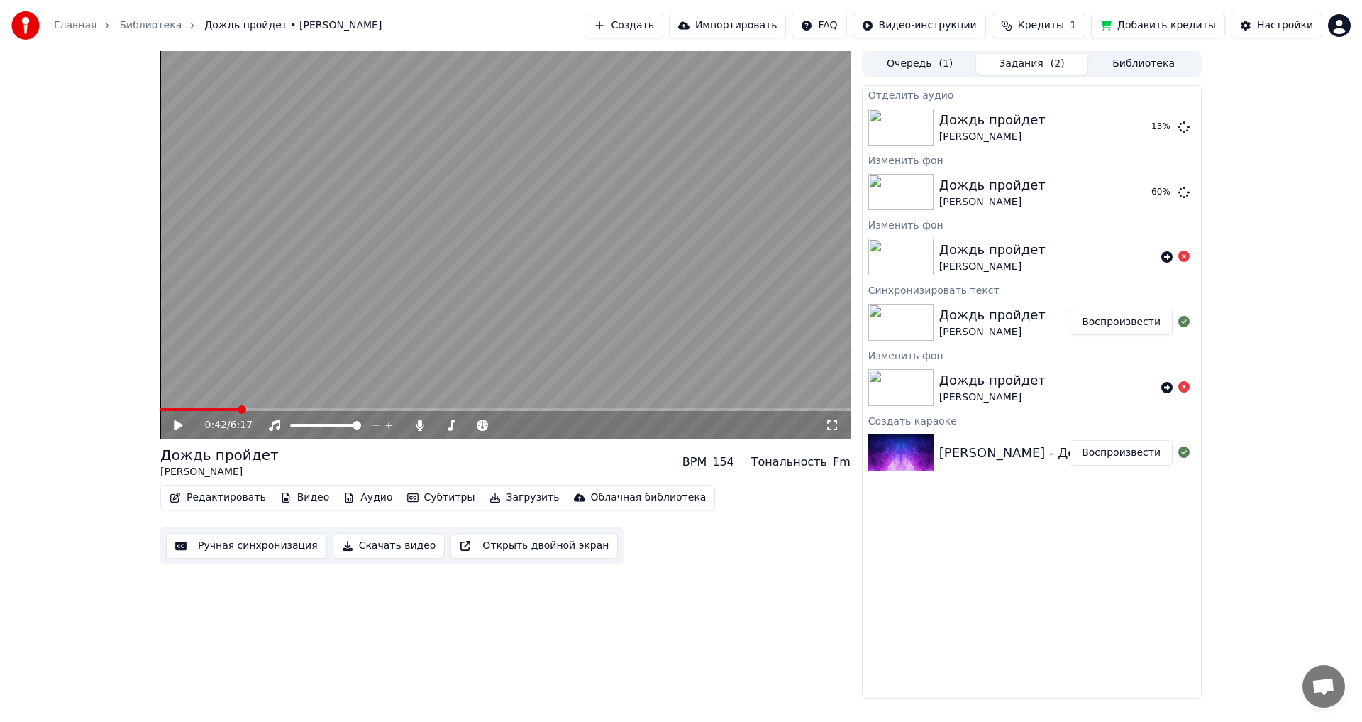
click at [360, 496] on button "Аудио" at bounding box center [368, 497] width 60 height 20
click at [825, 551] on div "Редактировать Видео Аудио Субтитры Загрузить Облачная библиотека Ручная синхрон…" at bounding box center [505, 524] width 690 height 79
click at [445, 422] on span at bounding box center [447, 425] width 9 height 9
click at [443, 423] on span at bounding box center [445, 425] width 9 height 9
click at [178, 423] on icon at bounding box center [188, 424] width 33 height 11
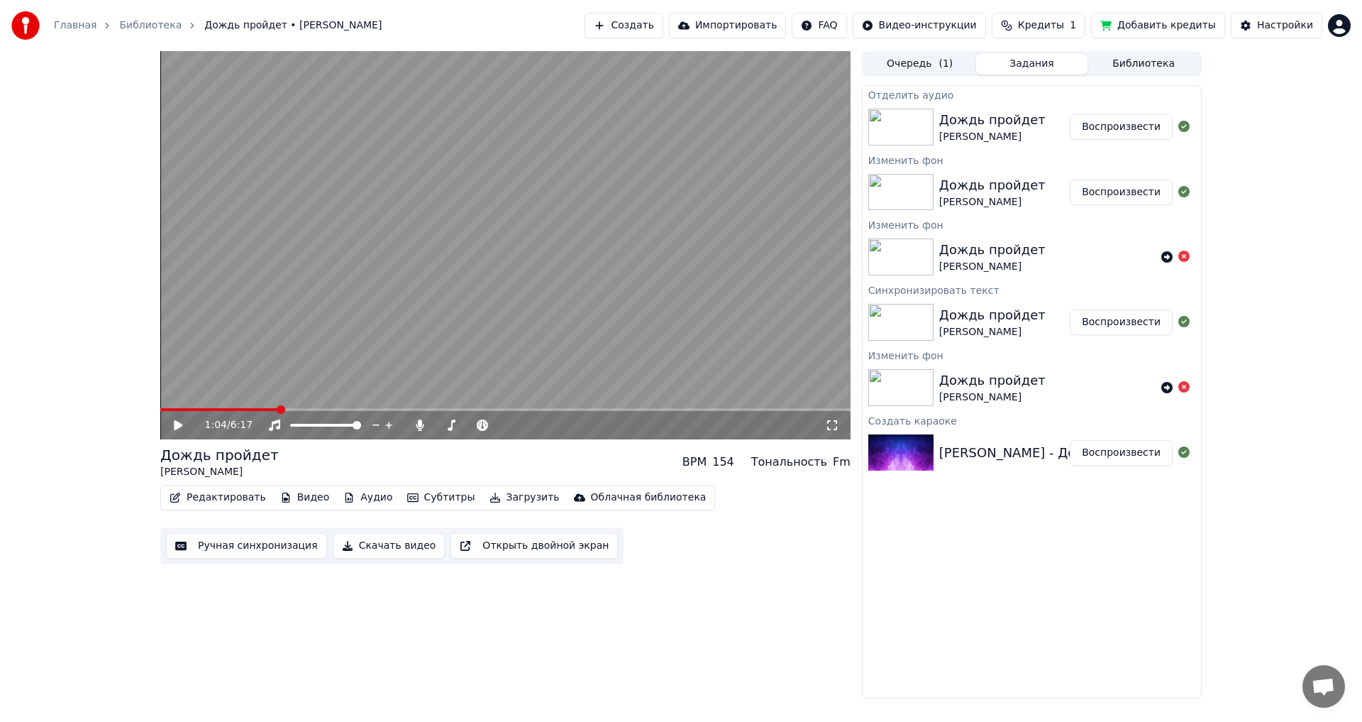
click at [991, 573] on div "Отделить аудио Дождь пройдет [PERSON_NAME] Воспроизвести Изменить фон Дождь про…" at bounding box center [1032, 391] width 340 height 613
click at [1110, 191] on button "Воспроизвести" at bounding box center [1121, 193] width 103 height 26
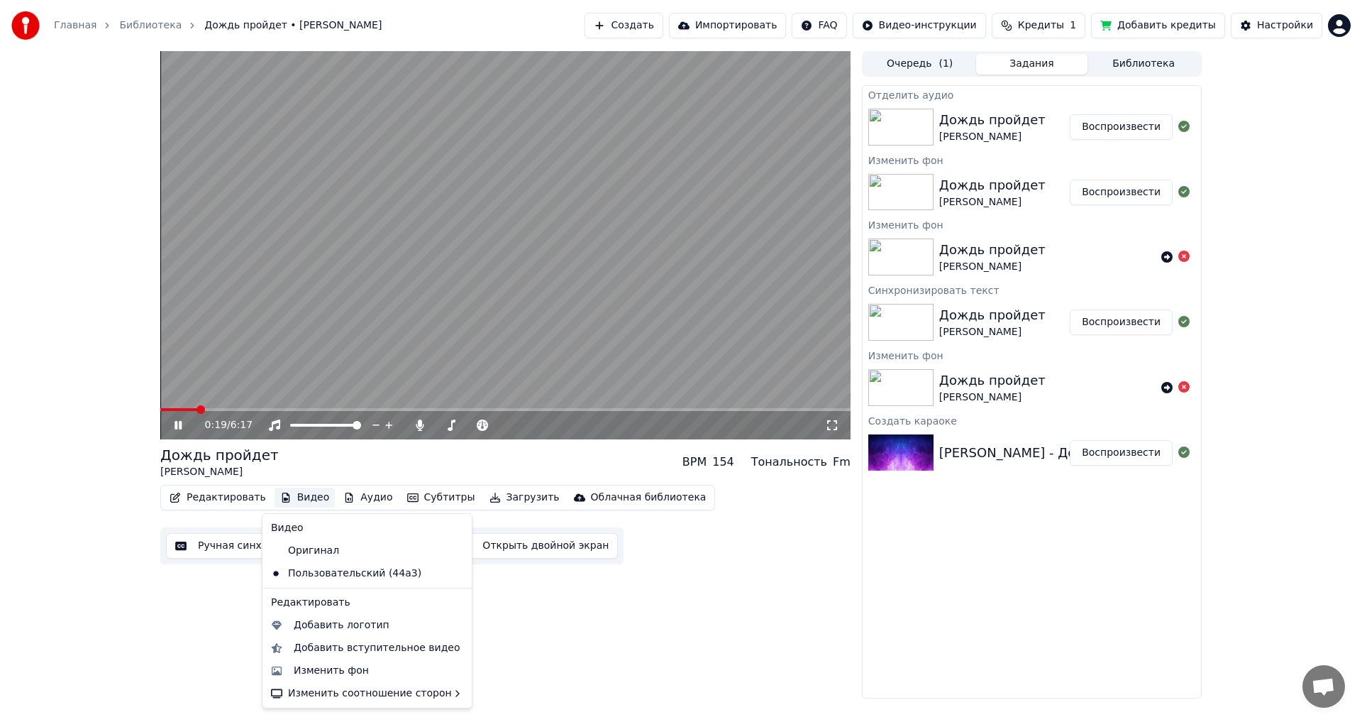
click at [296, 498] on button "Видео" at bounding box center [305, 497] width 61 height 20
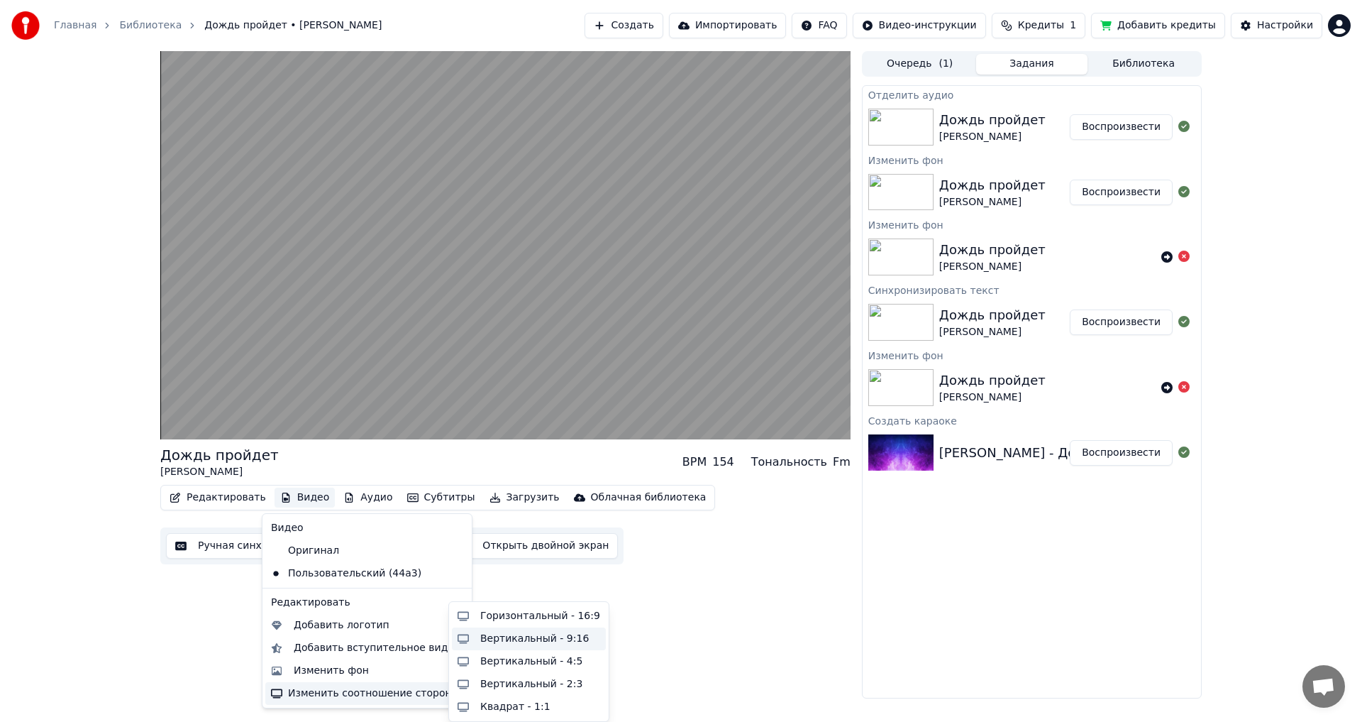
click at [496, 639] on div "Вертикальный - 9:16" at bounding box center [534, 638] width 109 height 14
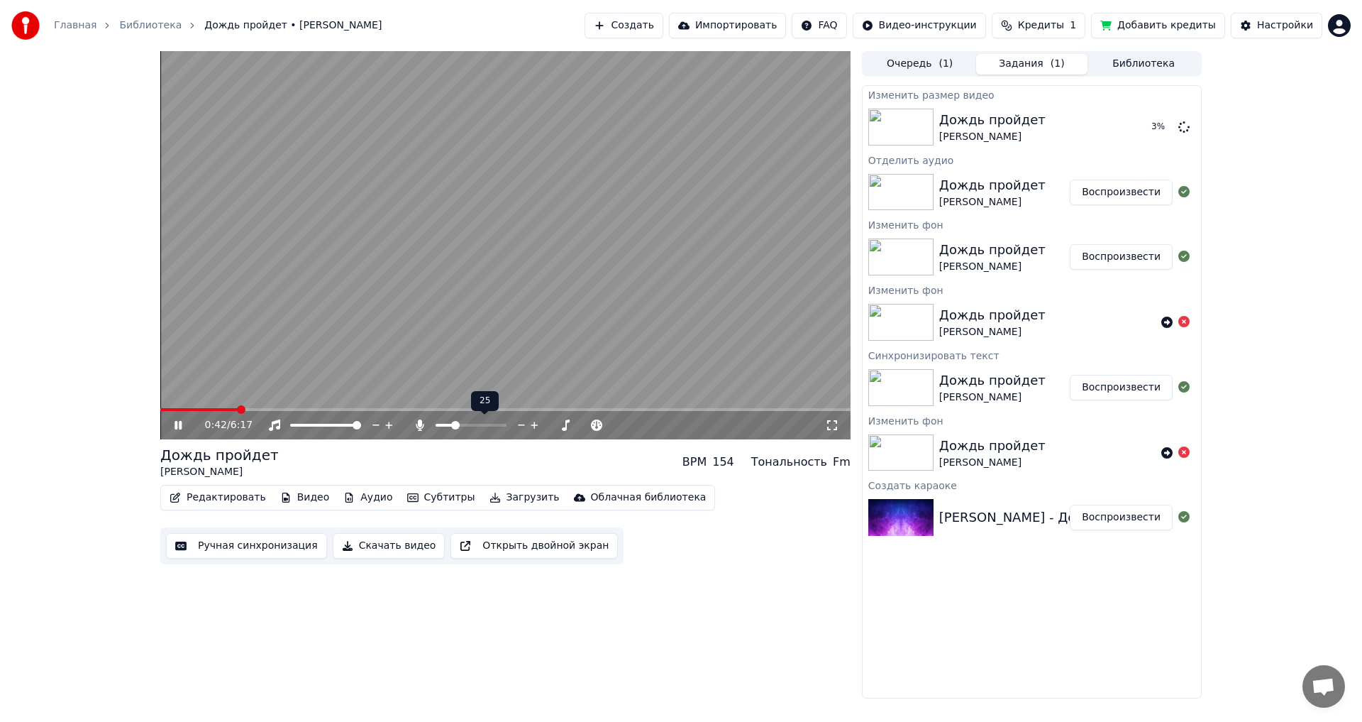
click at [453, 424] on span at bounding box center [455, 425] width 9 height 9
click at [833, 423] on icon at bounding box center [832, 424] width 14 height 11
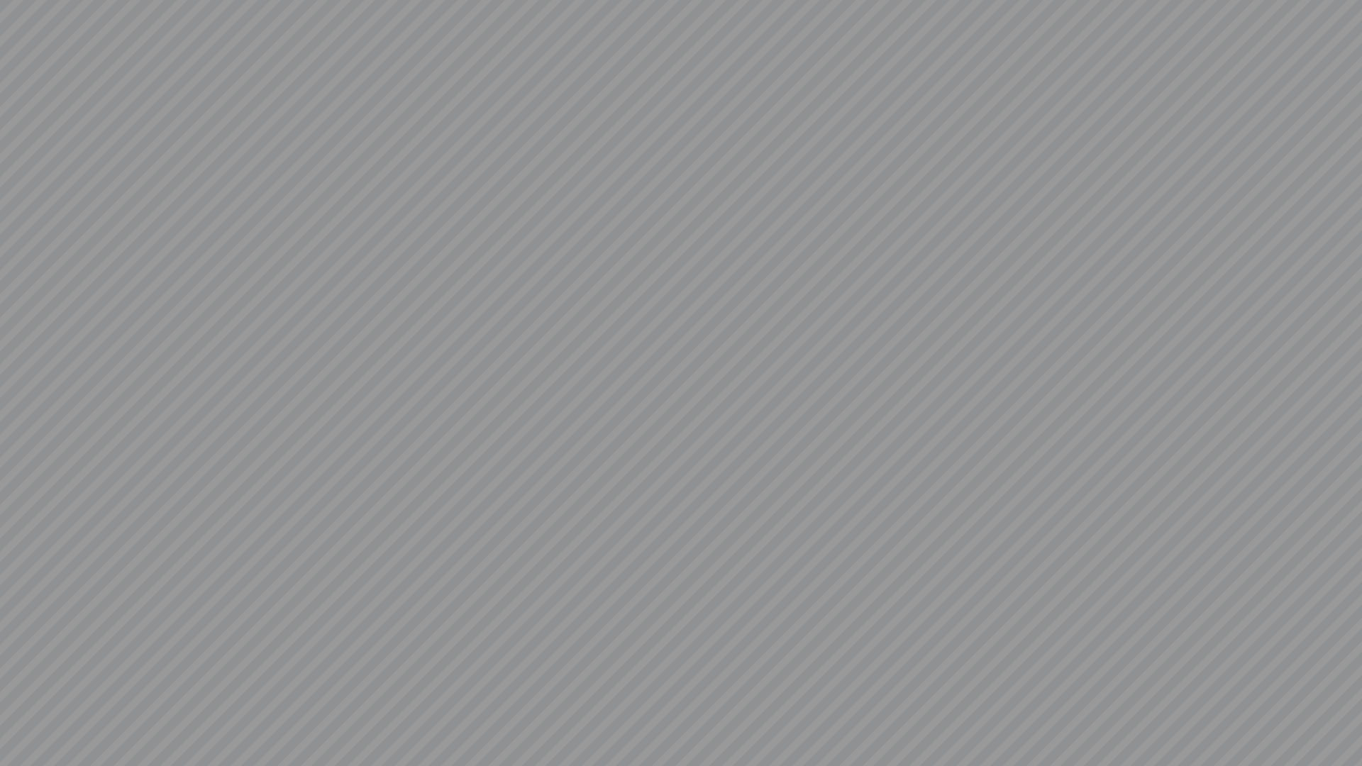
click at [1346, 721] on video at bounding box center [681, 383] width 1362 height 766
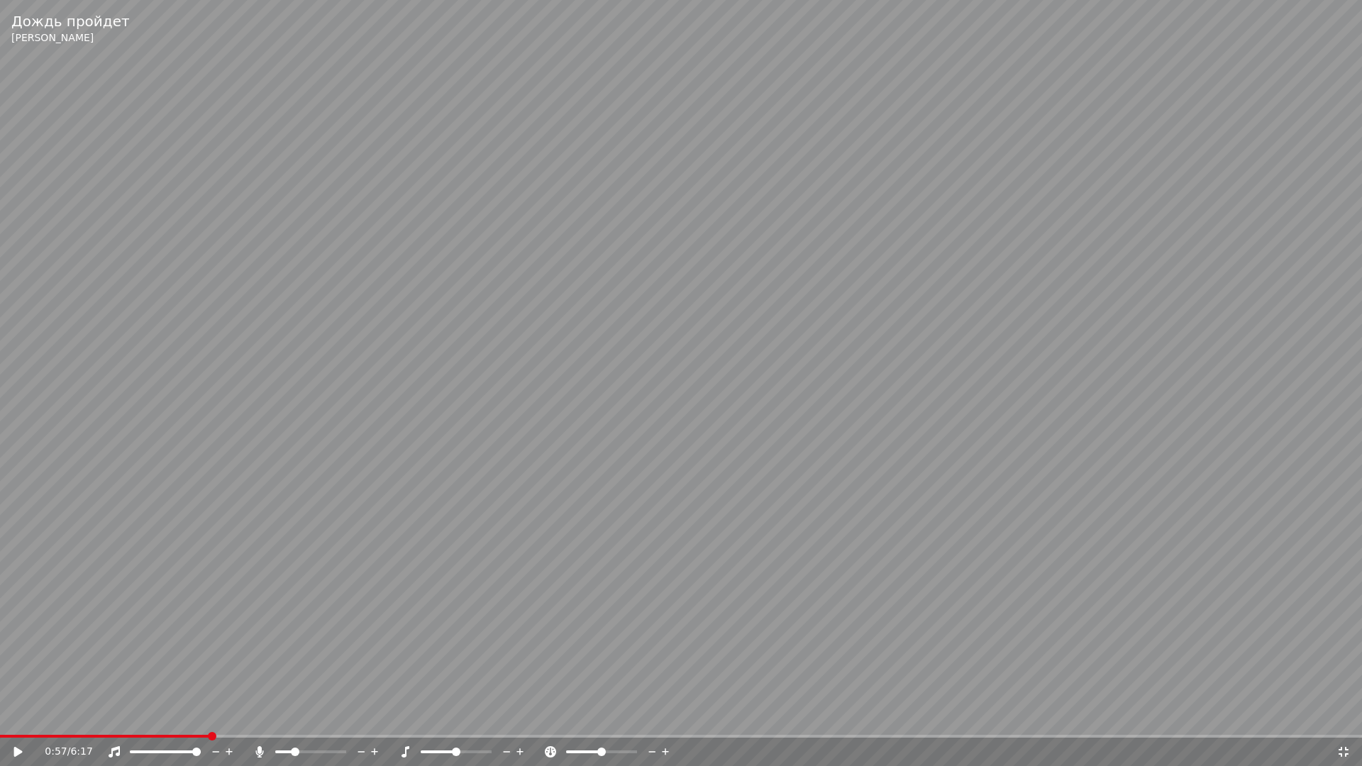
click at [1345, 721] on icon at bounding box center [1344, 751] width 14 height 11
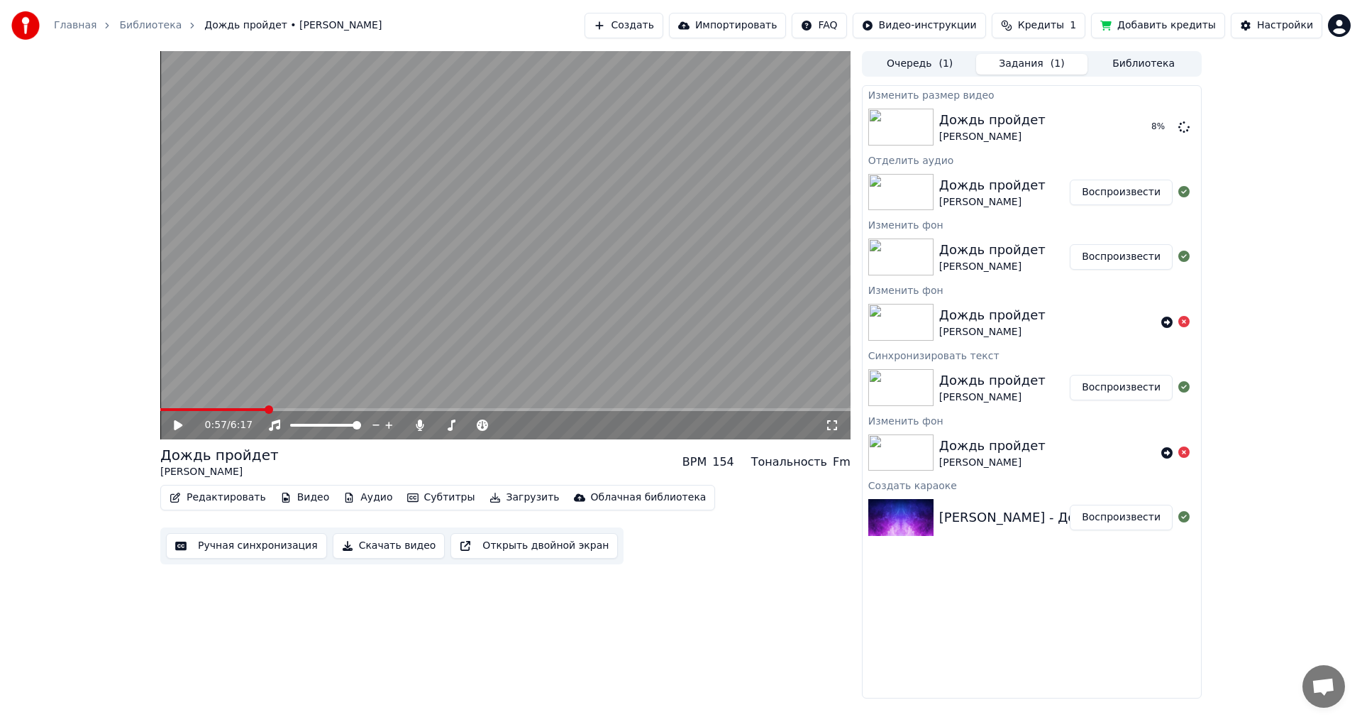
click at [177, 421] on icon at bounding box center [178, 425] width 9 height 10
click at [361, 423] on span at bounding box center [357, 425] width 9 height 9
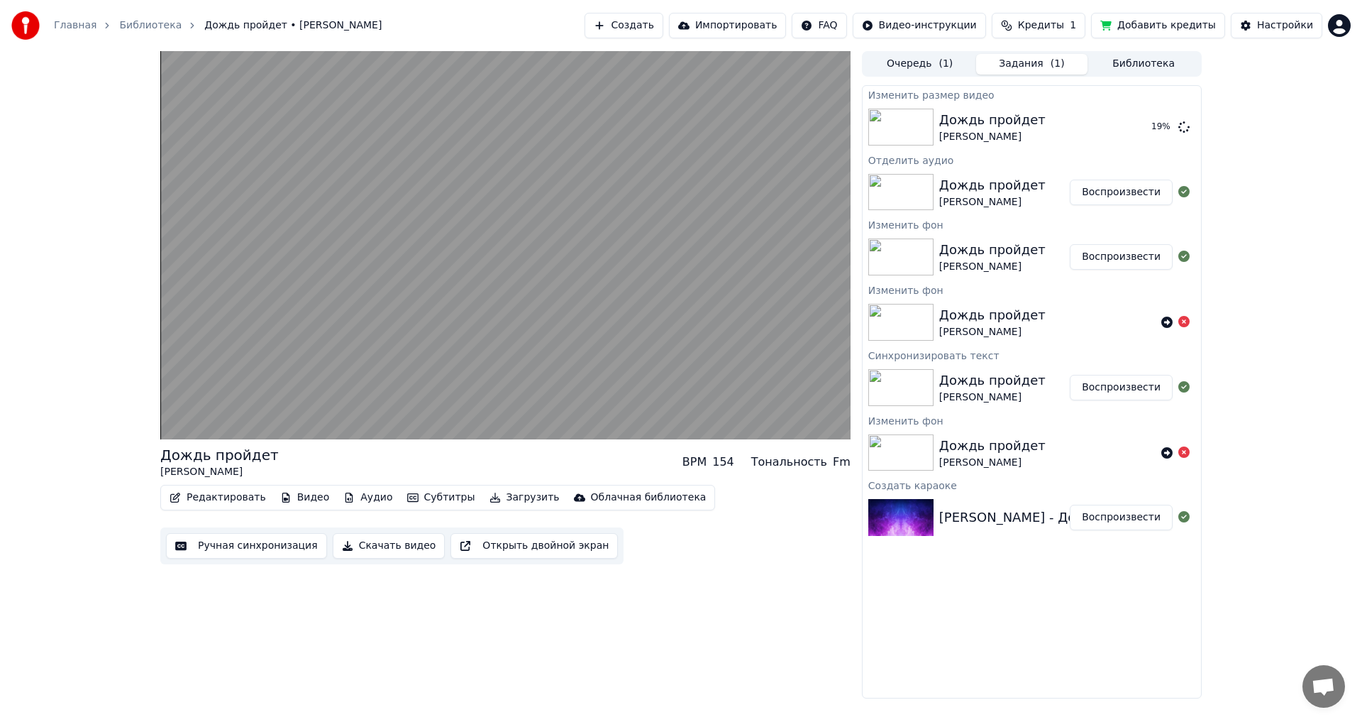
click at [299, 499] on button "Видео" at bounding box center [305, 497] width 61 height 20
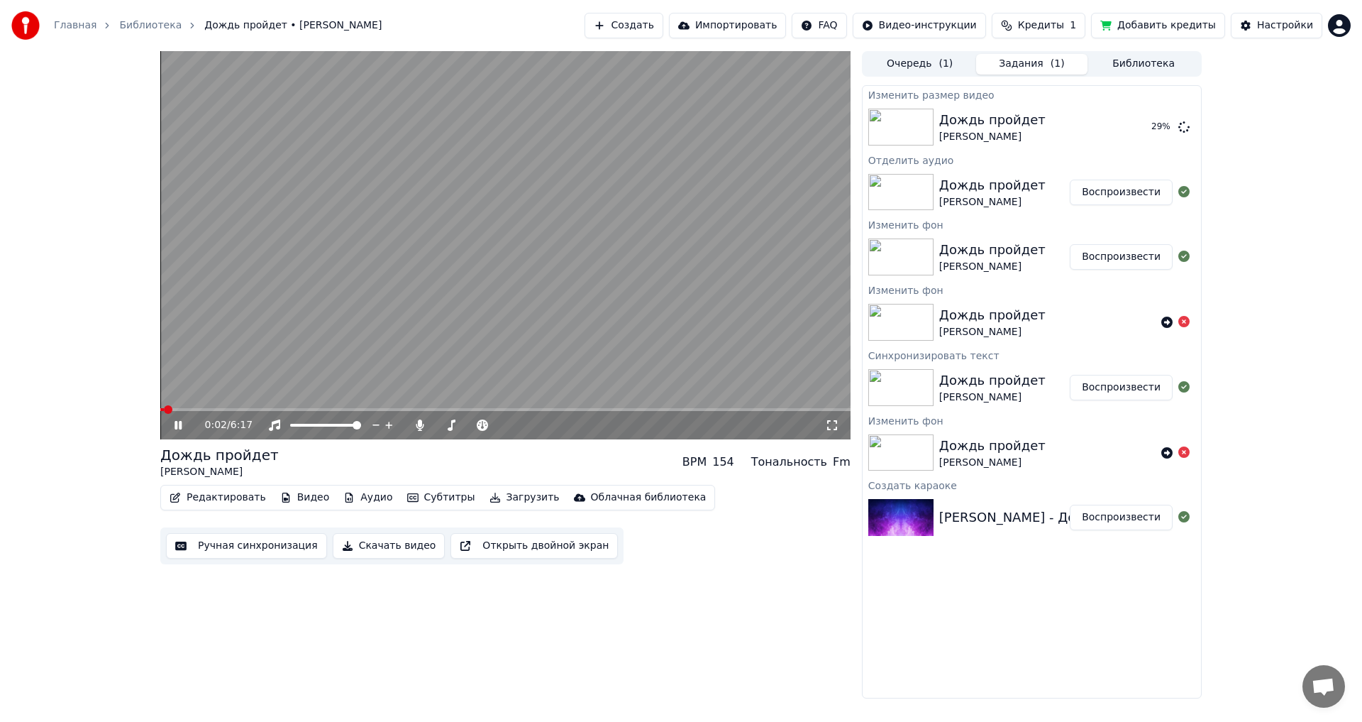
click at [164, 409] on span at bounding box center [162, 409] width 4 height 3
click at [304, 500] on button "Видео" at bounding box center [305, 497] width 61 height 20
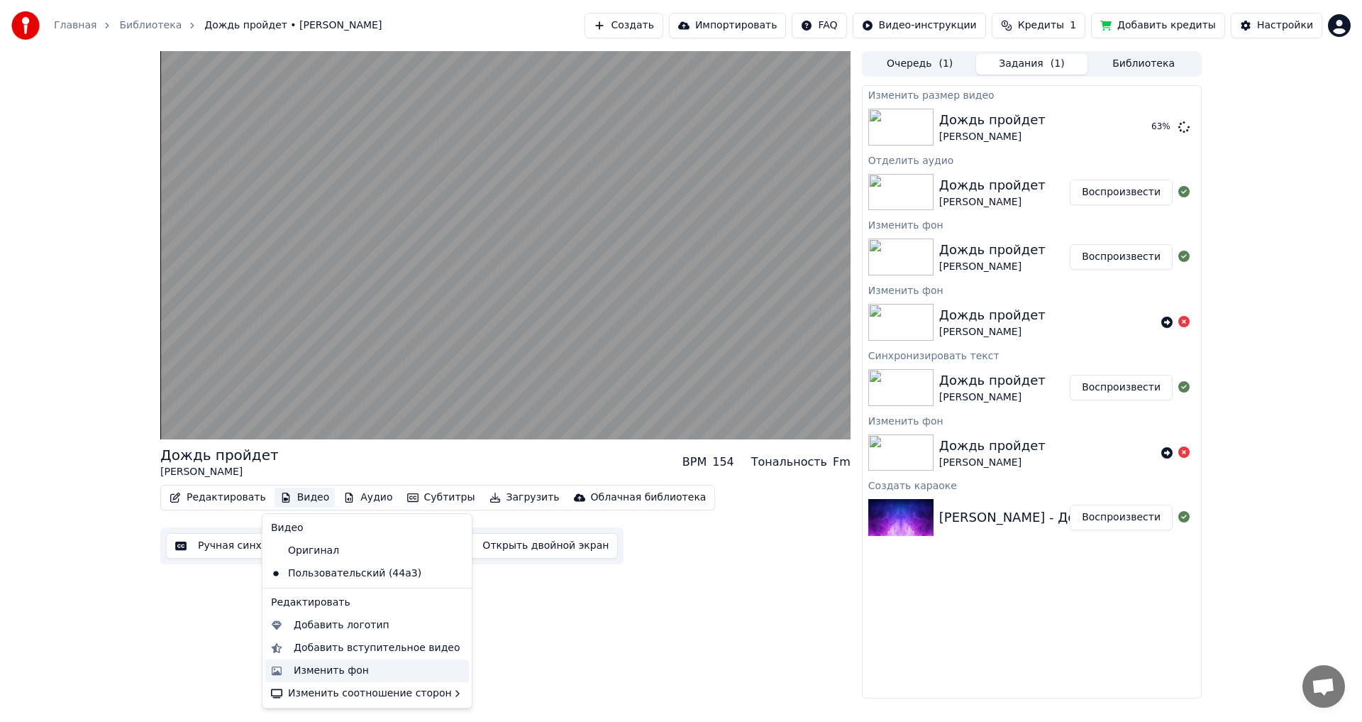
click at [333, 668] on div "Изменить фон" at bounding box center [331, 670] width 75 height 14
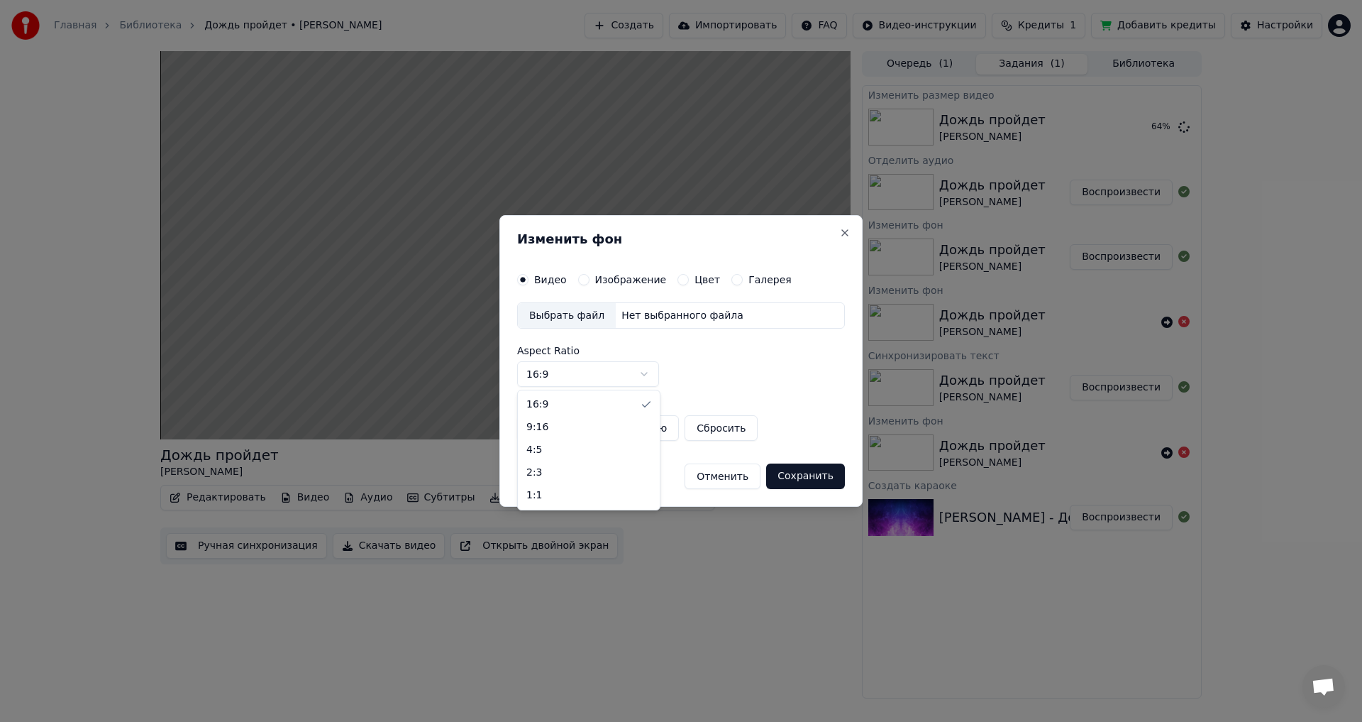
click at [646, 372] on body "Главная Библиотека Дождь пройдет • [PERSON_NAME] Создать Импортировать FAQ Виде…" at bounding box center [681, 361] width 1362 height 722
click at [736, 370] on body "Главная Библиотека Дождь пройдет • [PERSON_NAME] Создать Импортировать FAQ Виде…" at bounding box center [681, 361] width 1362 height 722
click at [846, 230] on button "Close" at bounding box center [844, 232] width 11 height 11
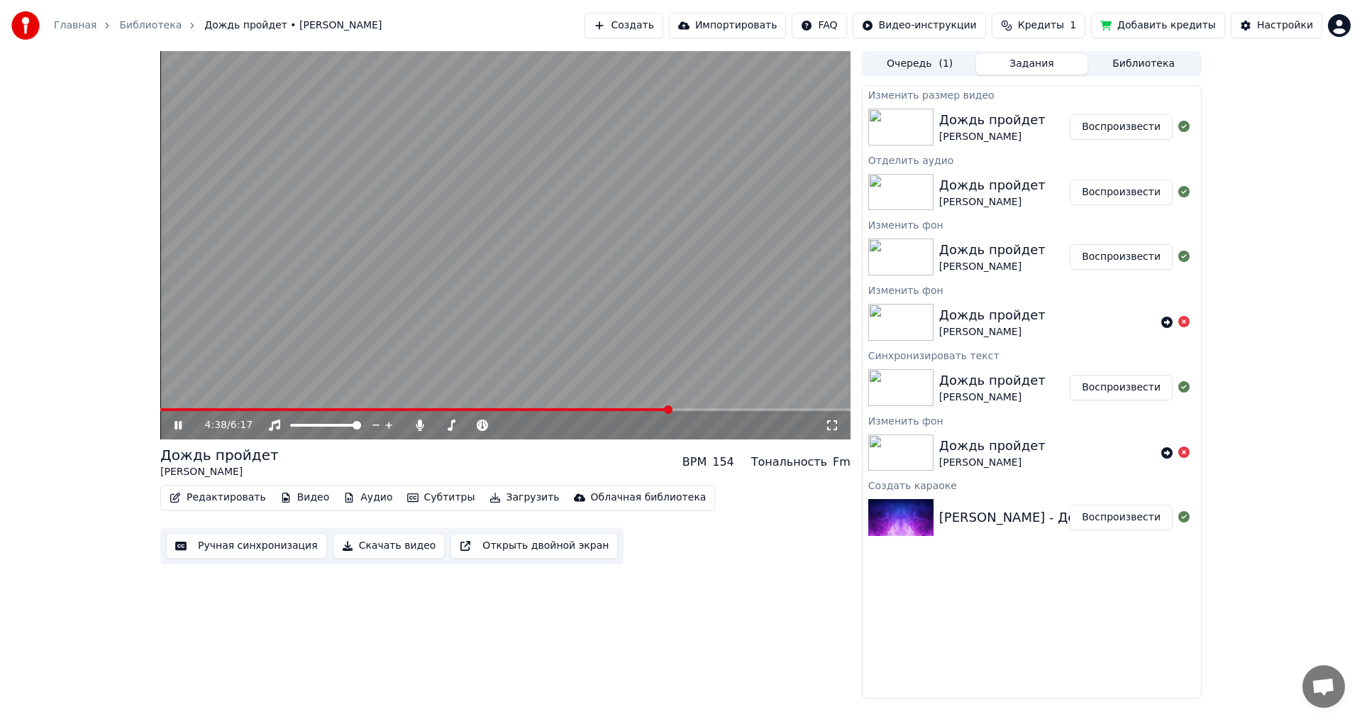
click at [1109, 125] on button "Воспроизвести" at bounding box center [1121, 127] width 103 height 26
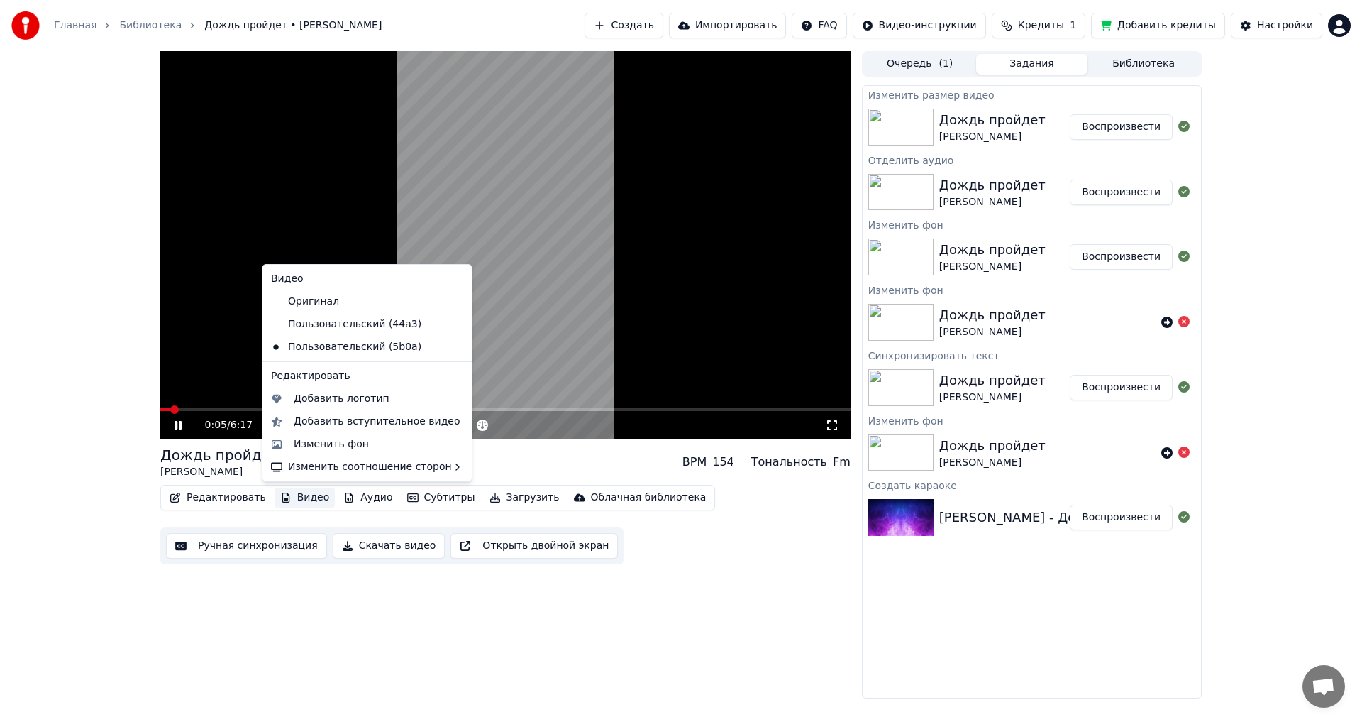
click at [307, 496] on button "Видео" at bounding box center [305, 497] width 61 height 20
click at [330, 446] on div "Изменить фон" at bounding box center [331, 444] width 75 height 14
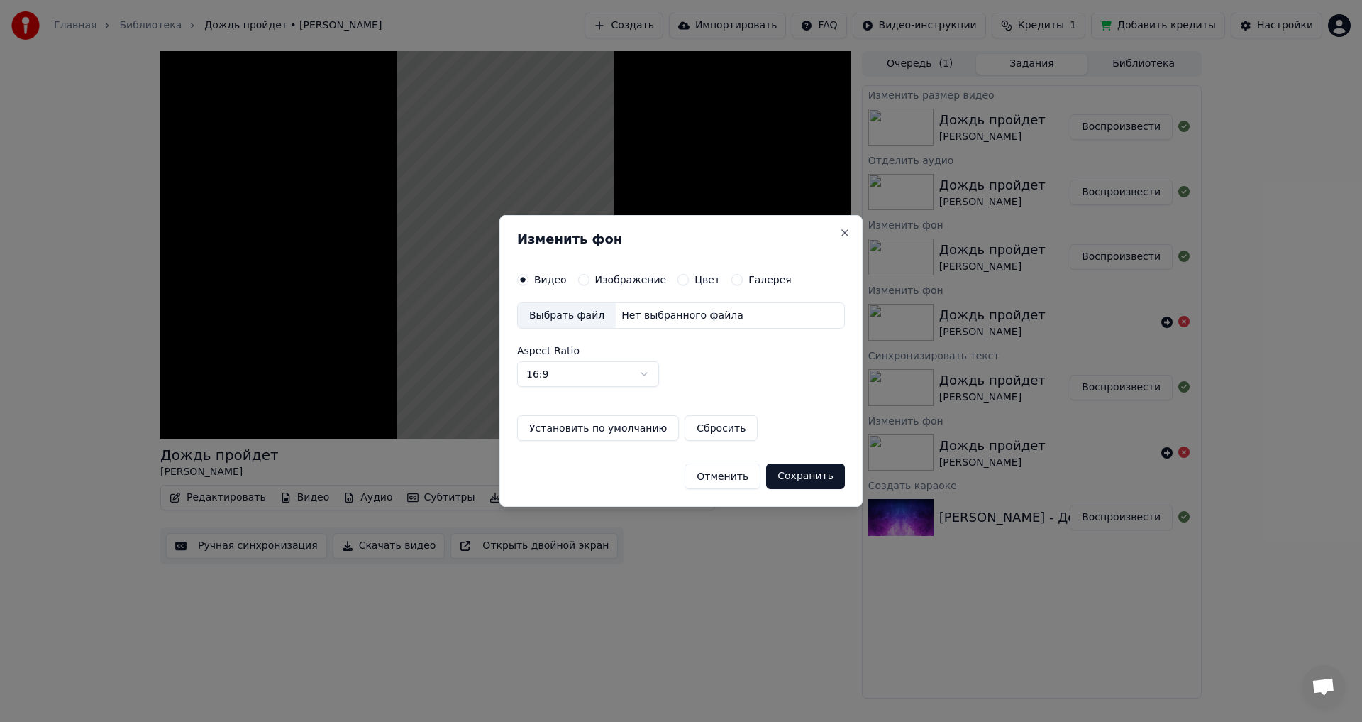
click at [557, 315] on div "Выбрать файл" at bounding box center [567, 316] width 98 height 26
click at [582, 279] on button "Изображение" at bounding box center [583, 279] width 11 height 11
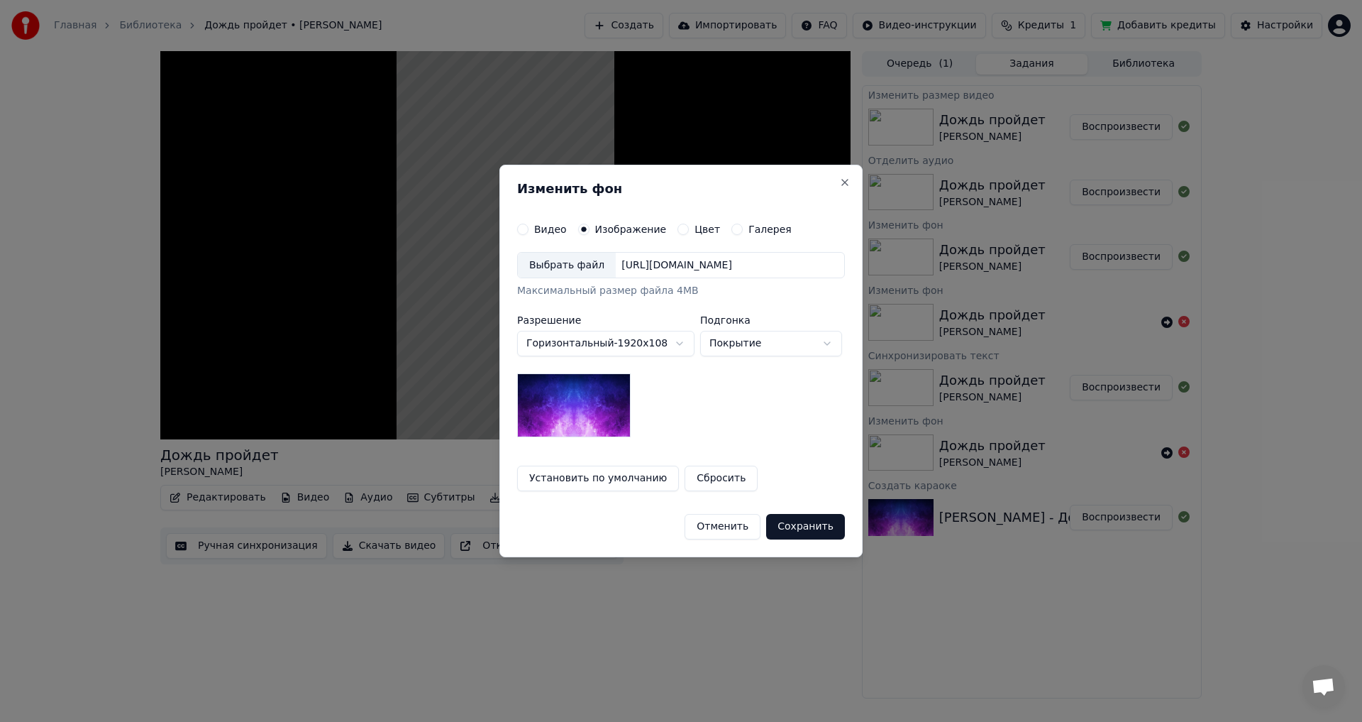
click at [550, 263] on div "Выбрать файл" at bounding box center [567, 266] width 98 height 26
click at [768, 338] on body "Главная Библиотека Дождь пройдет • [PERSON_NAME] Создать Импортировать FAQ Виде…" at bounding box center [681, 361] width 1362 height 722
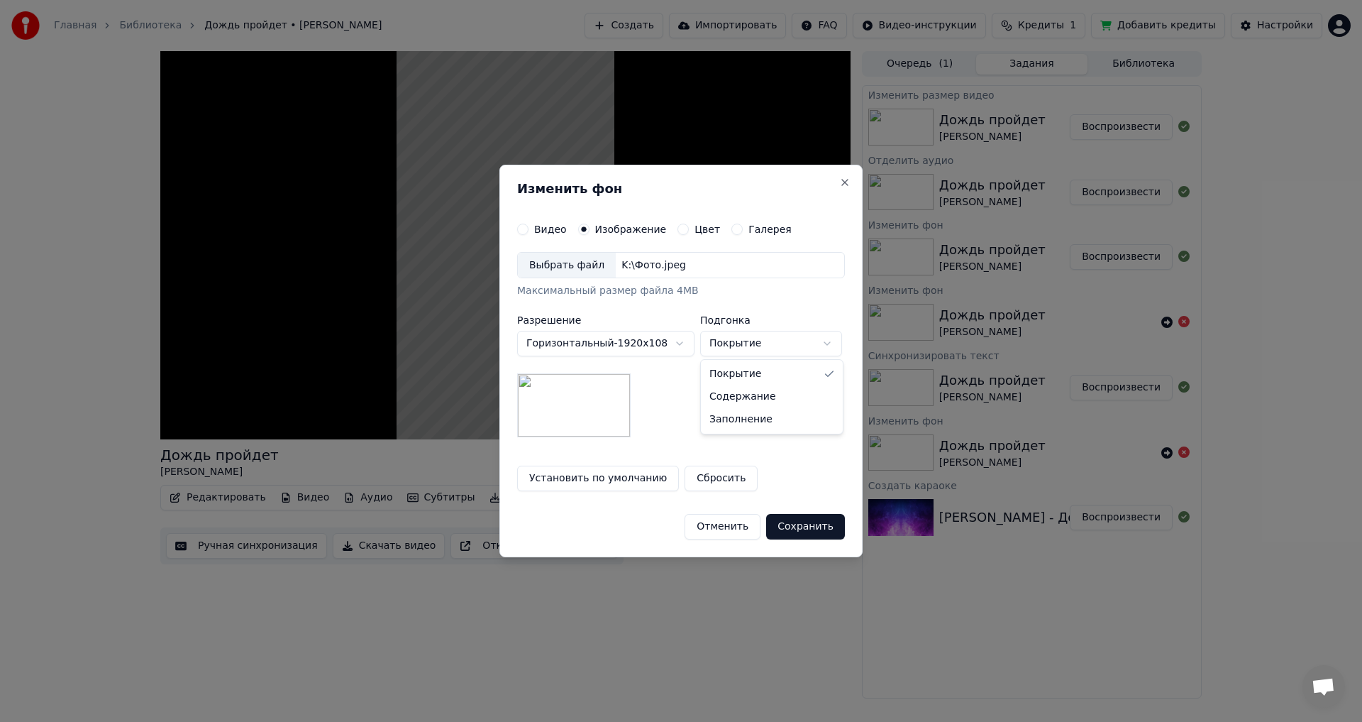
select select "****"
click at [812, 527] on button "Сохранить" at bounding box center [805, 527] width 79 height 26
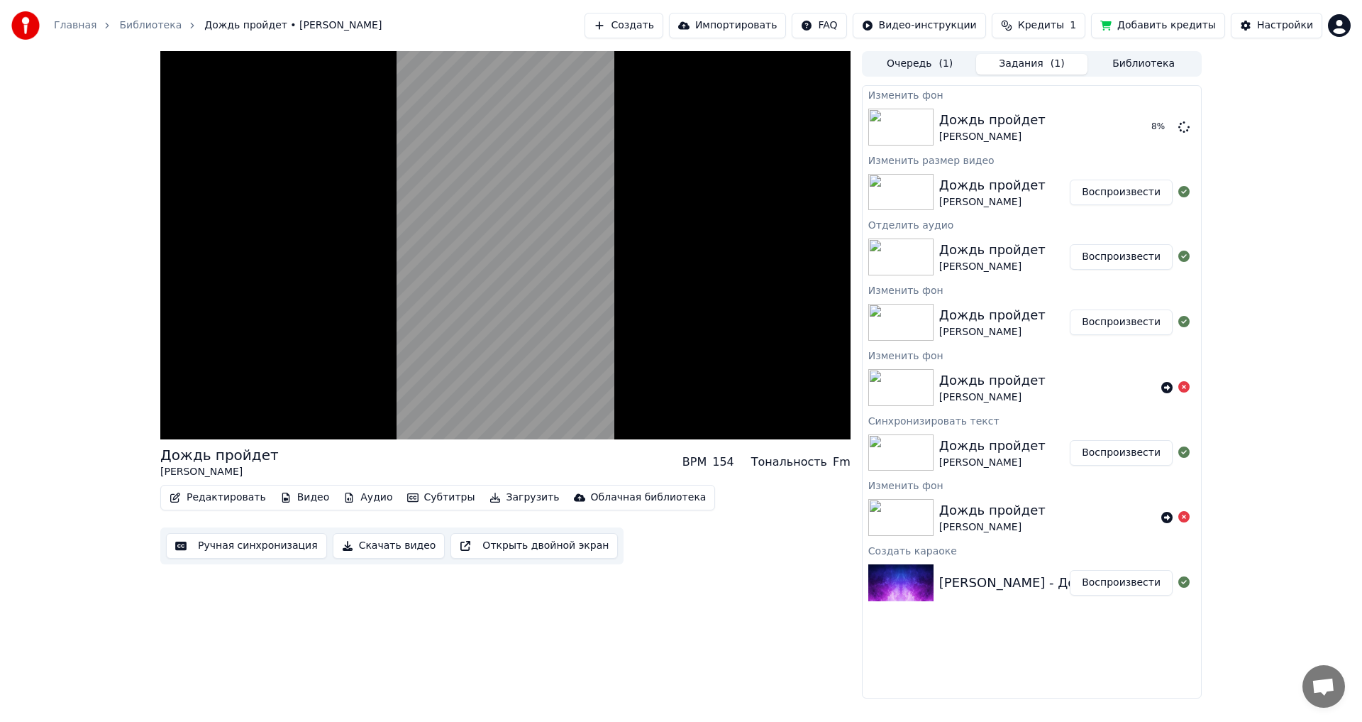
click at [234, 493] on button "Редактировать" at bounding box center [218, 497] width 108 height 20
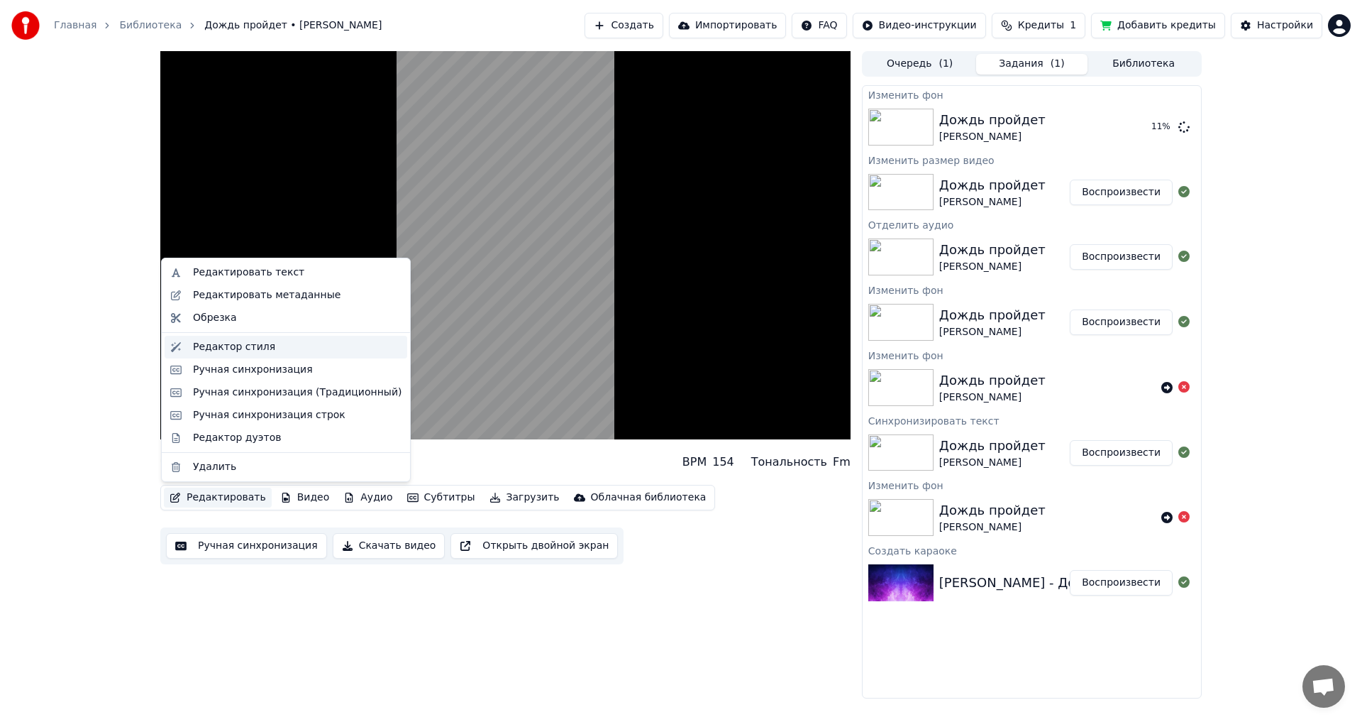
click at [223, 351] on div "Редактор стиля" at bounding box center [234, 347] width 82 height 14
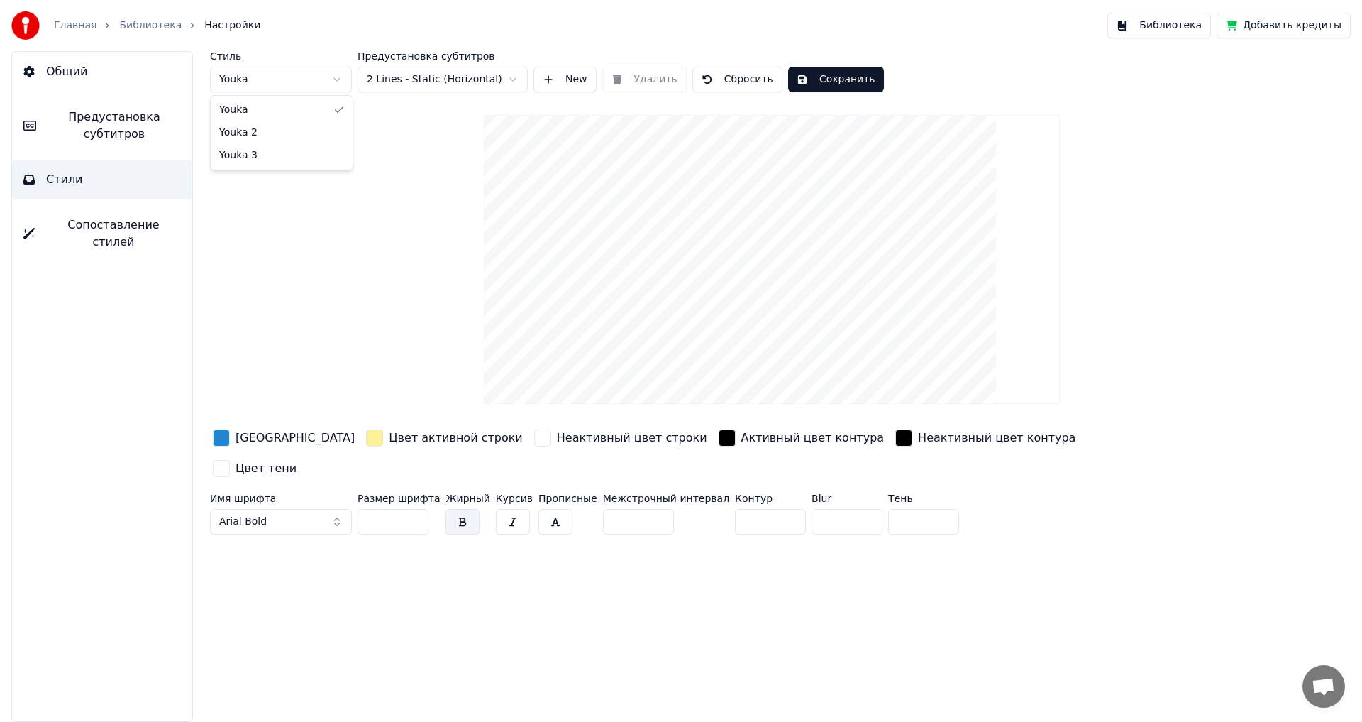
click at [335, 77] on html "Главная Библиотека Настройки Библиотека Добавить кредиты Общий Предустановка су…" at bounding box center [681, 361] width 1362 height 722
click at [331, 79] on html "Главная Библиотека Настройки Библиотека Добавить кредиты Общий Предустановка су…" at bounding box center [681, 361] width 1362 height 722
click at [510, 77] on html "Главная Библиотека Настройки Библиотека Добавить кредиты Общий Предустановка су…" at bounding box center [681, 361] width 1362 height 722
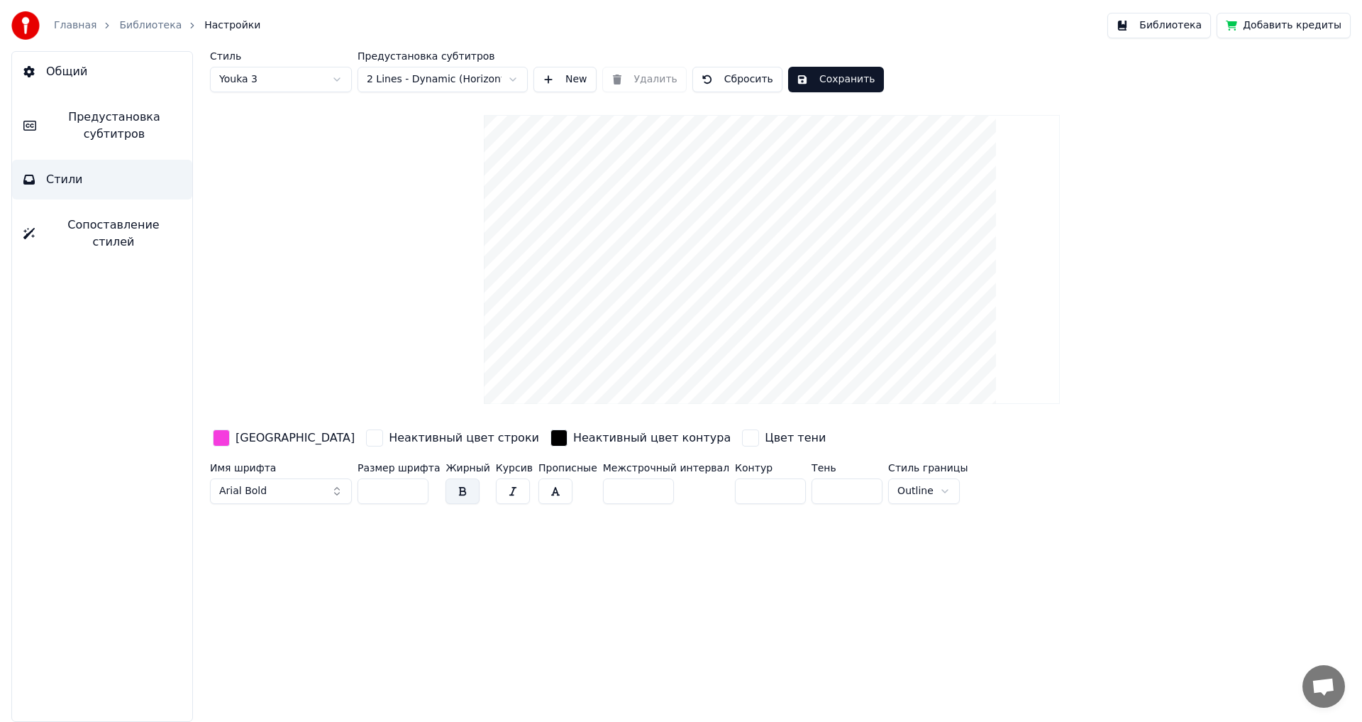
click at [513, 75] on html "Главная Библиотека Настройки Библиотека Добавить кредиты Общий Предустановка су…" at bounding box center [681, 361] width 1362 height 722
click at [501, 75] on html "Главная Библиотека Настройки Библиотека Добавить кредиты Общий Предустановка су…" at bounding box center [681, 361] width 1362 height 722
click at [502, 74] on html "Главная Библиотека Настройки Библиотека Добавить кредиты Общий Предустановка су…" at bounding box center [681, 361] width 1362 height 722
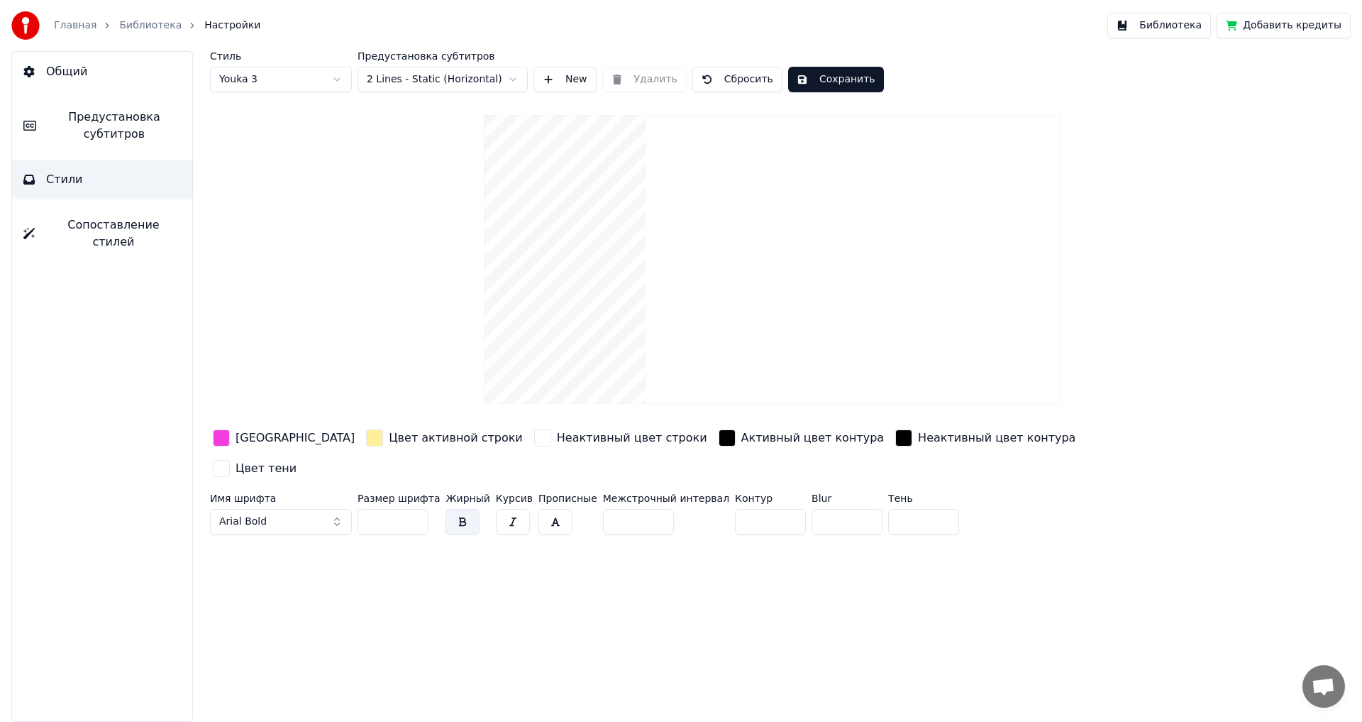
click at [315, 509] on button "Arial Bold" at bounding box center [281, 522] width 142 height 26
click at [336, 509] on button "Arial Bold" at bounding box center [281, 522] width 142 height 26
click at [277, 680] on div "Arial Bold Italic" at bounding box center [292, 682] width 101 height 14
click at [332, 509] on button "Arial Bold Italic" at bounding box center [281, 522] width 142 height 26
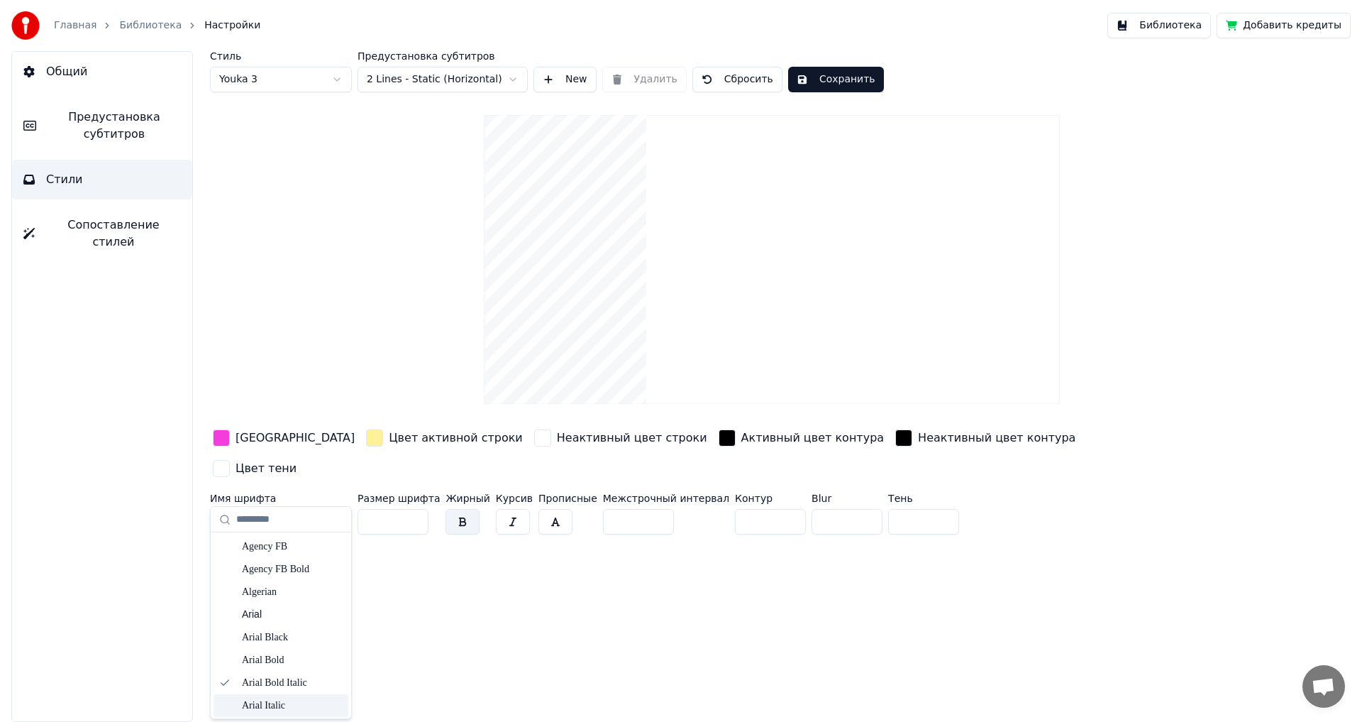
click at [283, 703] on div "Arial Italic" at bounding box center [292, 705] width 101 height 14
click at [333, 509] on button "Arial Italic" at bounding box center [281, 522] width 142 height 26
click at [281, 666] on div "Bodoni MT Black Italic" at bounding box center [292, 660] width 101 height 14
click at [337, 509] on button "Bodoni MT Black Italic" at bounding box center [281, 522] width 142 height 26
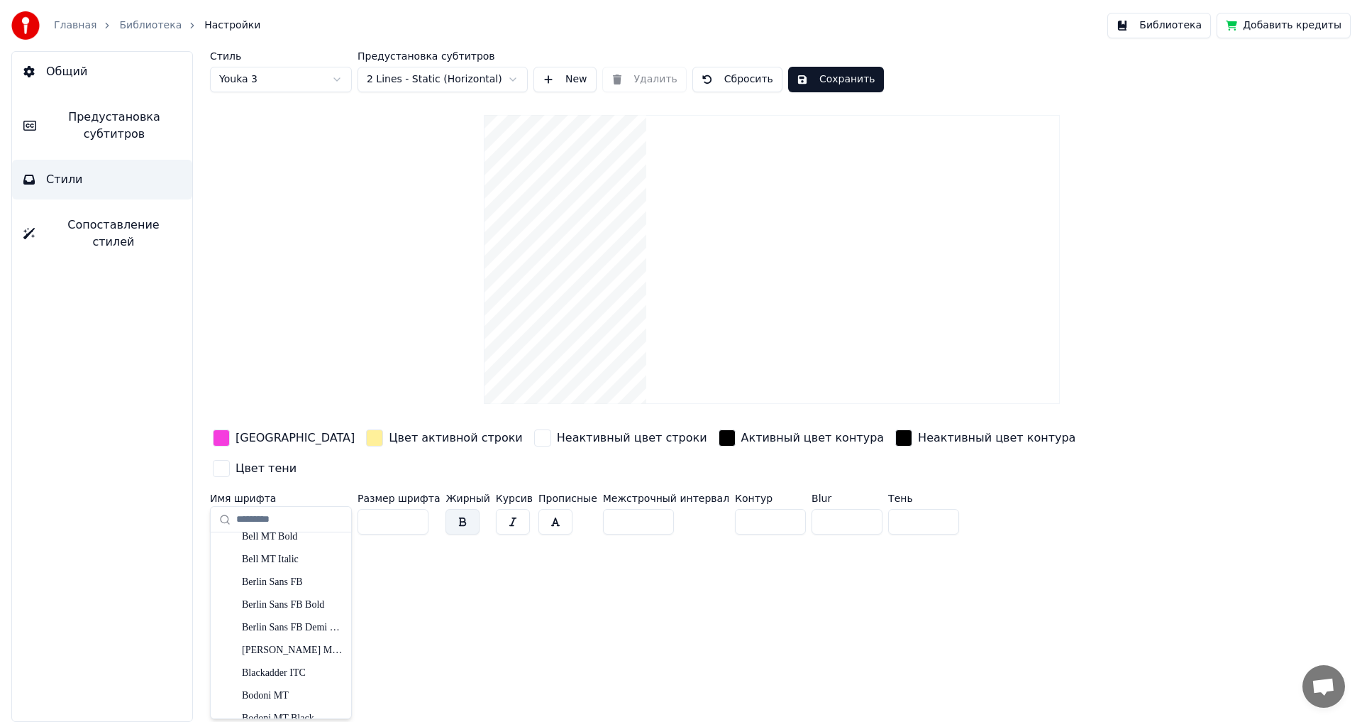
scroll to position [639, 0]
click at [284, 682] on div "Bodoni MT Condensed Bold" at bounding box center [292, 679] width 101 height 14
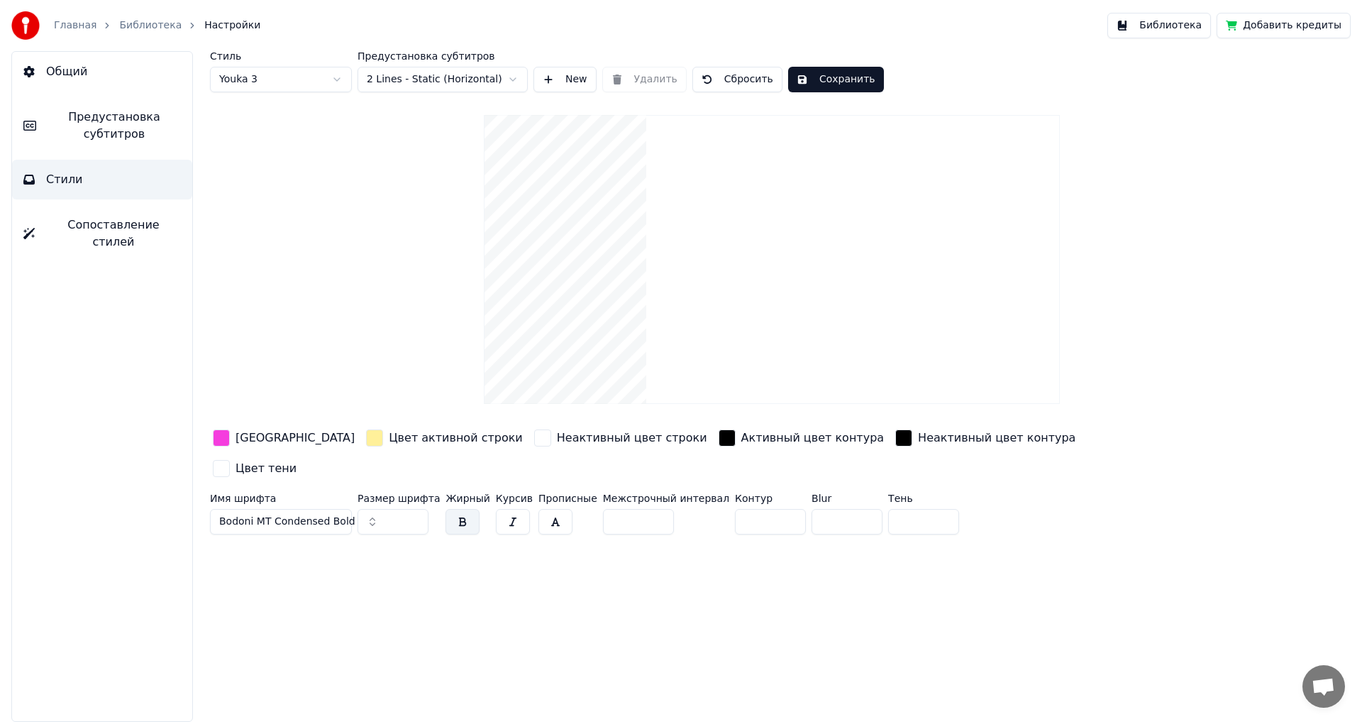
click at [338, 514] on span "Bodoni MT Condensed Bold" at bounding box center [287, 521] width 136 height 14
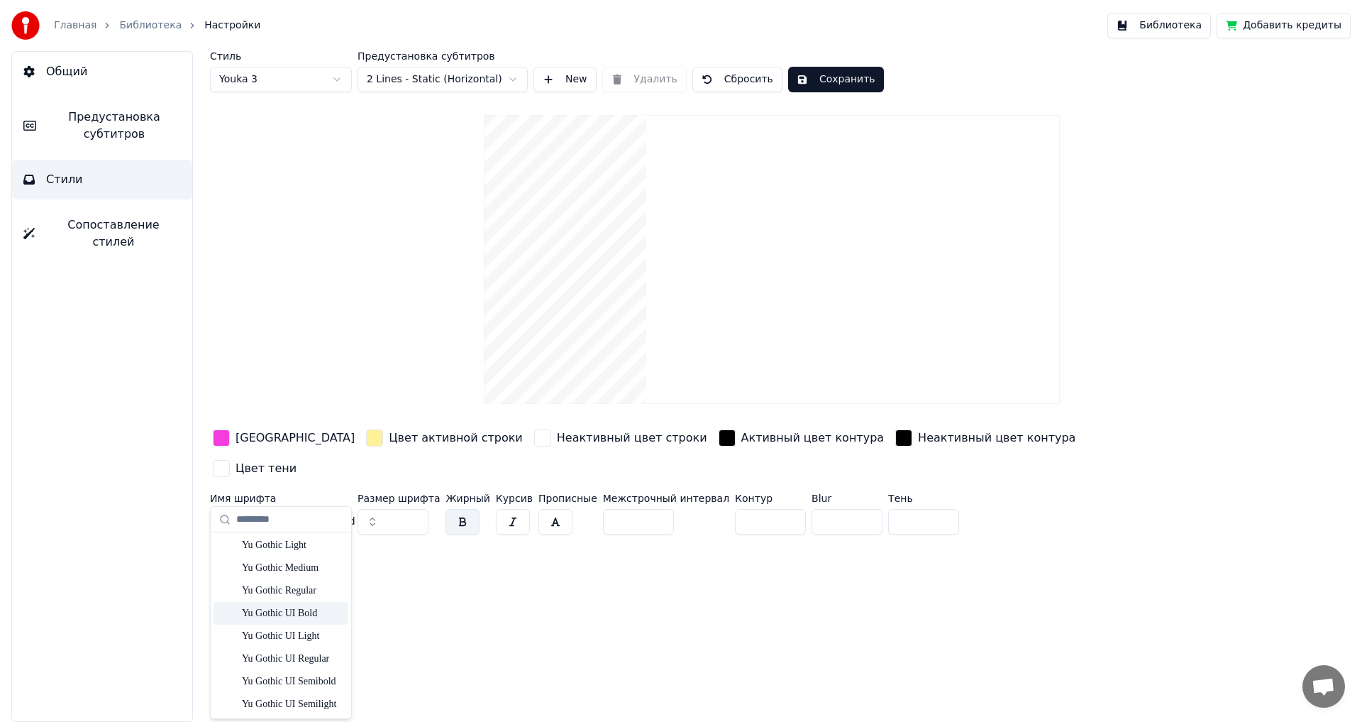
click at [297, 616] on div "Yu Gothic UI Bold" at bounding box center [292, 613] width 101 height 14
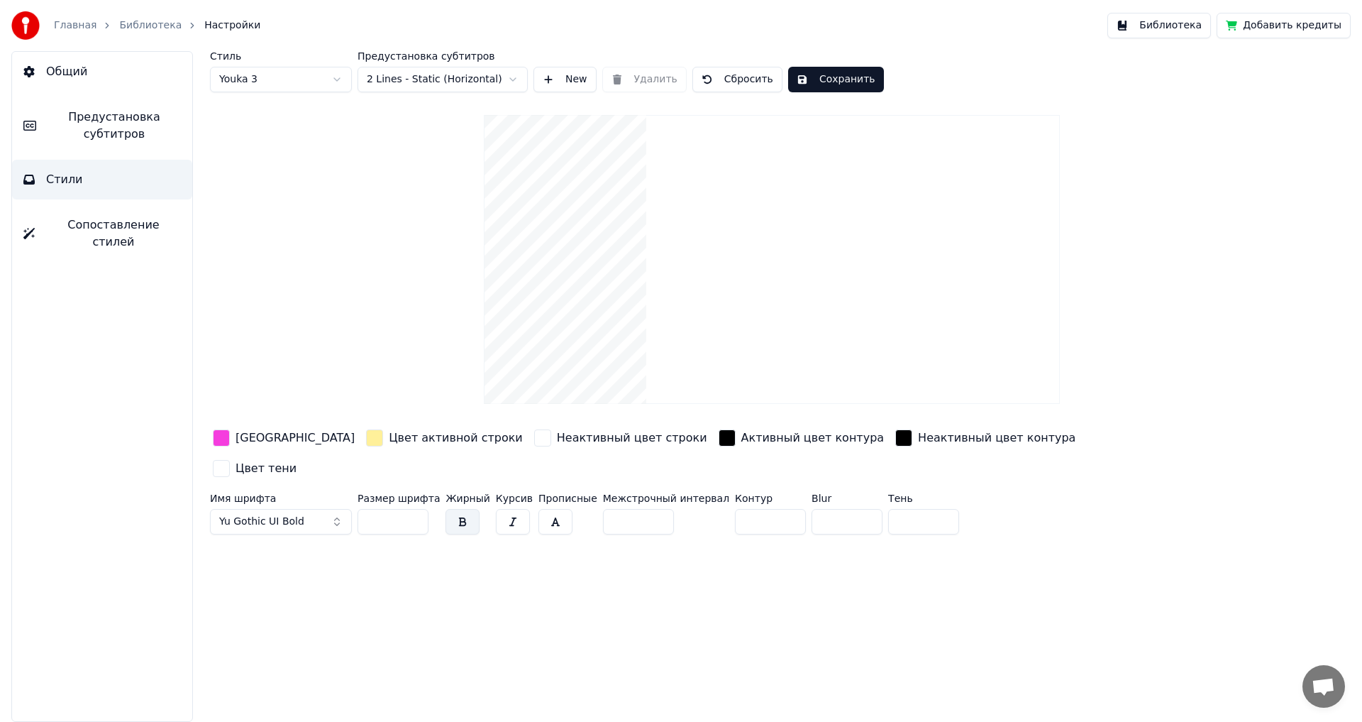
click at [340, 509] on button "Yu Gothic UI Bold" at bounding box center [281, 522] width 142 height 26
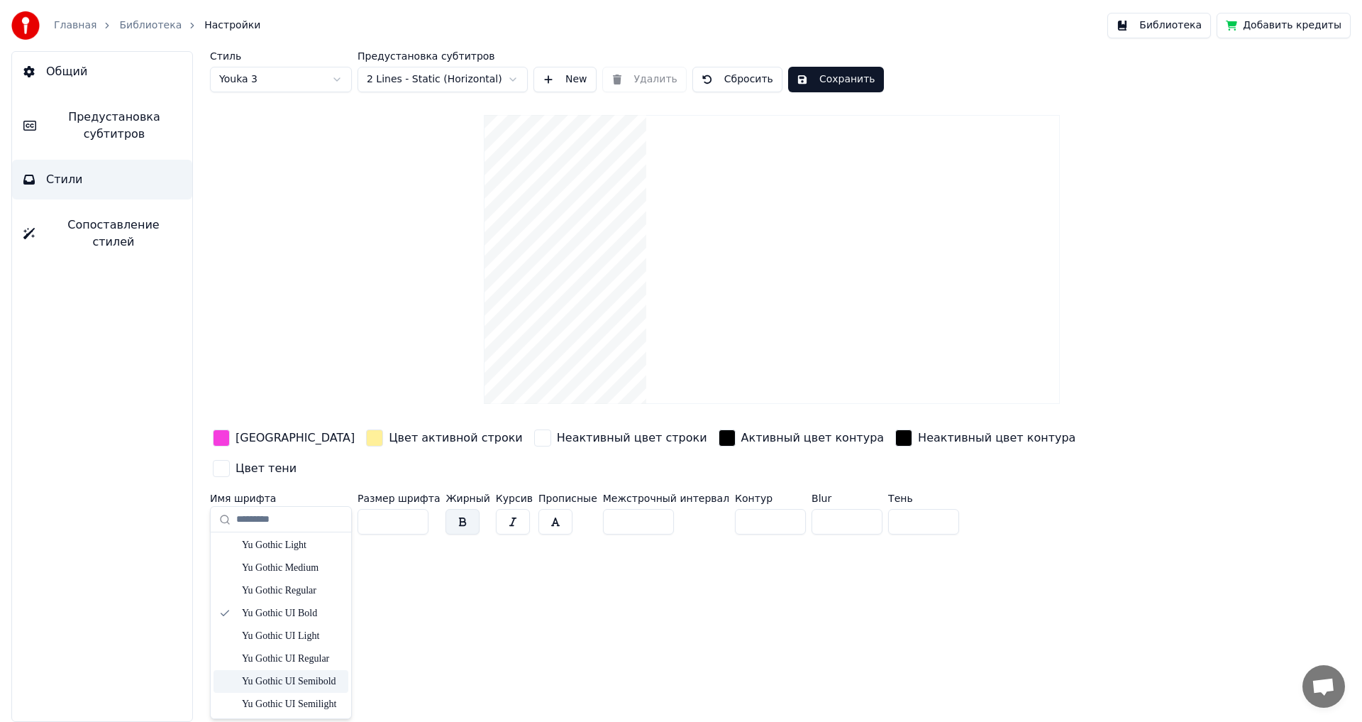
click at [282, 680] on div "Yu Gothic UI Semibold" at bounding box center [292, 681] width 101 height 14
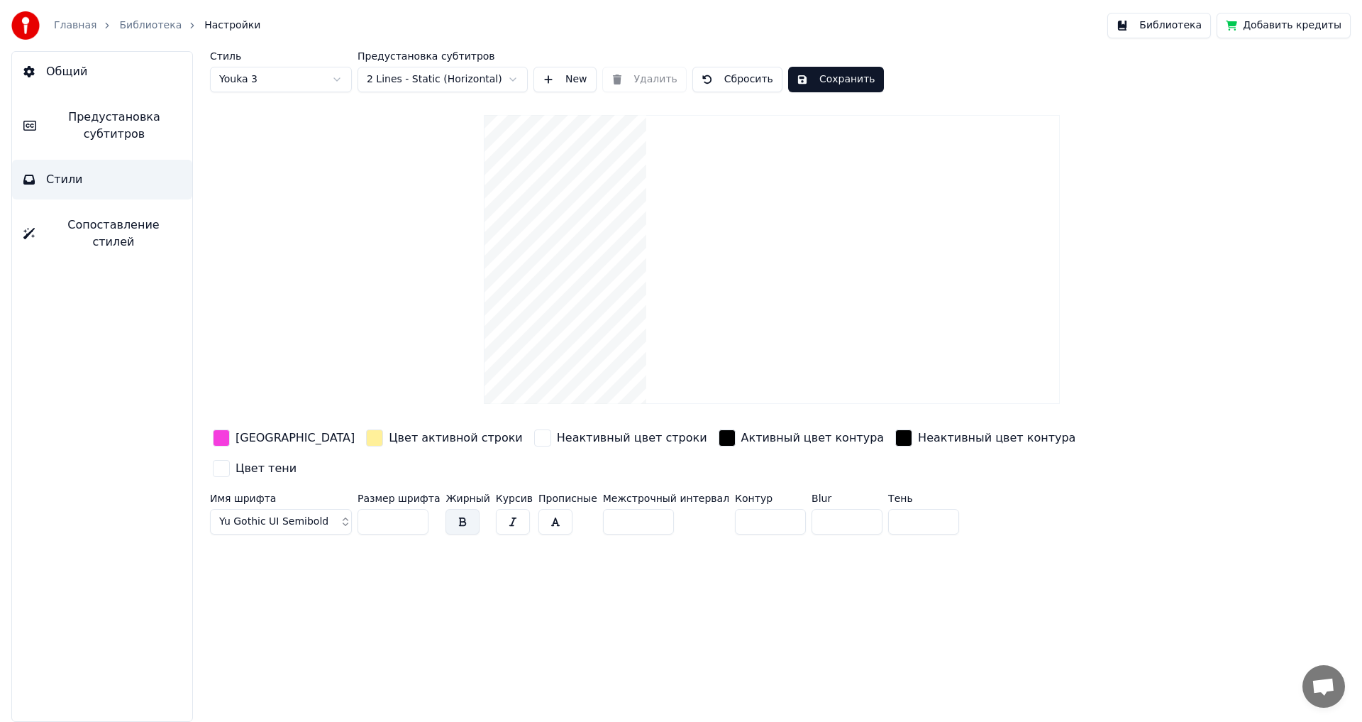
click at [319, 514] on span "Yu Gothic UI Semibold" at bounding box center [273, 521] width 109 height 14
click at [274, 636] on div "Arial Black" at bounding box center [292, 637] width 101 height 14
click at [333, 509] on button "Arial Black" at bounding box center [281, 522] width 142 height 26
click at [267, 560] on div "Arvo" at bounding box center [292, 558] width 101 height 14
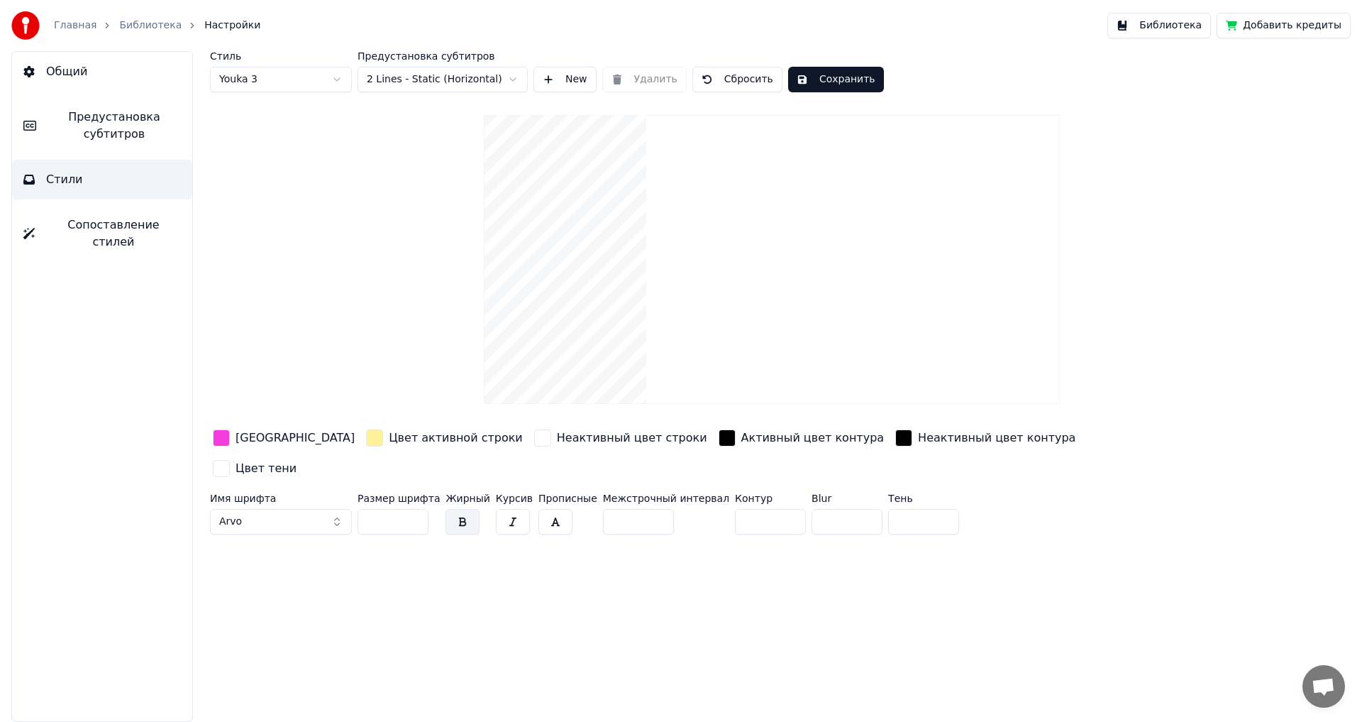
click at [307, 509] on button "Arvo" at bounding box center [281, 522] width 142 height 26
click at [285, 616] on div "Bell MT Italic" at bounding box center [292, 620] width 101 height 14
click at [299, 509] on button "Bell MT Italic" at bounding box center [281, 522] width 142 height 26
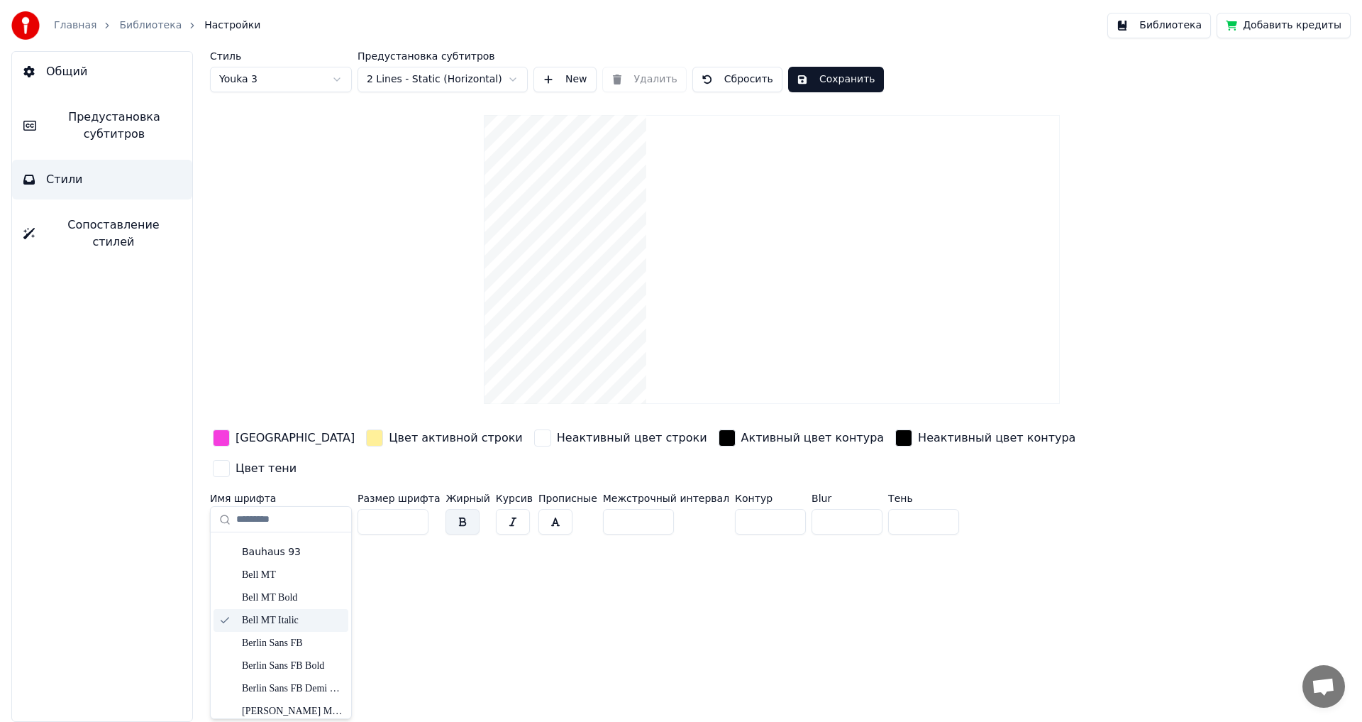
click at [334, 509] on button "Bell MT Italic" at bounding box center [281, 522] width 142 height 26
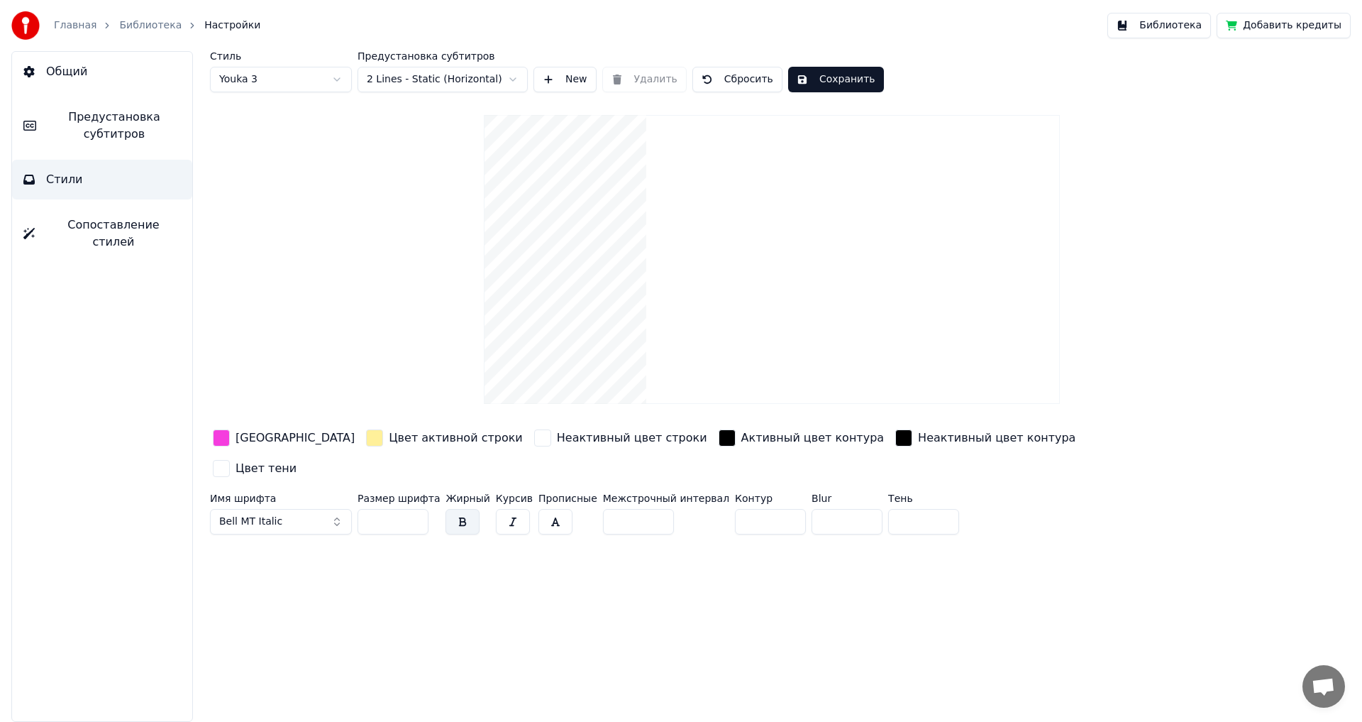
click at [323, 509] on button "Bell MT Italic" at bounding box center [281, 522] width 142 height 26
click at [284, 641] on div "Arial Black" at bounding box center [292, 637] width 101 height 14
click at [336, 78] on html "Главная Библиотека Настройки Библиотека Добавить кредиты Общий Предустановка су…" at bounding box center [681, 361] width 1362 height 722
click at [326, 77] on html "Главная Библиотека Настройки Библиотека Добавить кредиты Общий Предустановка су…" at bounding box center [681, 361] width 1362 height 722
click at [1159, 207] on div "Стиль Youka 2 Предустановка субтитров 2 Lines - Static (Horizontal) New Удалить…" at bounding box center [772, 295] width 1124 height 489
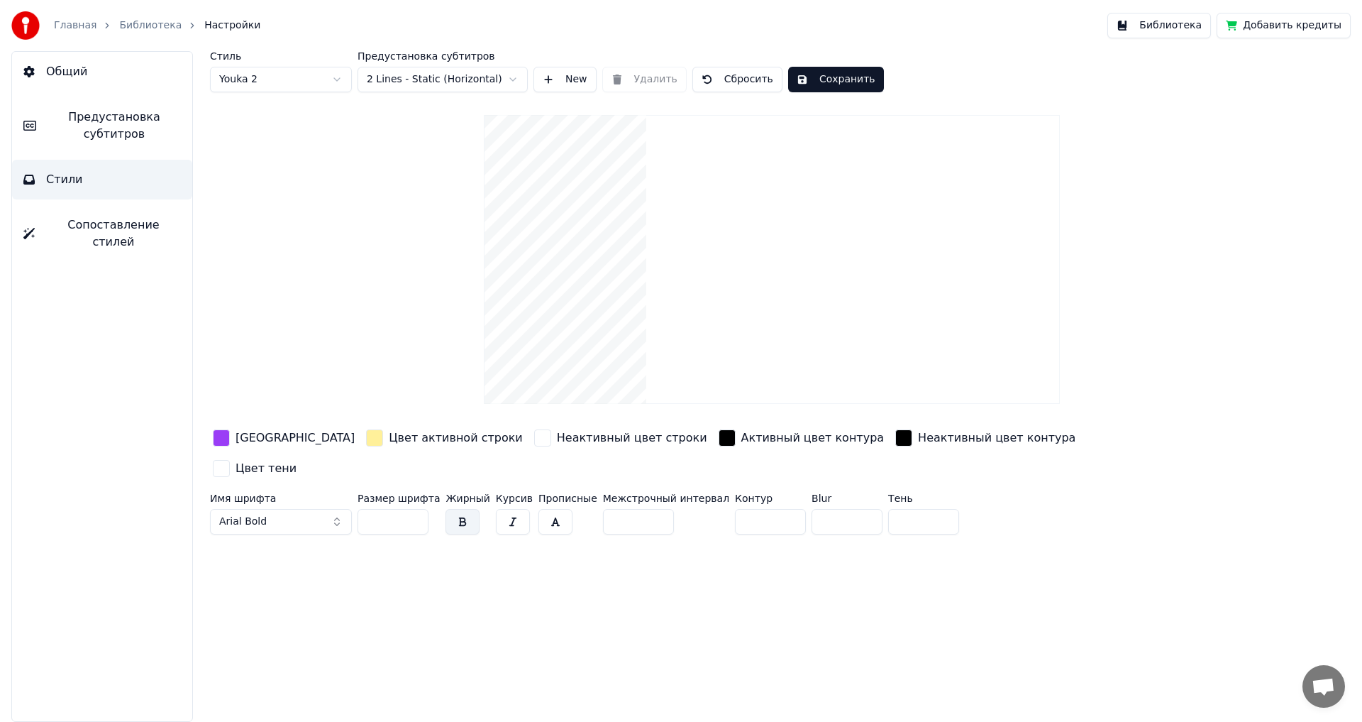
click at [72, 25] on link "Главная" at bounding box center [75, 25] width 43 height 14
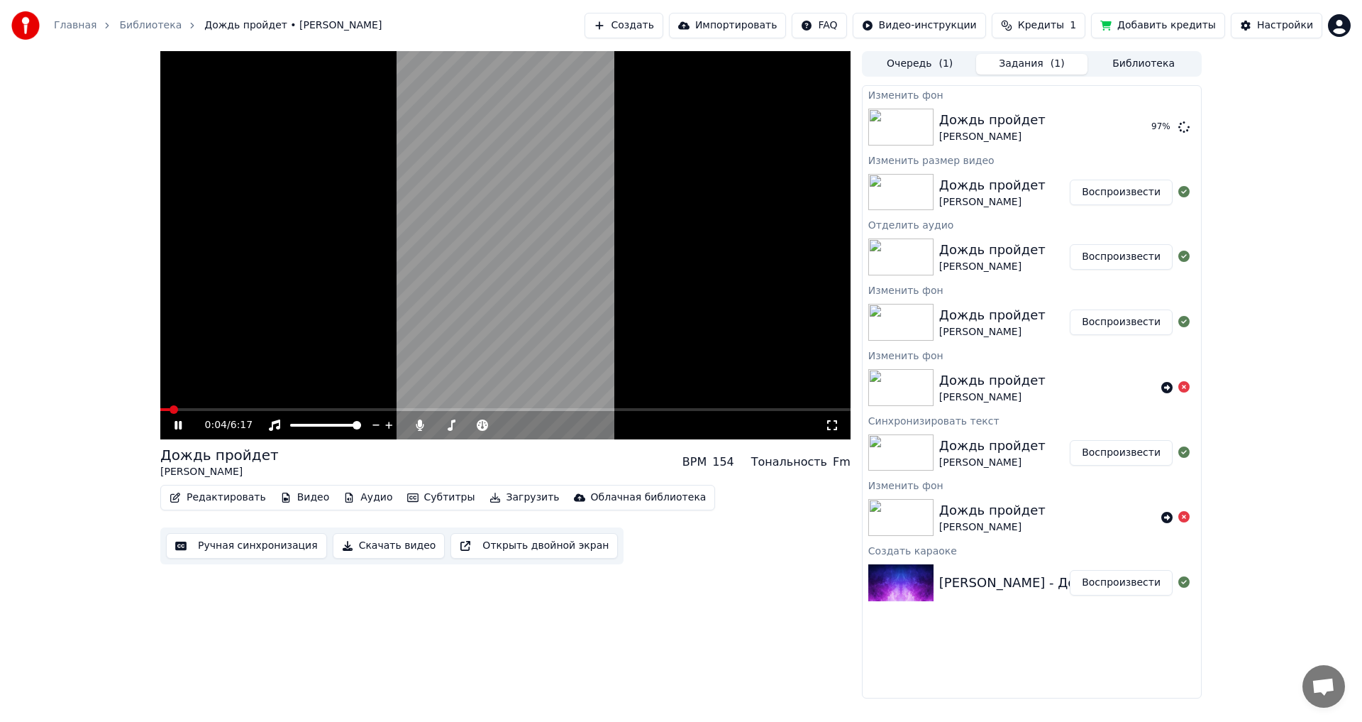
click at [178, 421] on icon at bounding box center [188, 424] width 33 height 11
click at [1130, 123] on button "Воспроизвести" at bounding box center [1121, 127] width 103 height 26
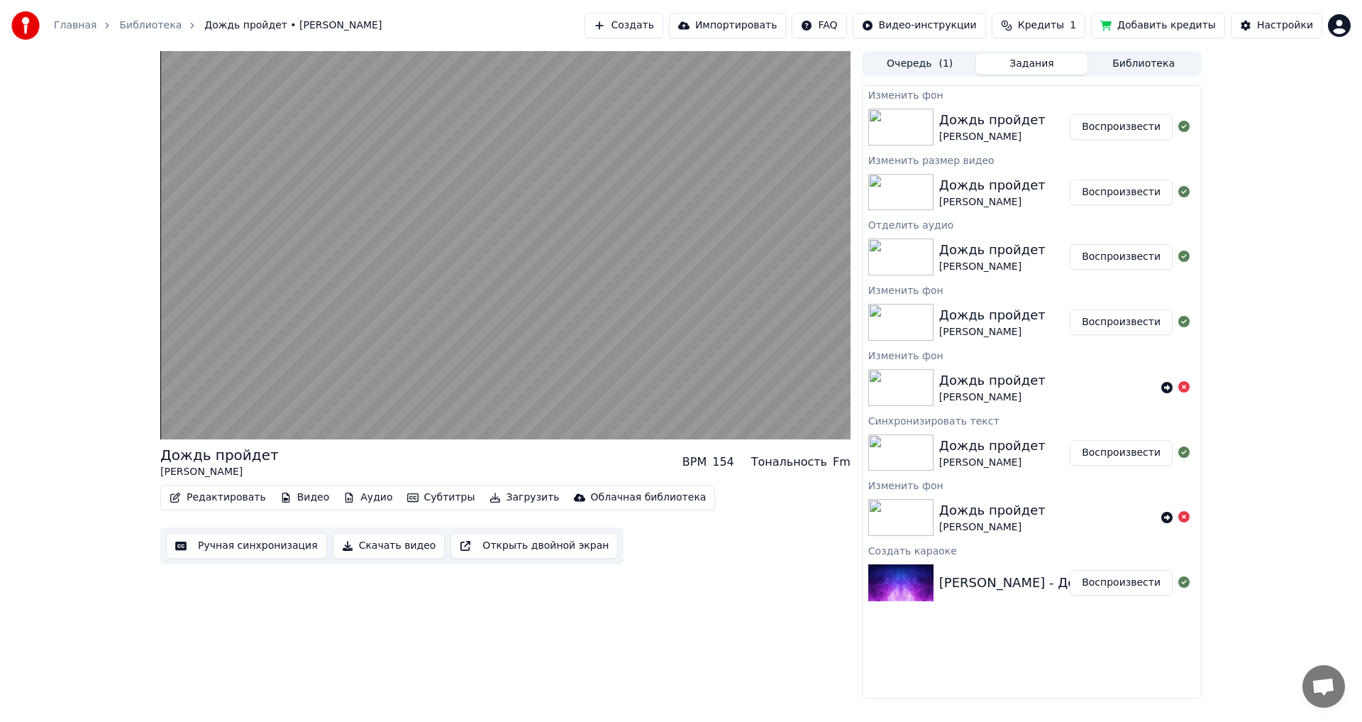
click at [216, 497] on button "Редактировать" at bounding box center [218, 497] width 108 height 20
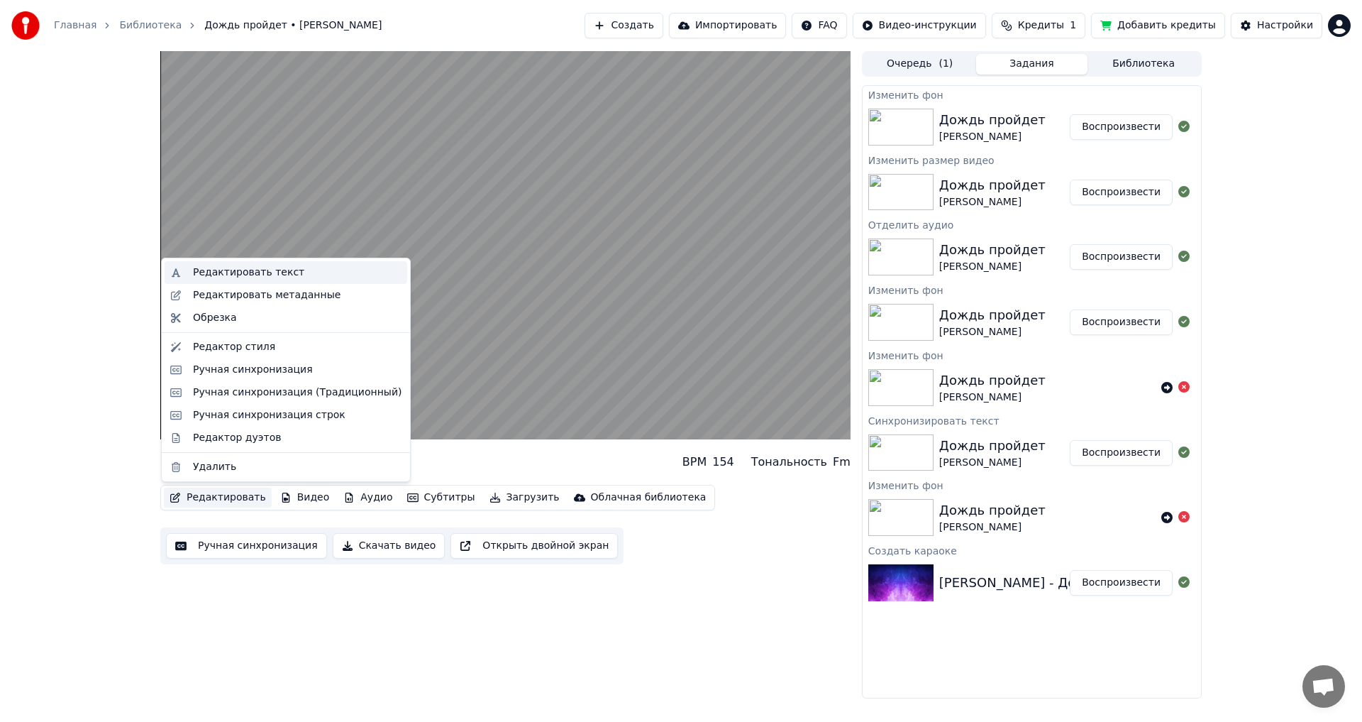
click at [260, 273] on div "Редактировать текст" at bounding box center [248, 272] width 111 height 14
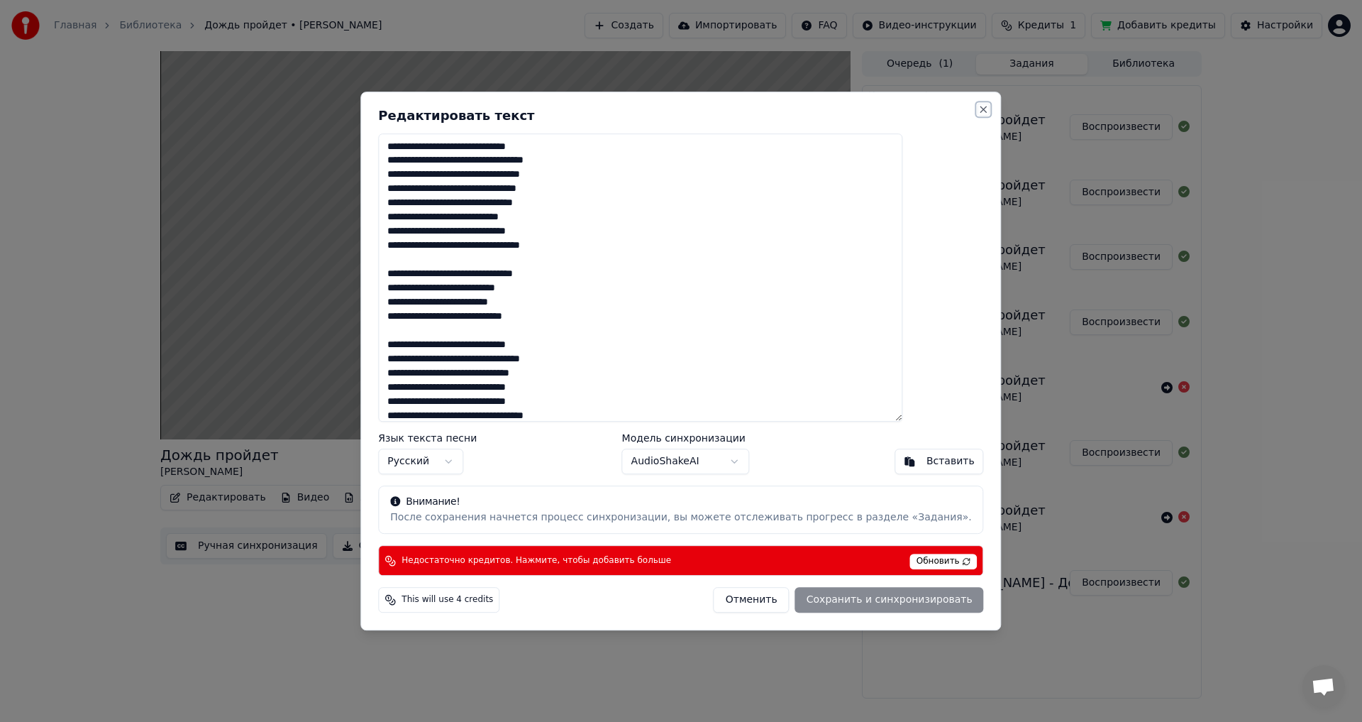
click at [978, 111] on button "Close" at bounding box center [983, 109] width 11 height 11
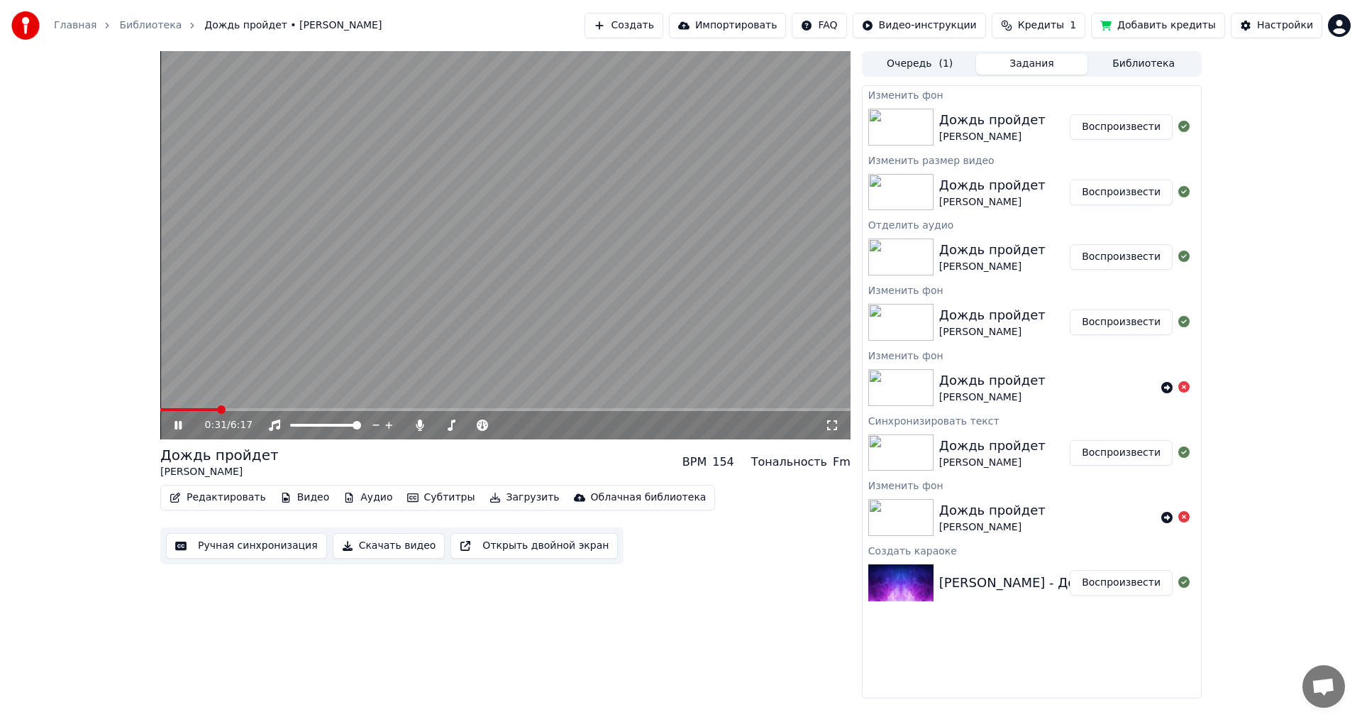
click at [219, 497] on button "Редактировать" at bounding box center [218, 497] width 108 height 20
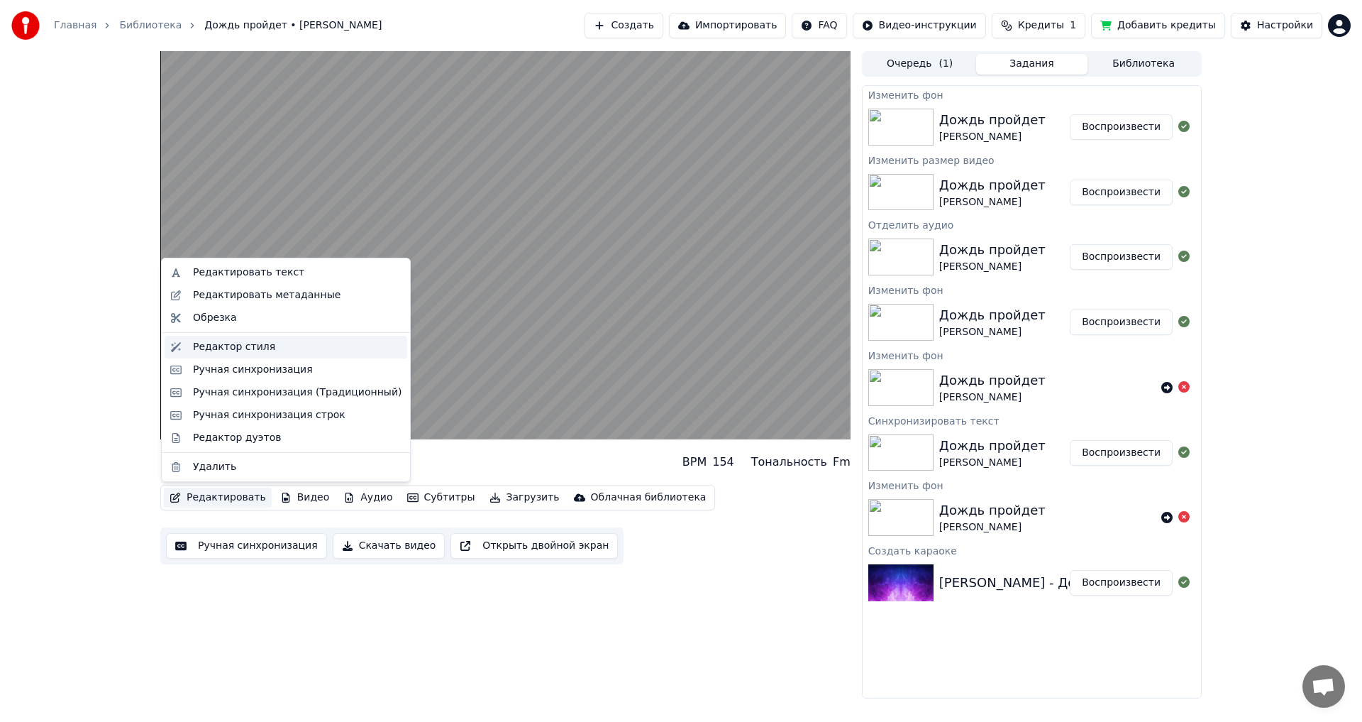
click at [229, 348] on div "Редактор стиля" at bounding box center [234, 347] width 82 height 14
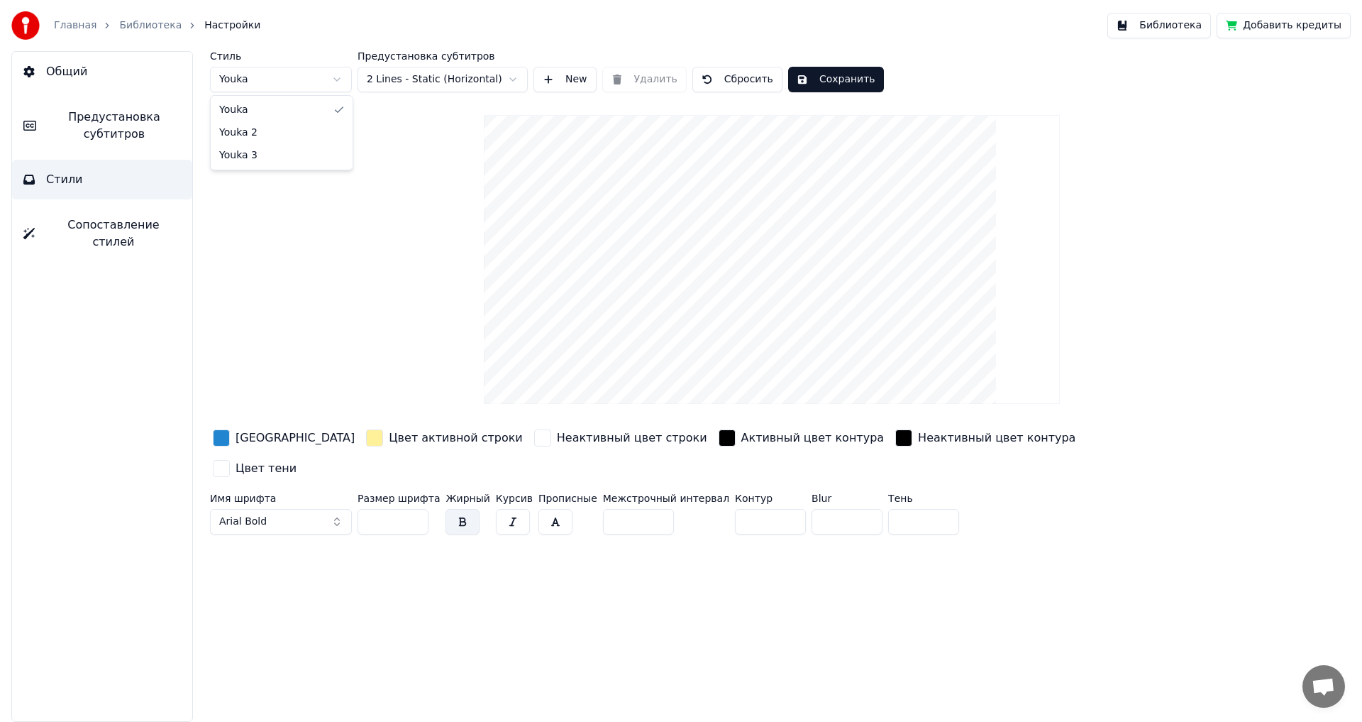
click at [333, 77] on html "Главная Библиотека Настройки Библиотека Добавить кредиты Общий Предустановка су…" at bounding box center [681, 361] width 1362 height 722
click at [284, 79] on html "Главная Библиотека Настройки Библиотека Добавить кредиты Общий Предустановка су…" at bounding box center [681, 361] width 1362 height 722
click at [507, 72] on html "Главная Библиотека Настройки Библиотека Добавить кредиты Общий Предустановка су…" at bounding box center [681, 361] width 1362 height 722
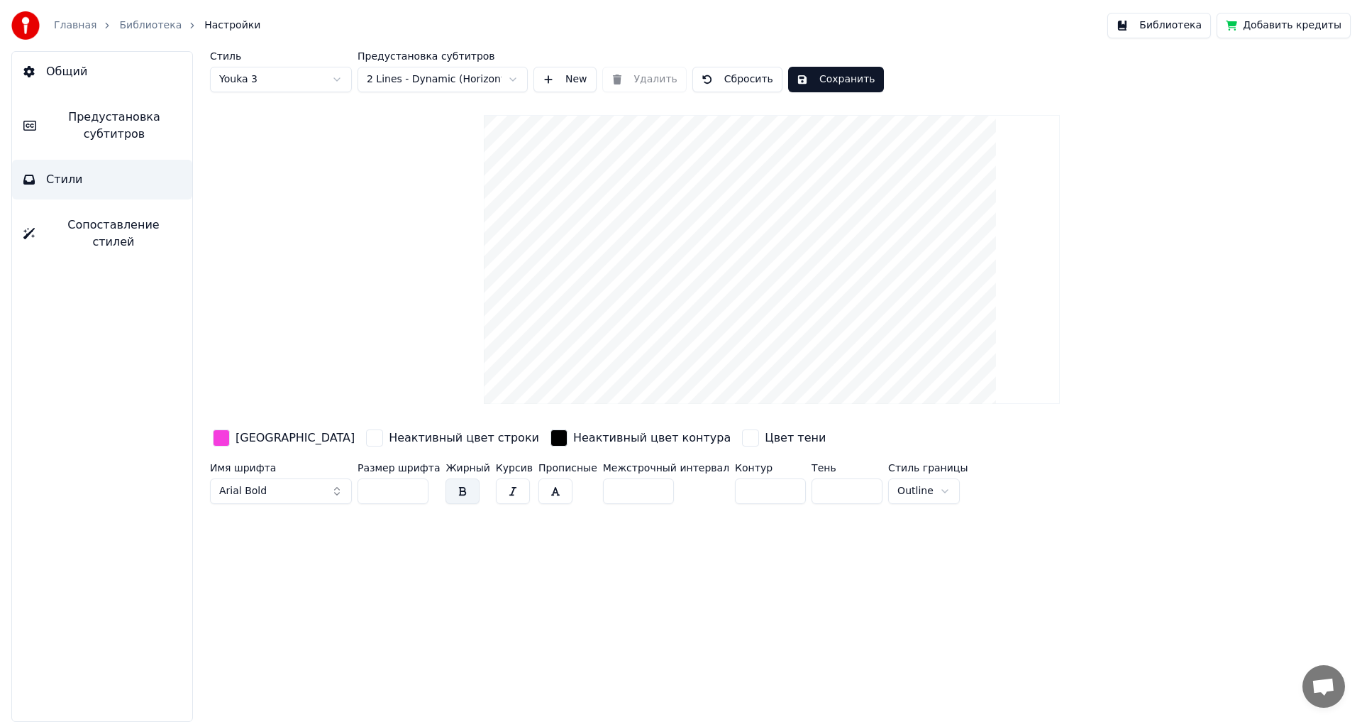
click at [506, 77] on html "Главная Библиотека Настройки Библиотека Добавить кредиты Общий Предустановка су…" at bounding box center [681, 361] width 1362 height 722
click at [483, 77] on html "Главная Библиотека Настройки Библиотека Добавить кредиты Общий Предустановка су…" at bounding box center [681, 361] width 1362 height 722
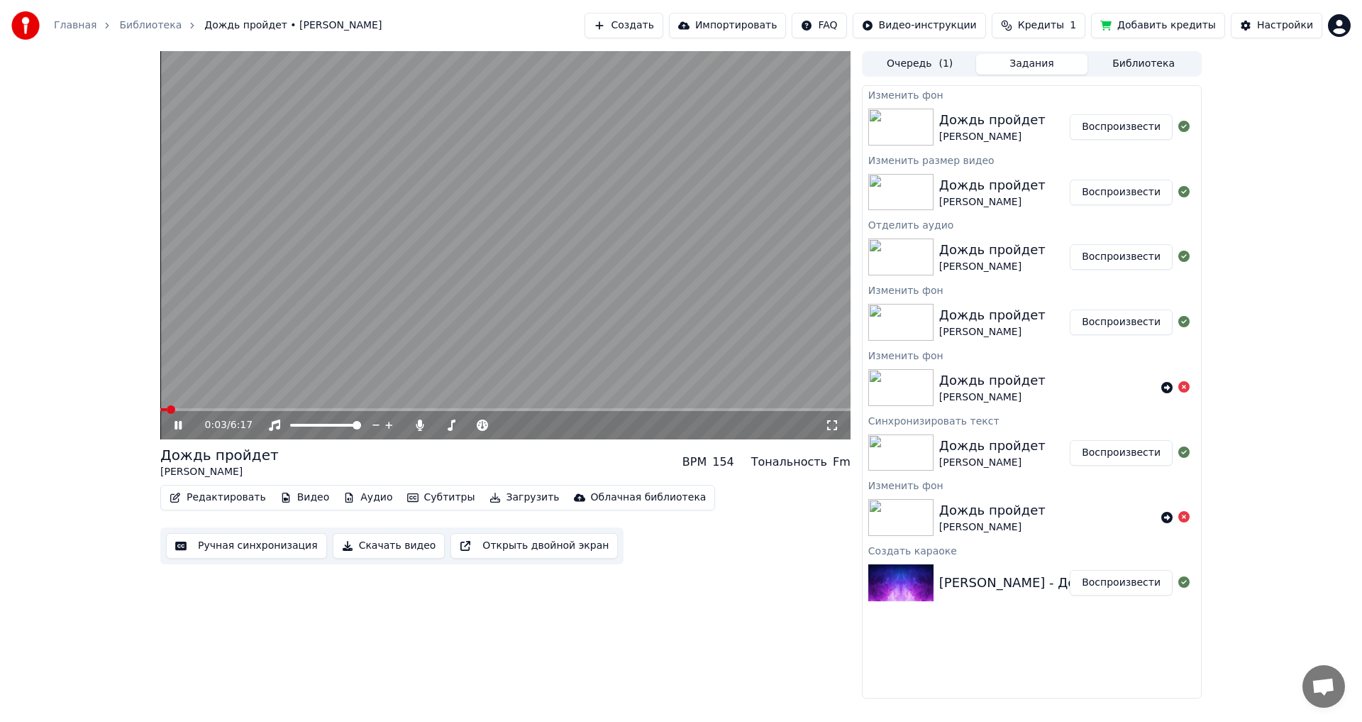
click at [177, 424] on icon at bounding box center [178, 425] width 7 height 9
click at [373, 545] on button "Скачать видео" at bounding box center [389, 546] width 113 height 26
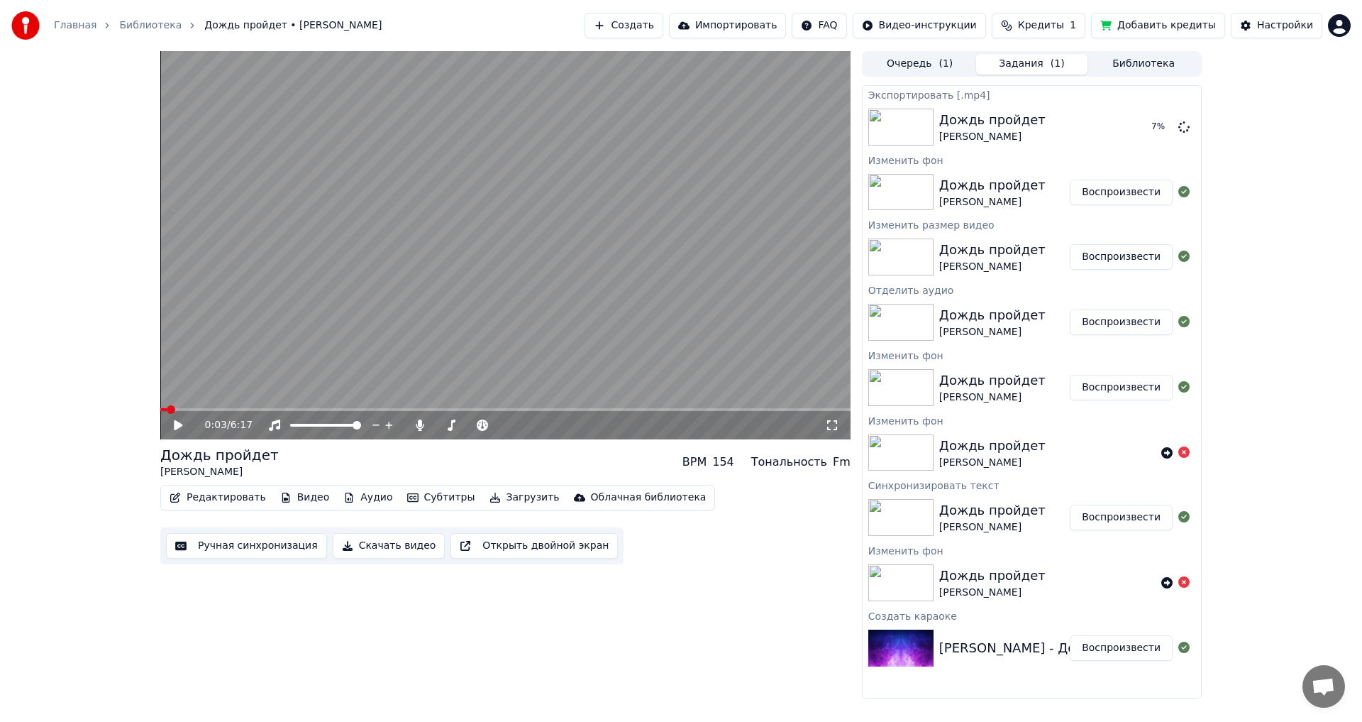
click at [178, 422] on icon at bounding box center [178, 425] width 9 height 10
click at [175, 424] on icon at bounding box center [178, 425] width 7 height 9
click at [1141, 125] on button "Показать" at bounding box center [1136, 127] width 73 height 26
